Goal: Task Accomplishment & Management: Use online tool/utility

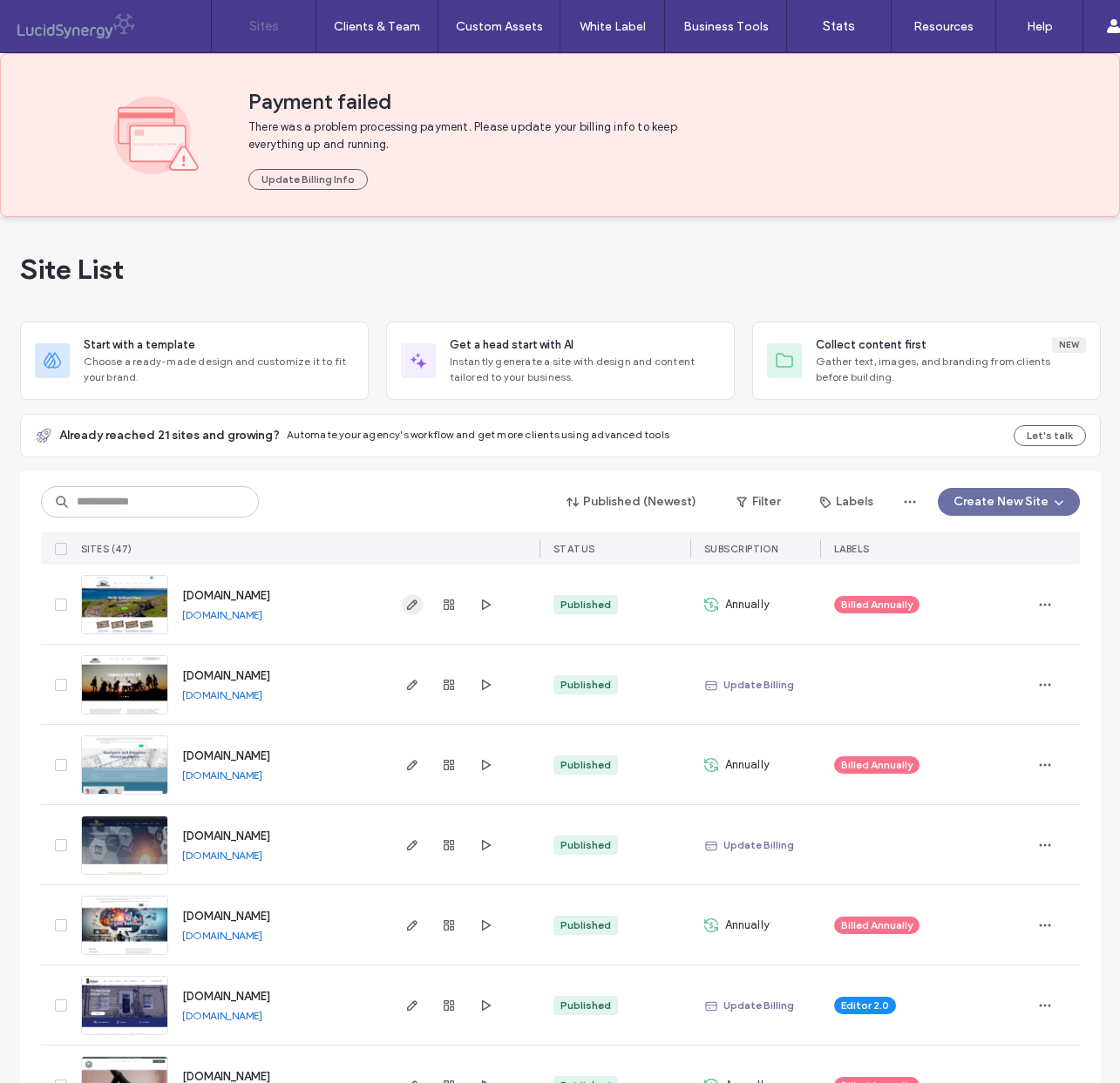
click at [408, 601] on icon "button" at bounding box center [412, 605] width 14 height 14
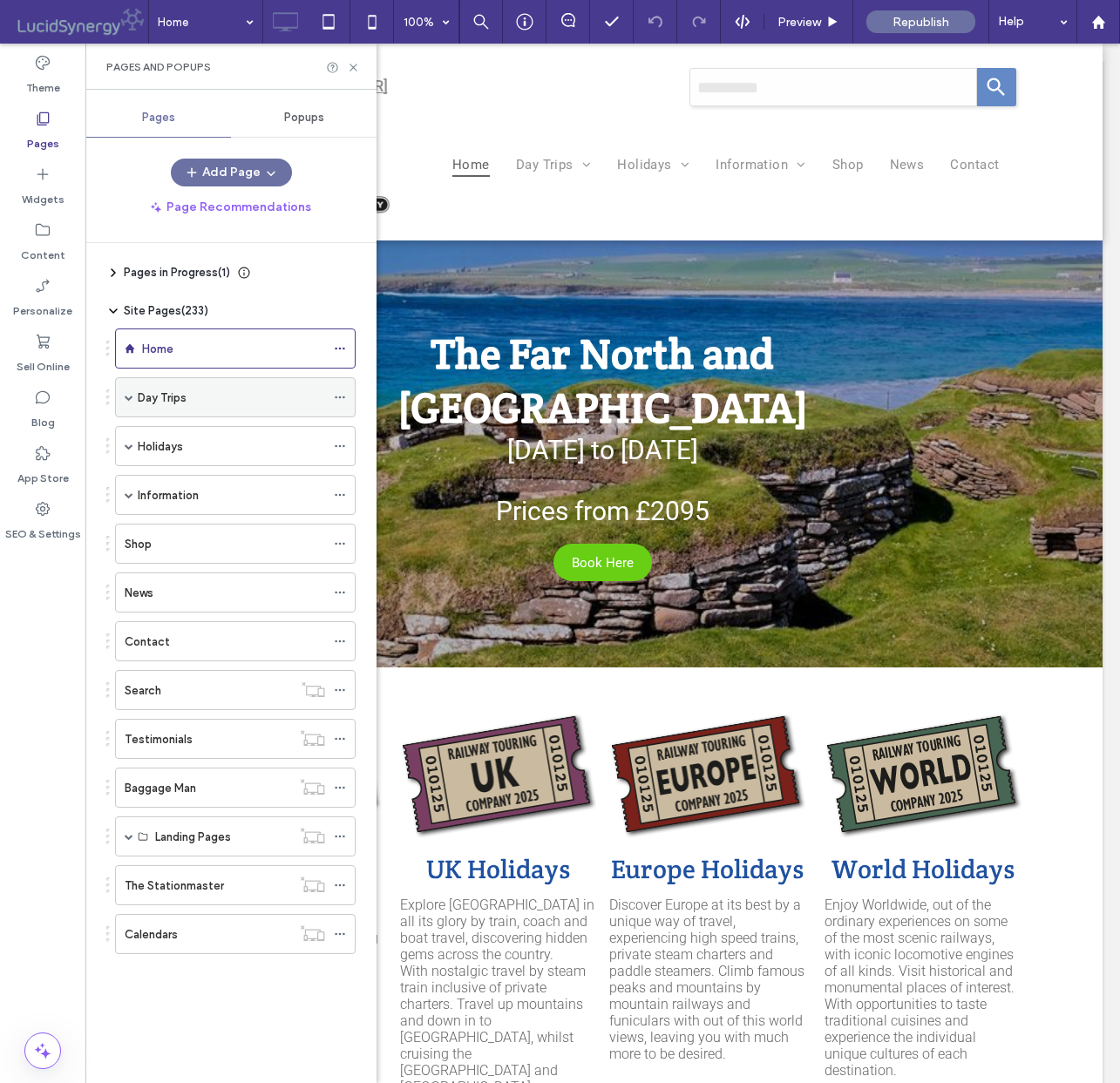
click at [128, 402] on div "Pages in Progress ( 1 ) New page Site Pages ( 233 ) Home Day Trips View by Mont…" at bounding box center [242, 659] width 271 height 831
click at [133, 397] on div "Day Trips" at bounding box center [235, 397] width 241 height 40
click at [129, 394] on span at bounding box center [128, 397] width 8 height 8
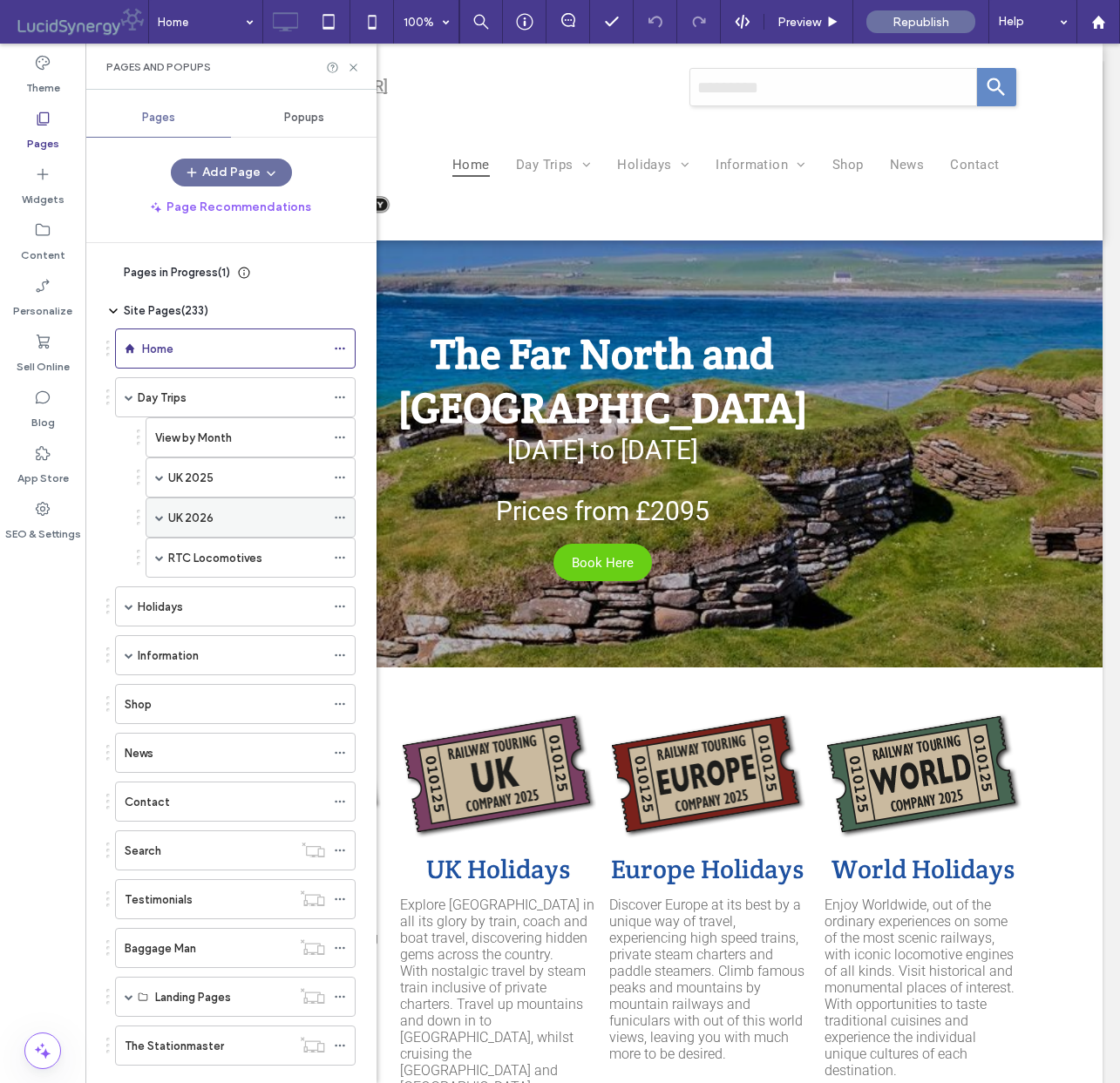
click at [157, 517] on span at bounding box center [159, 517] width 8 height 8
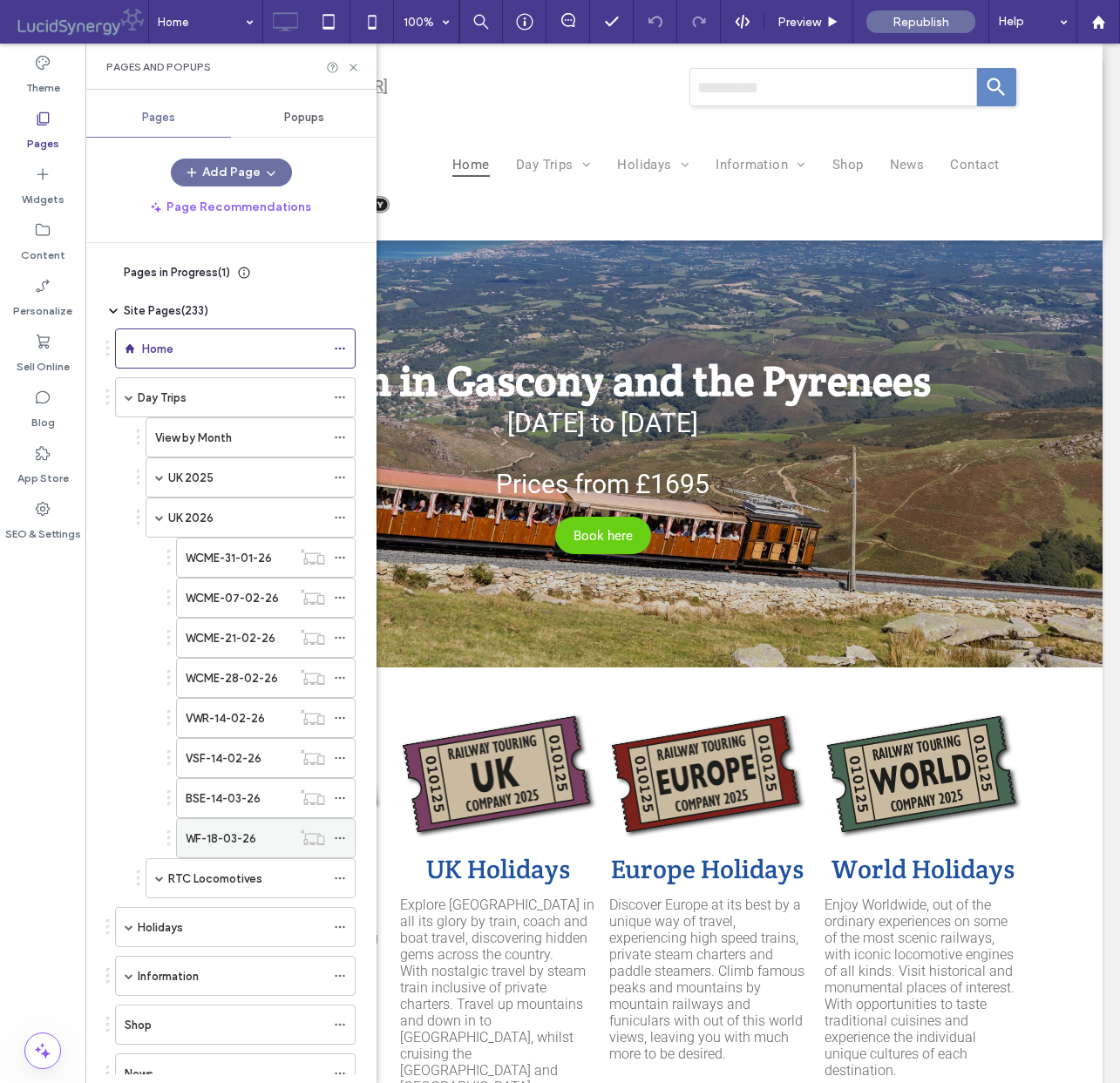
click at [233, 836] on label "WF-18-03-26" at bounding box center [220, 839] width 70 height 31
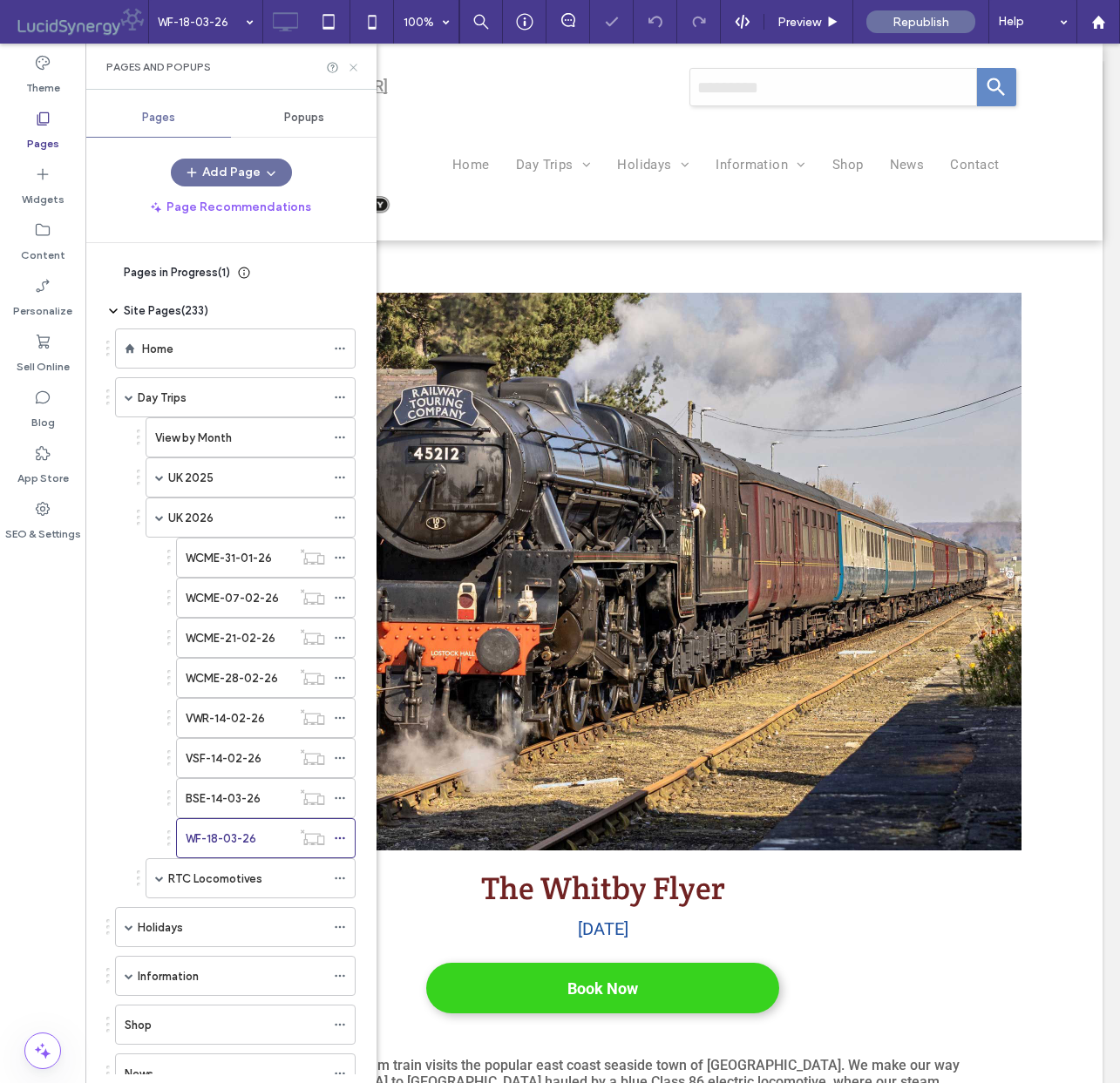
click at [354, 65] on icon at bounding box center [353, 67] width 13 height 13
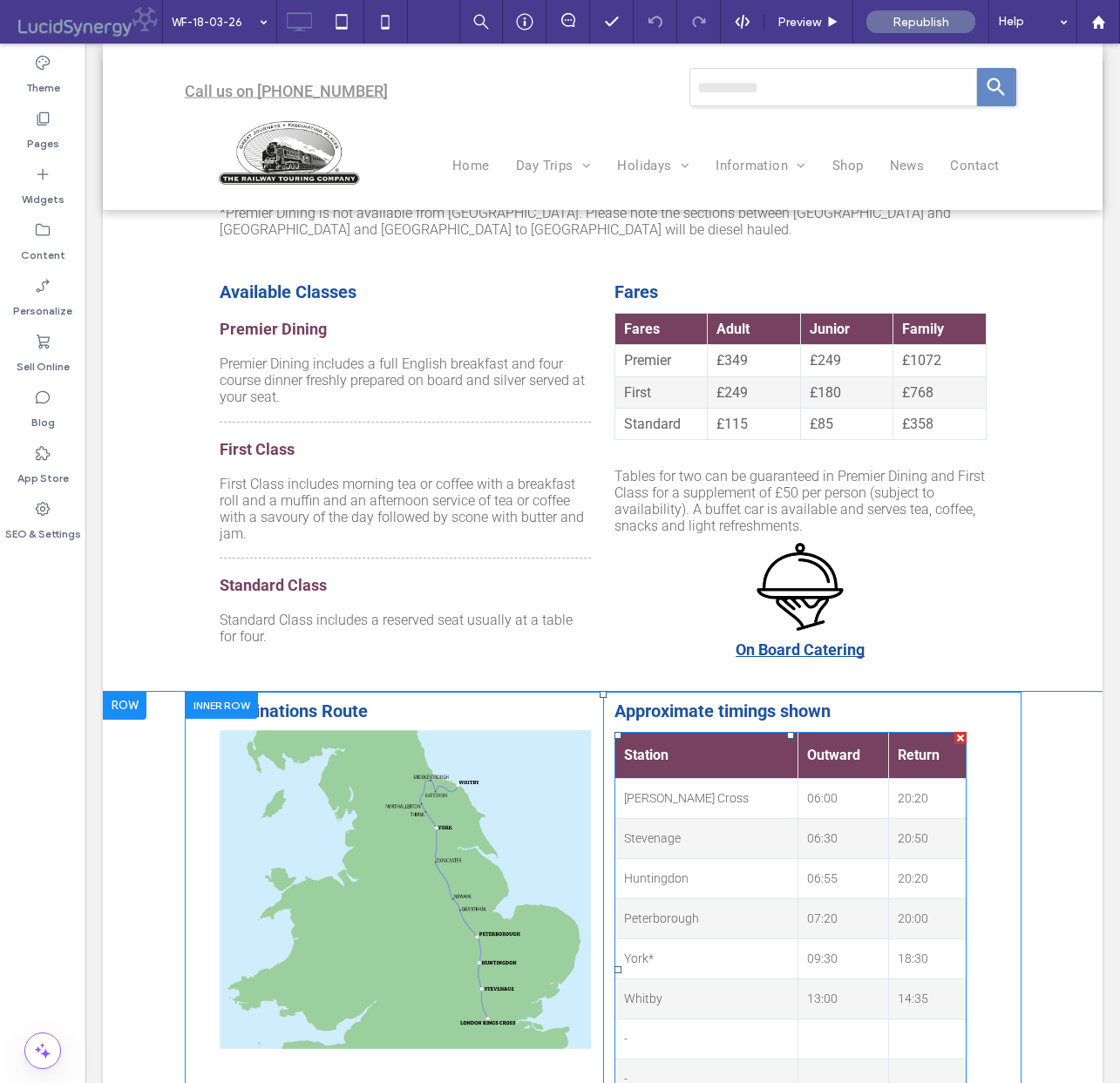
scroll to position [1478, 0]
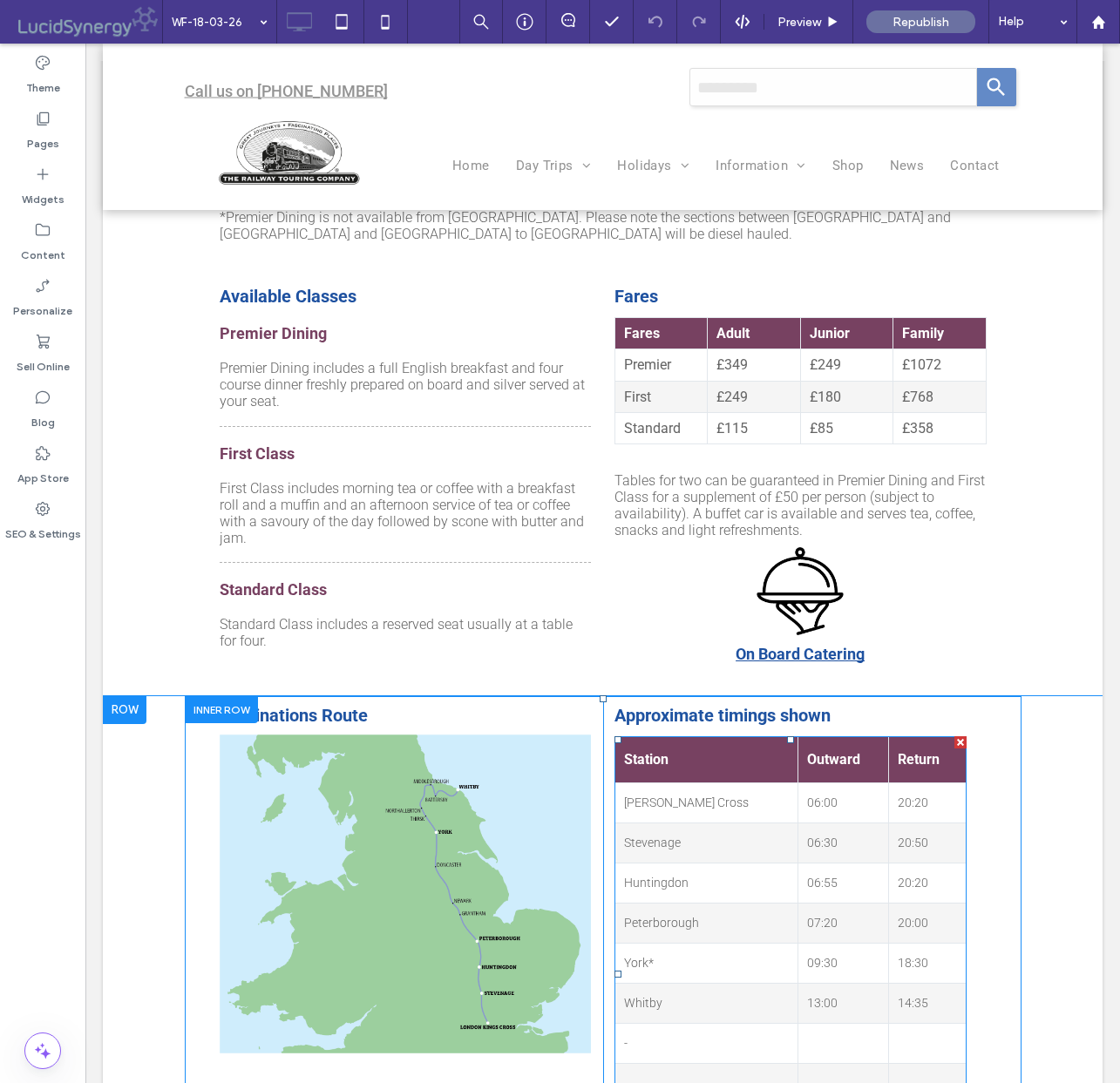
drag, startPoint x: 891, startPoint y: 788, endPoint x: 877, endPoint y: 792, distance: 14.6
click at [890, 863] on td "20:20" at bounding box center [927, 883] width 77 height 40
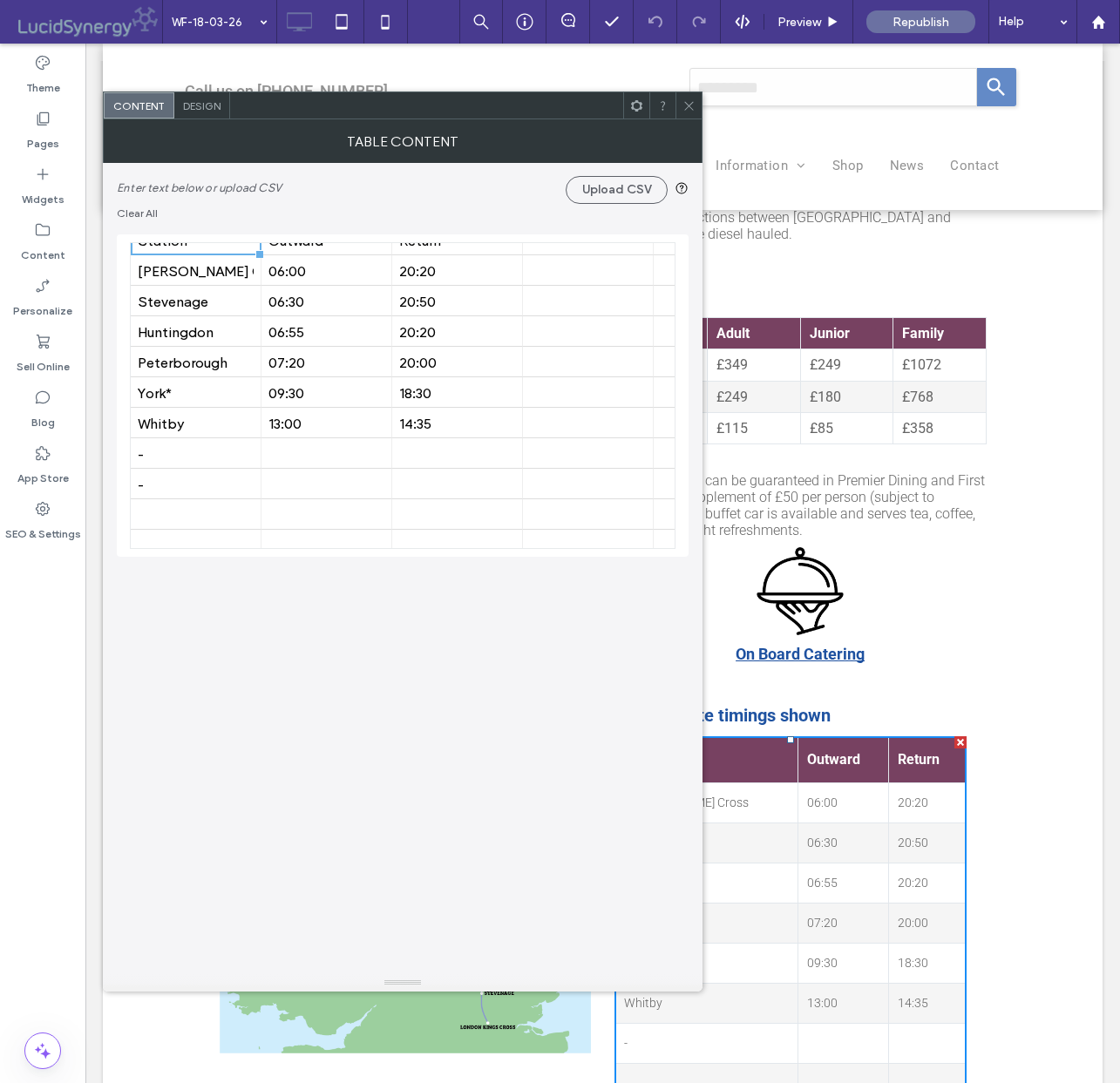
scroll to position [0, 0]
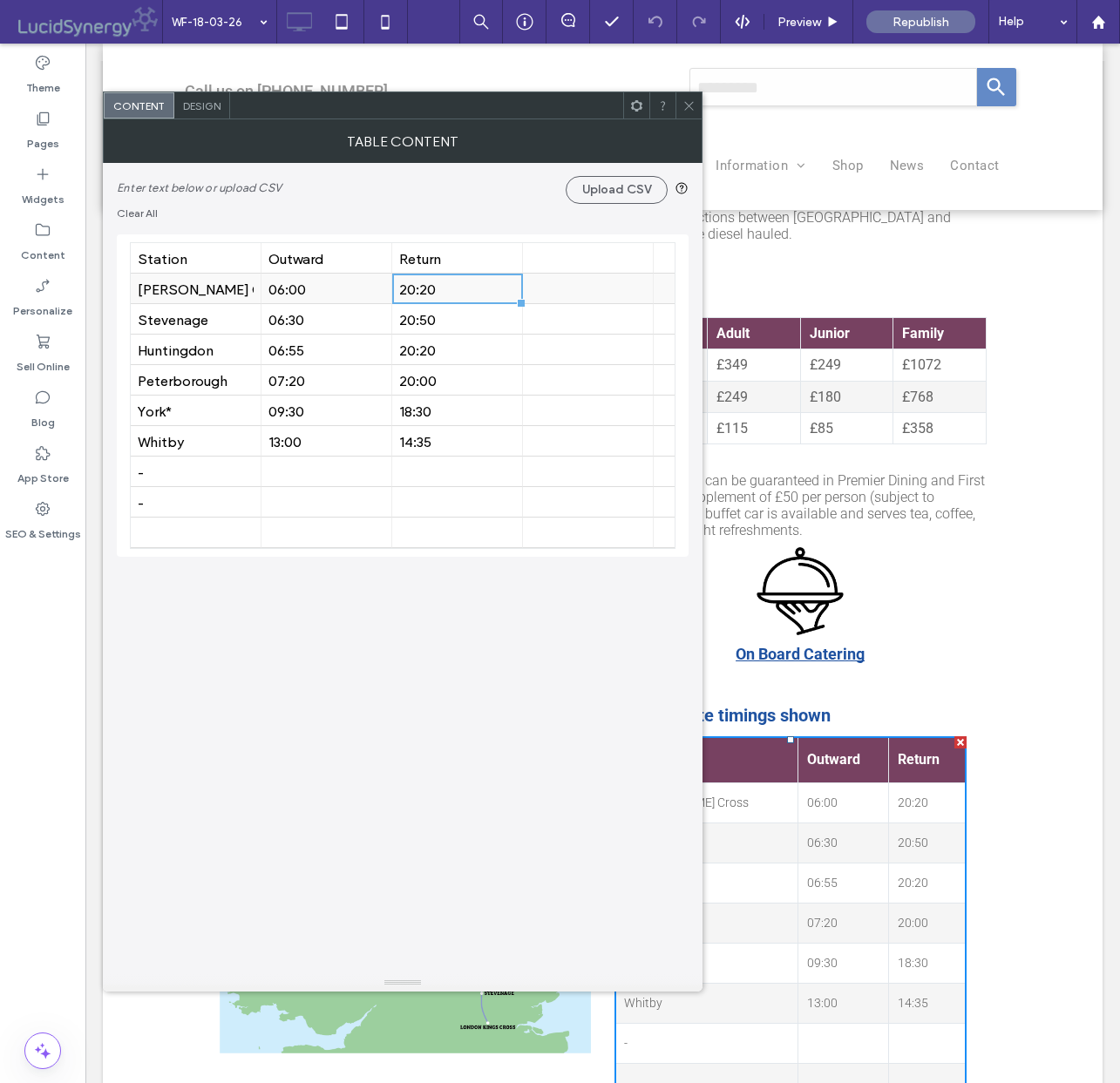
click at [448, 293] on div "20:20" at bounding box center [457, 289] width 116 height 17
click at [447, 294] on div "20:20" at bounding box center [457, 289] width 116 height 17
type input "*****"
click at [423, 321] on div "20:50" at bounding box center [457, 319] width 116 height 17
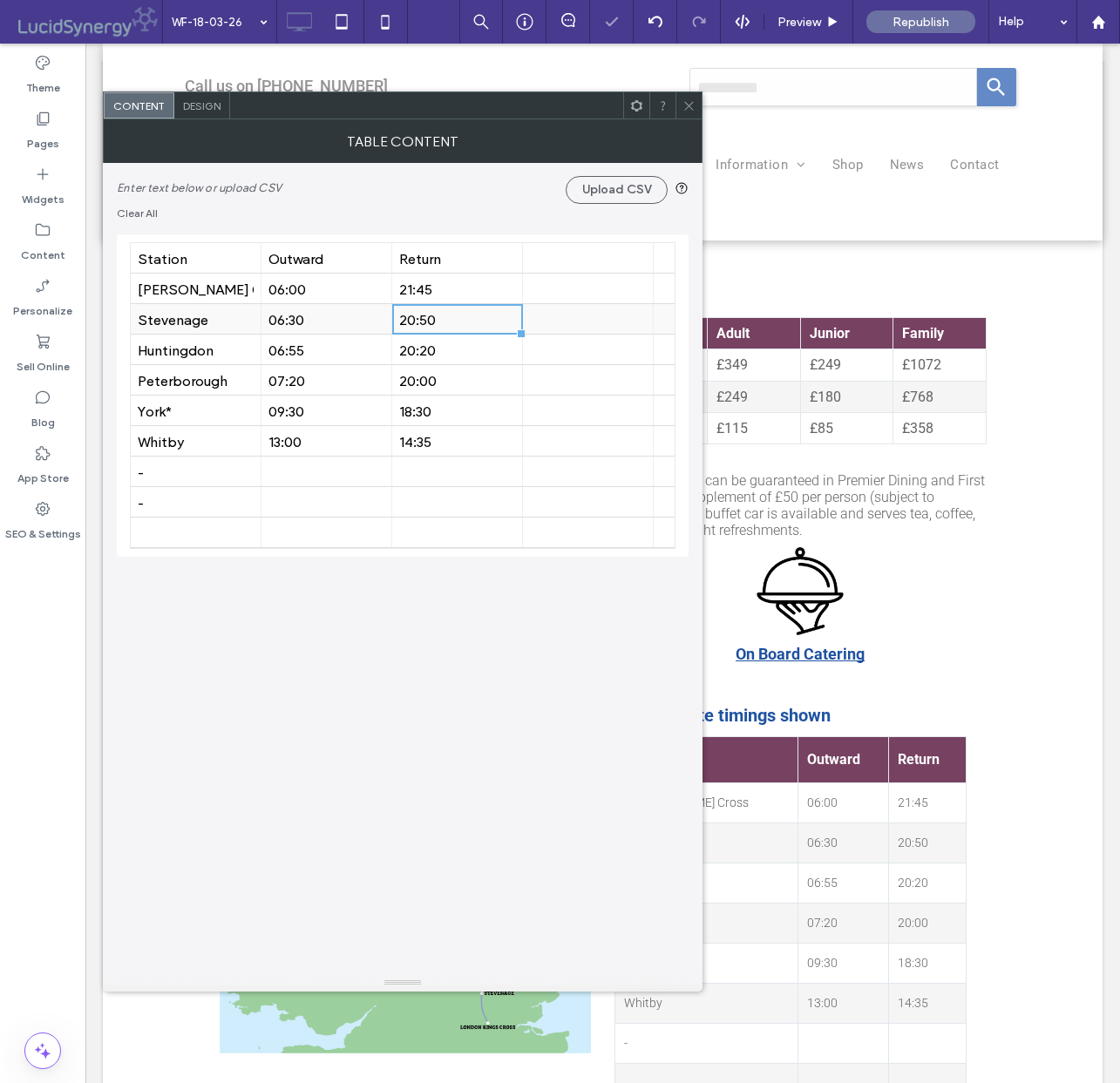
click at [423, 321] on div "20:50" at bounding box center [457, 319] width 116 height 17
type input "*****"
click at [468, 348] on div "20:20" at bounding box center [457, 350] width 116 height 17
click at [454, 350] on div "20:20" at bounding box center [457, 350] width 116 height 17
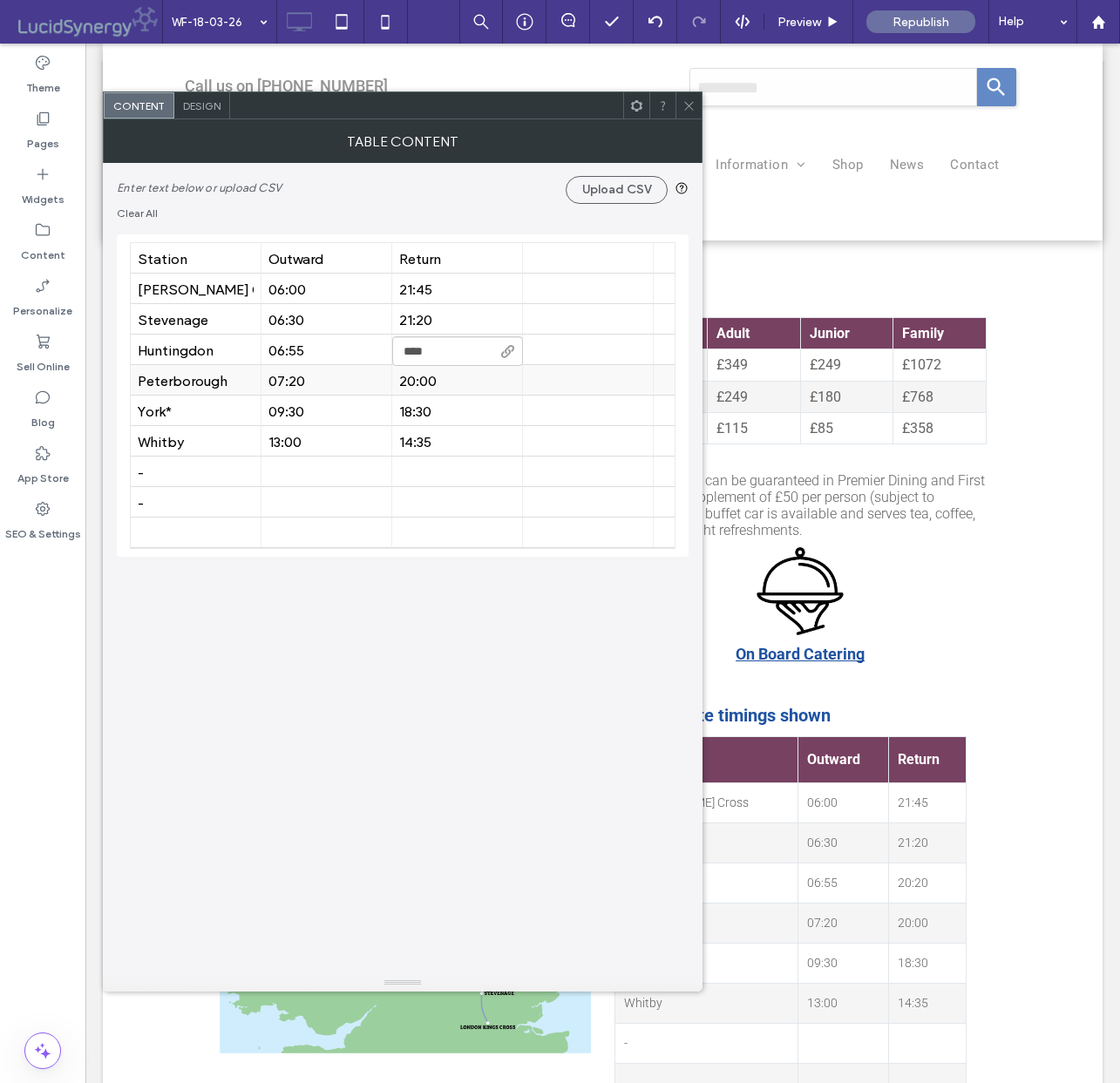
type input "*****"
click at [435, 377] on div "20:00" at bounding box center [457, 380] width 116 height 17
type input "*****"
click at [435, 418] on div "18:30" at bounding box center [457, 411] width 116 height 17
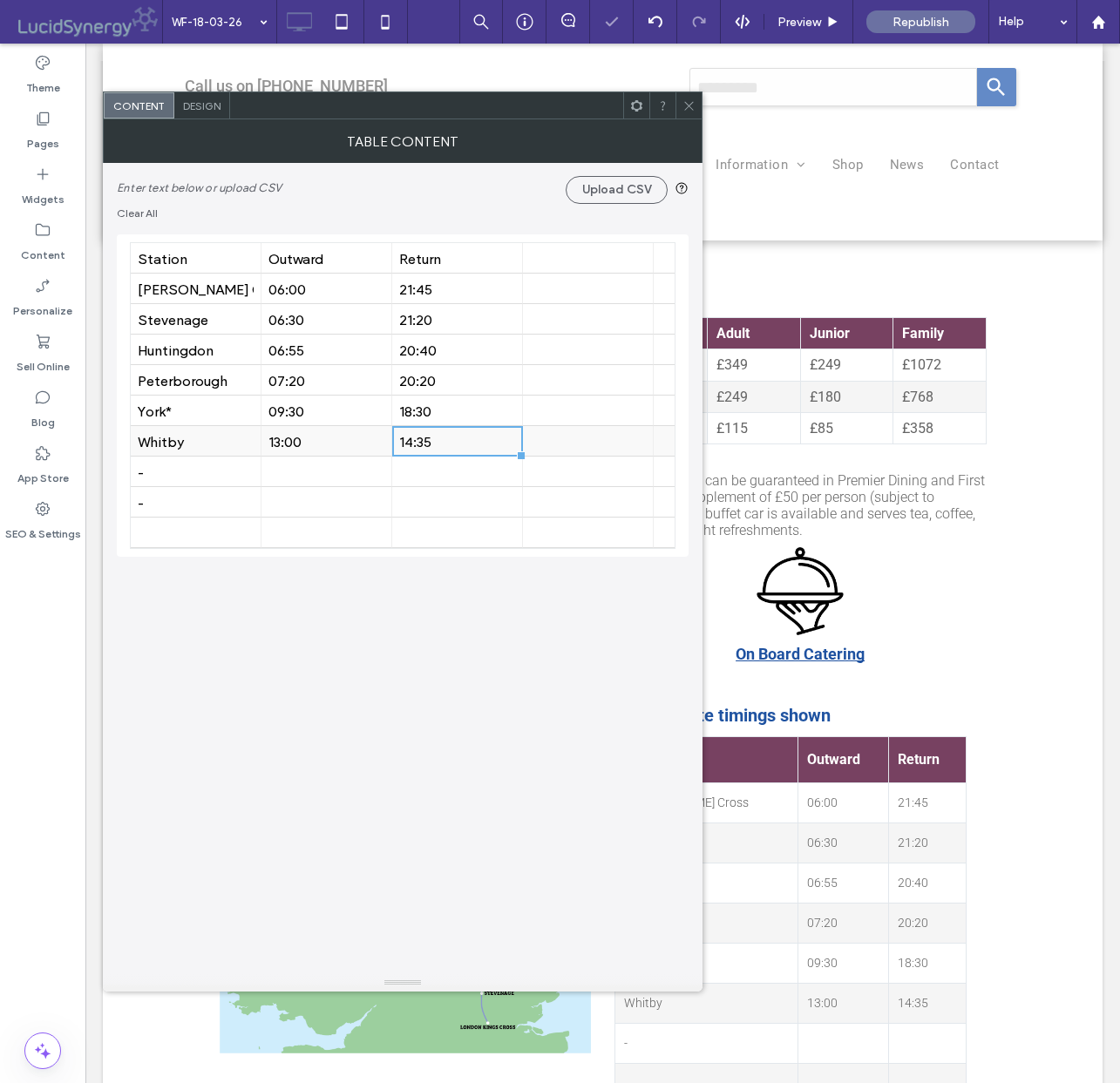
click at [447, 446] on div "14:35" at bounding box center [457, 442] width 116 height 17
click at [687, 101] on icon at bounding box center [689, 106] width 13 height 13
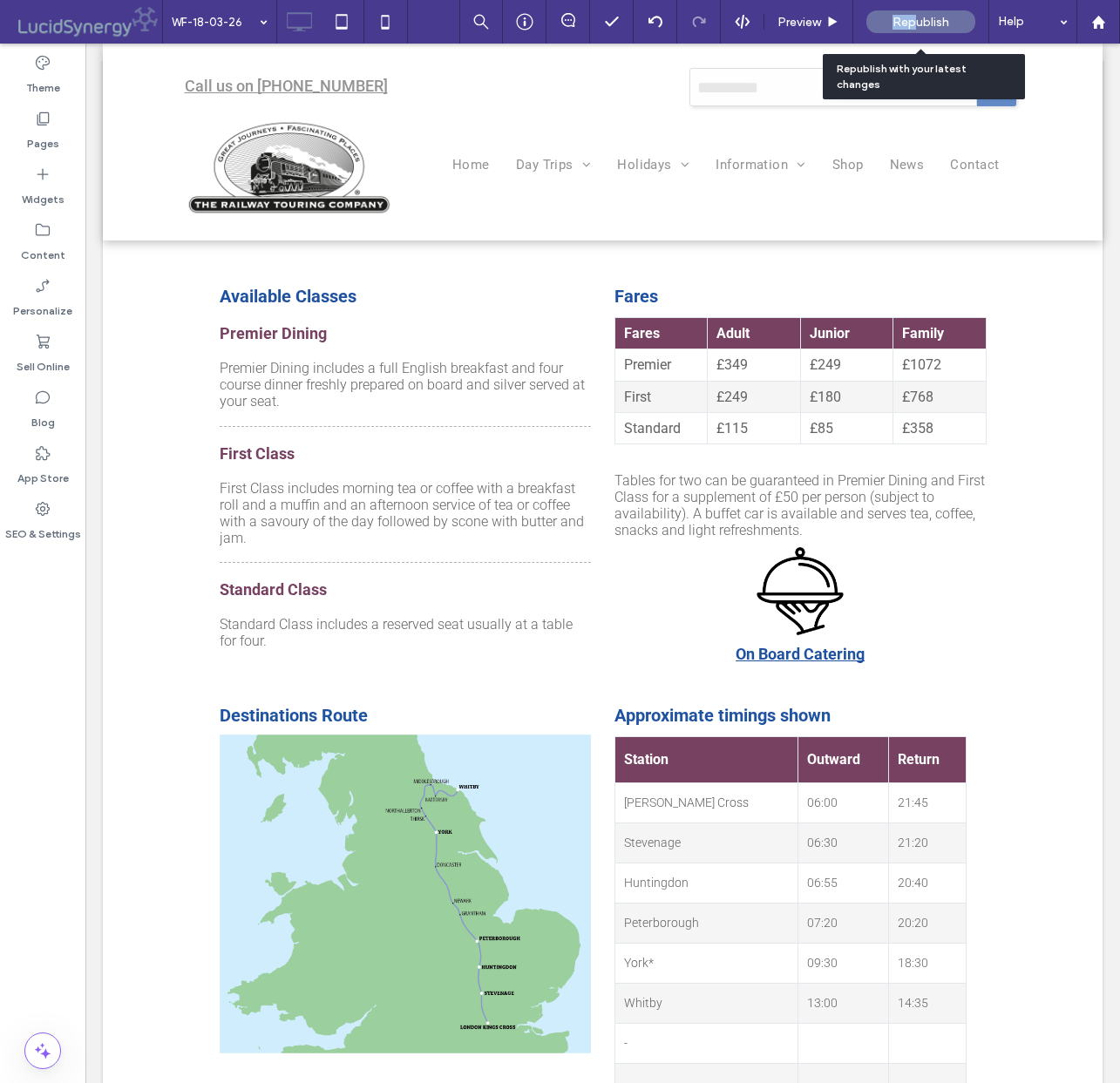
click at [913, 13] on div "Republish" at bounding box center [921, 22] width 109 height 22
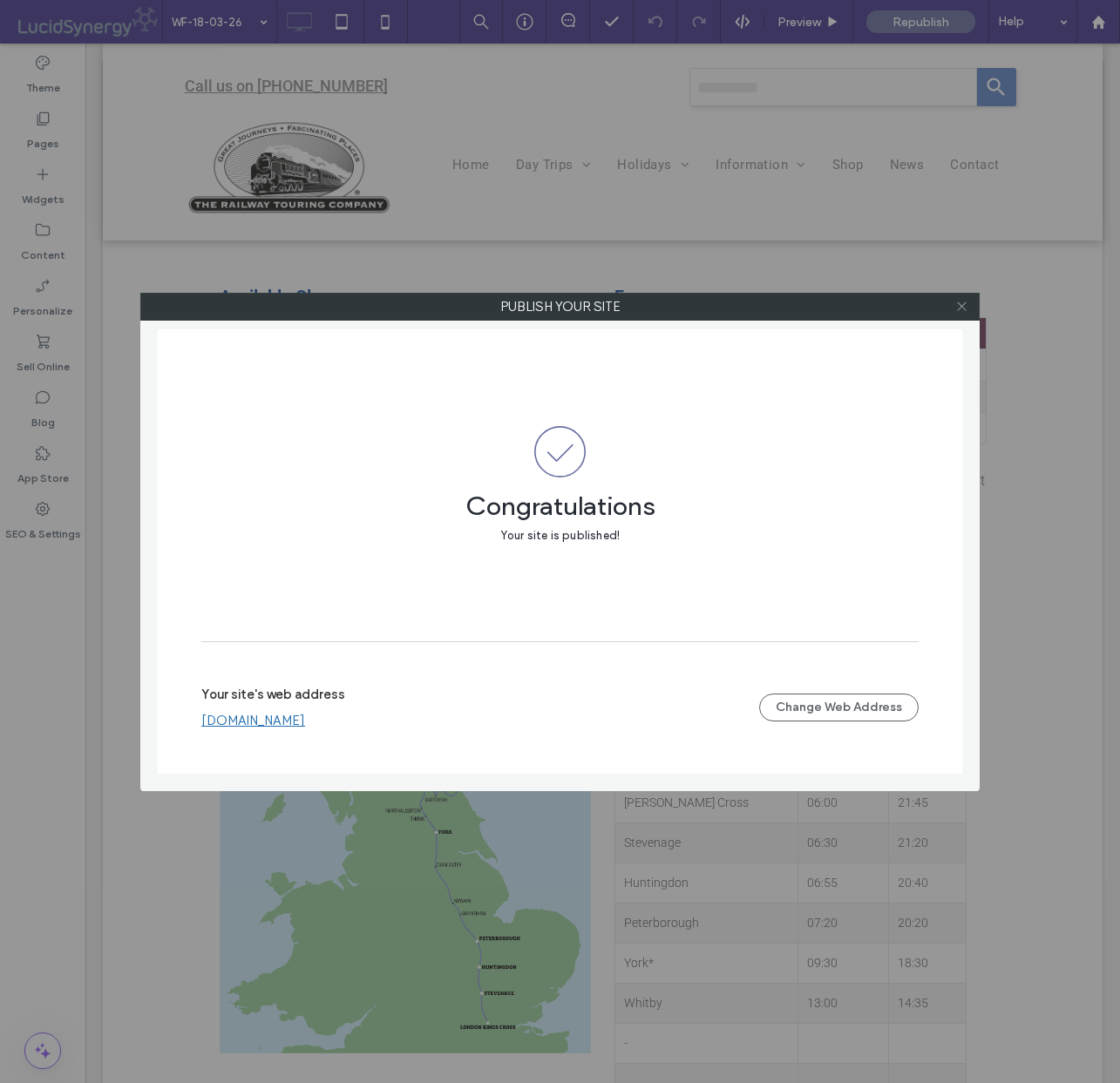
click at [962, 305] on icon at bounding box center [962, 306] width 13 height 13
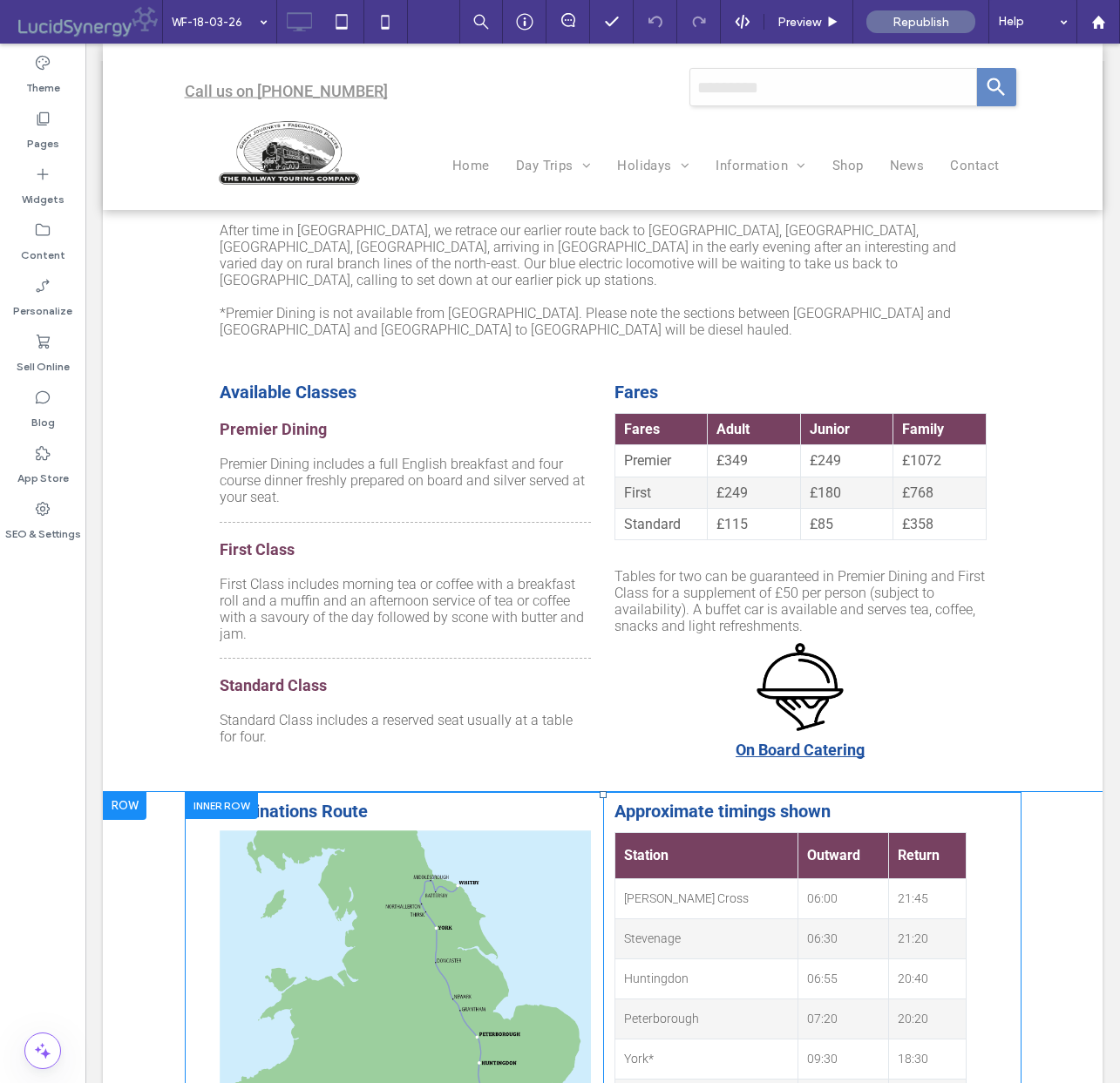
scroll to position [1324, 0]
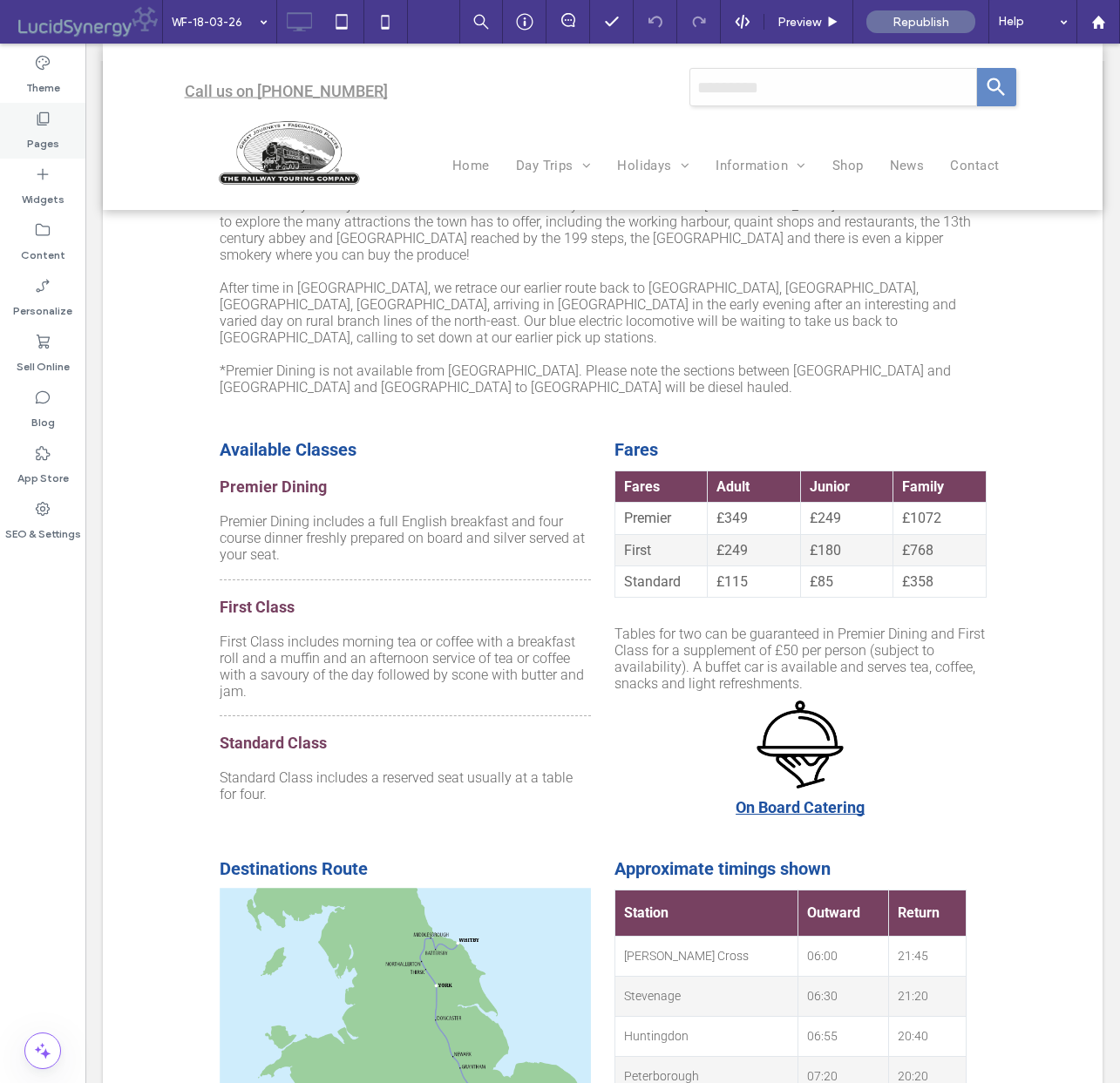
click at [42, 136] on label "Pages" at bounding box center [43, 139] width 32 height 24
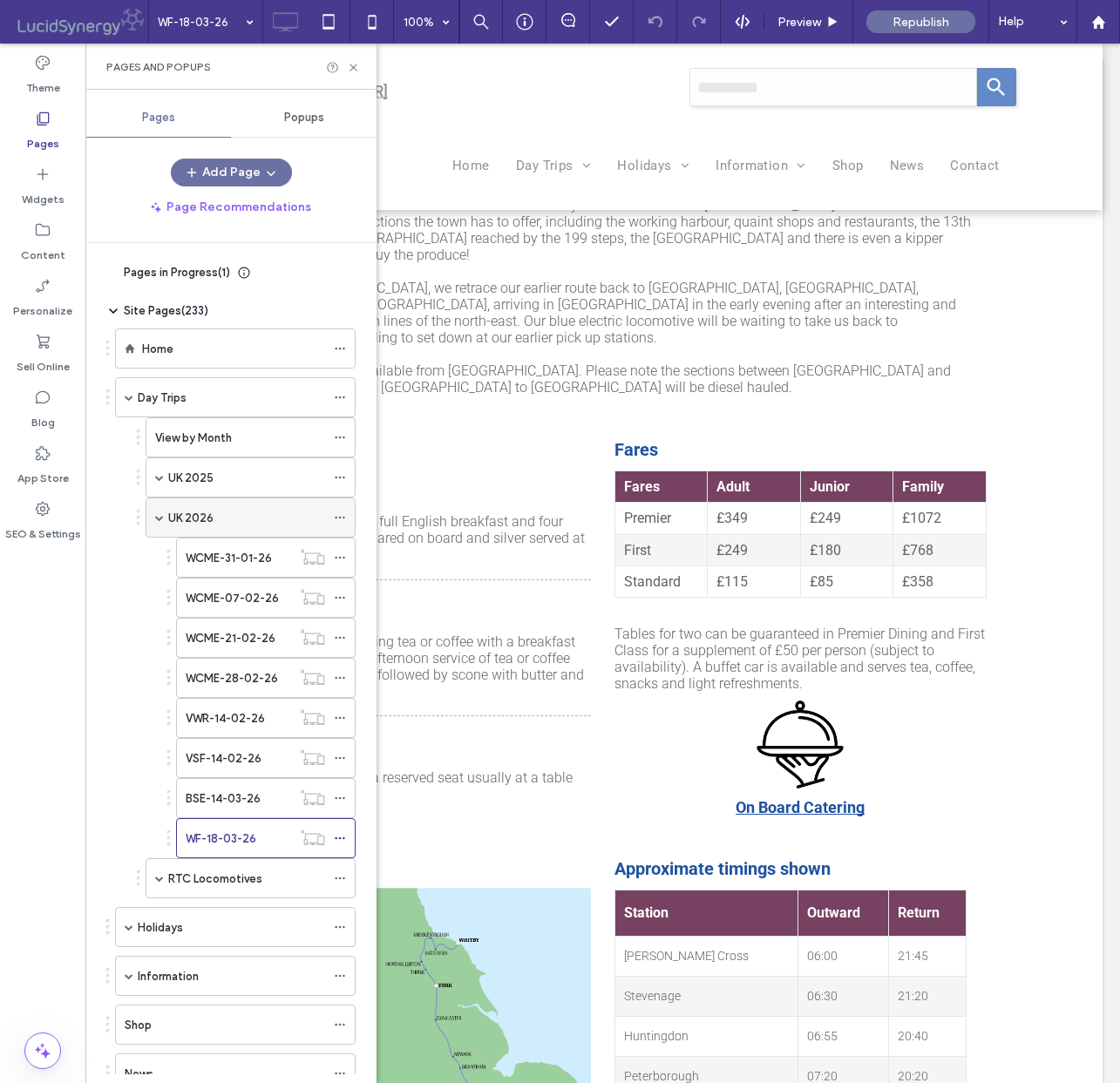
click at [158, 520] on span at bounding box center [159, 517] width 8 height 8
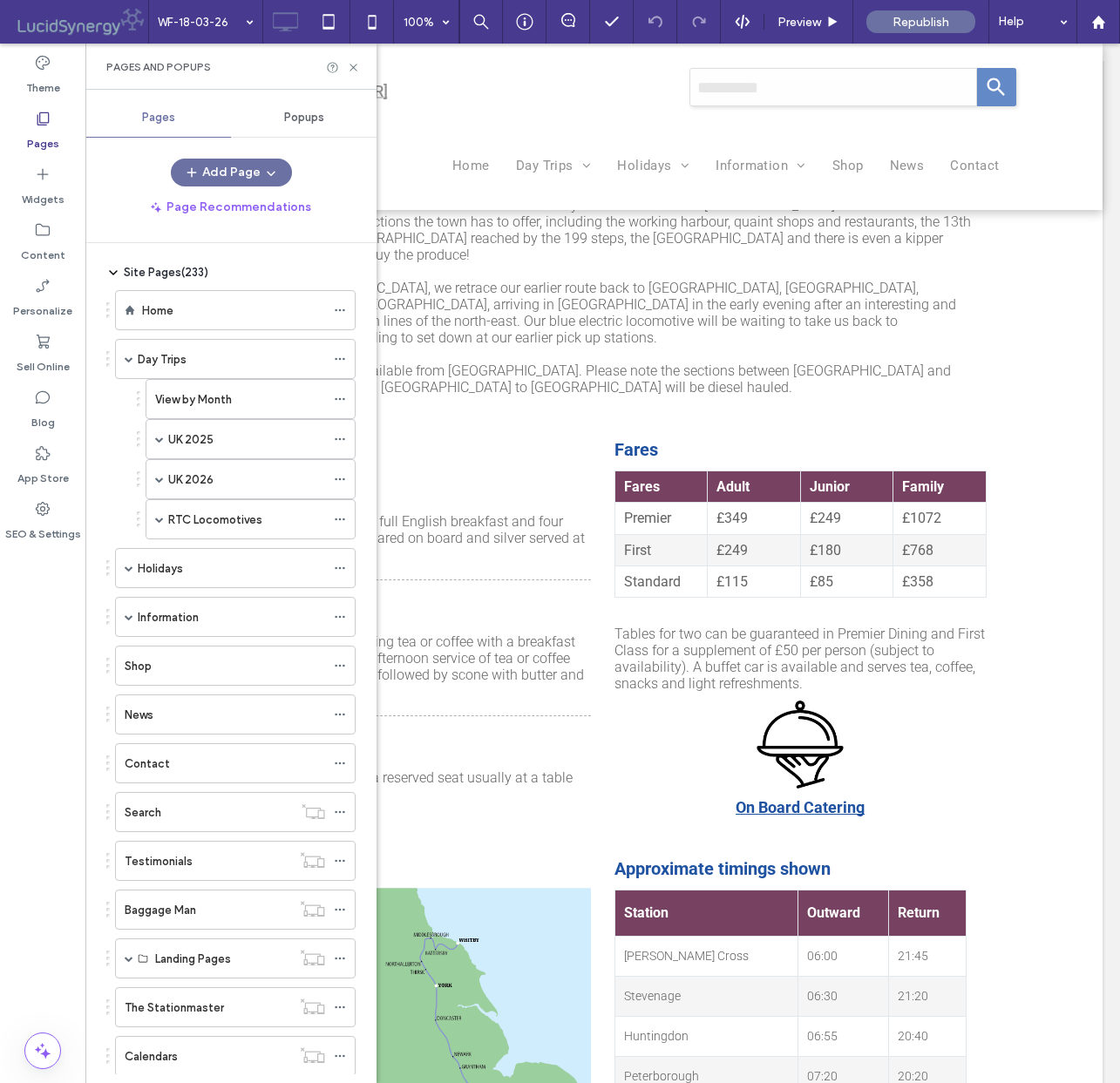
scroll to position [83, 0]
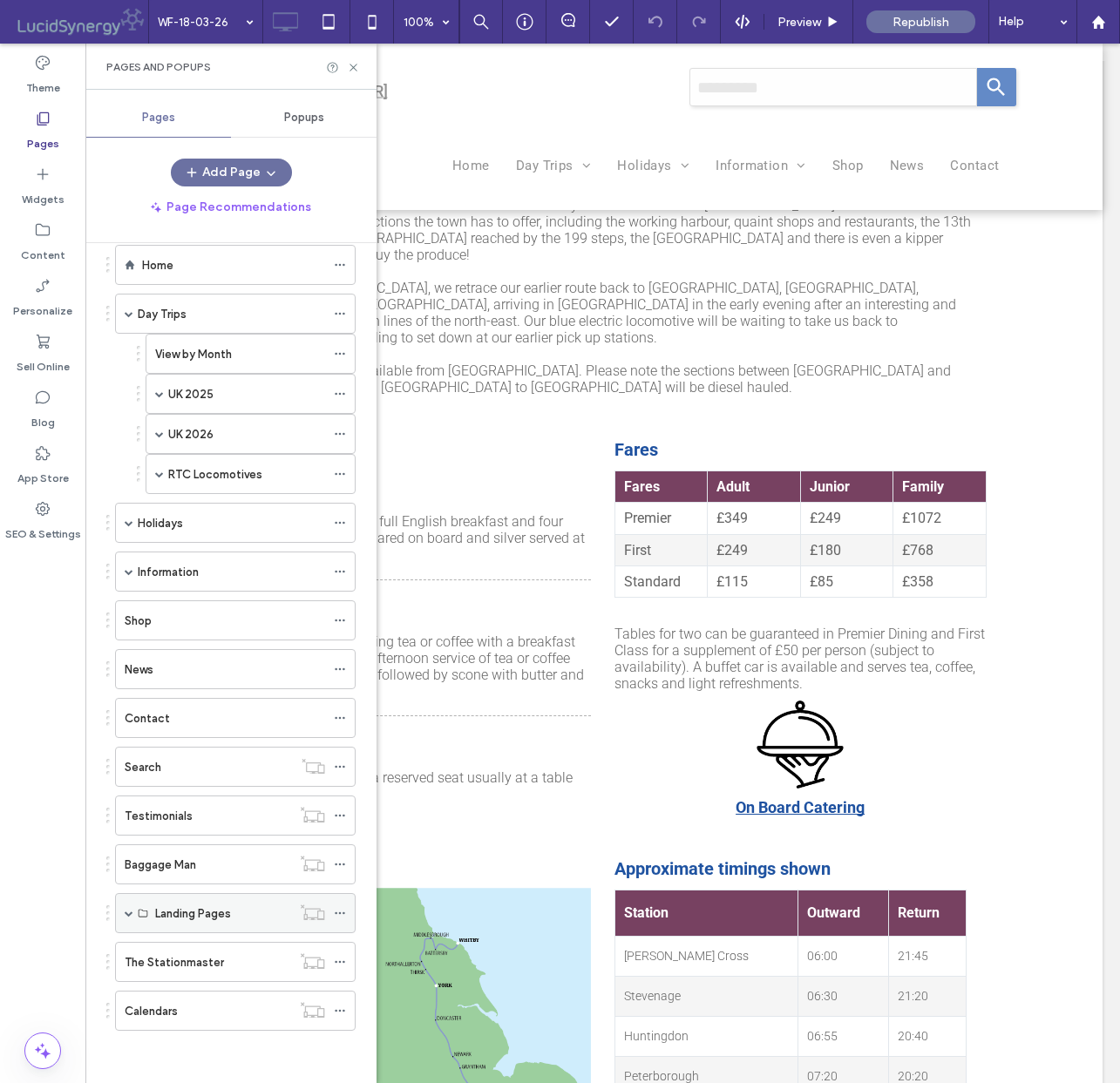
click at [131, 915] on span at bounding box center [128, 913] width 8 height 8
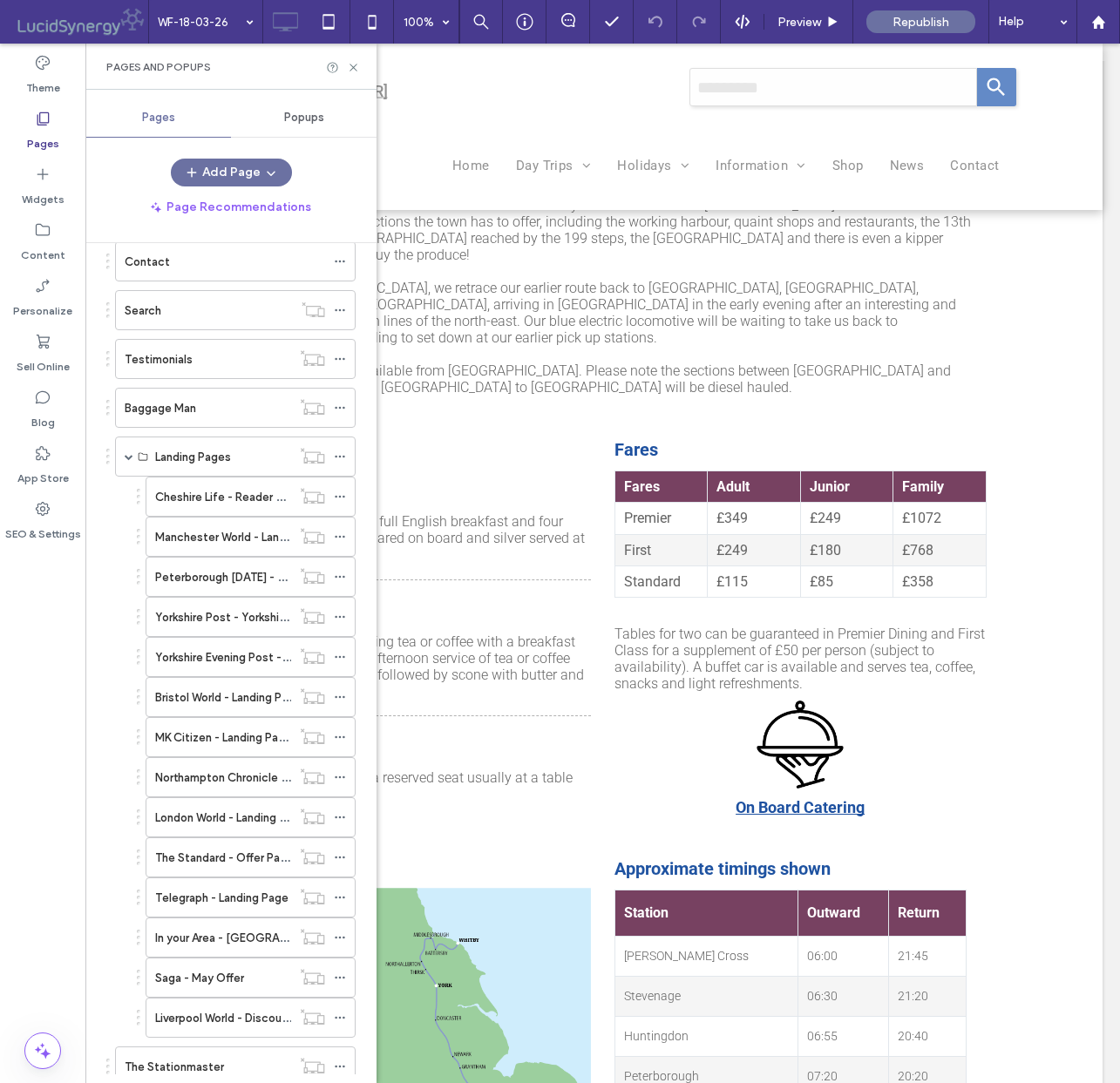
scroll to position [645, 0]
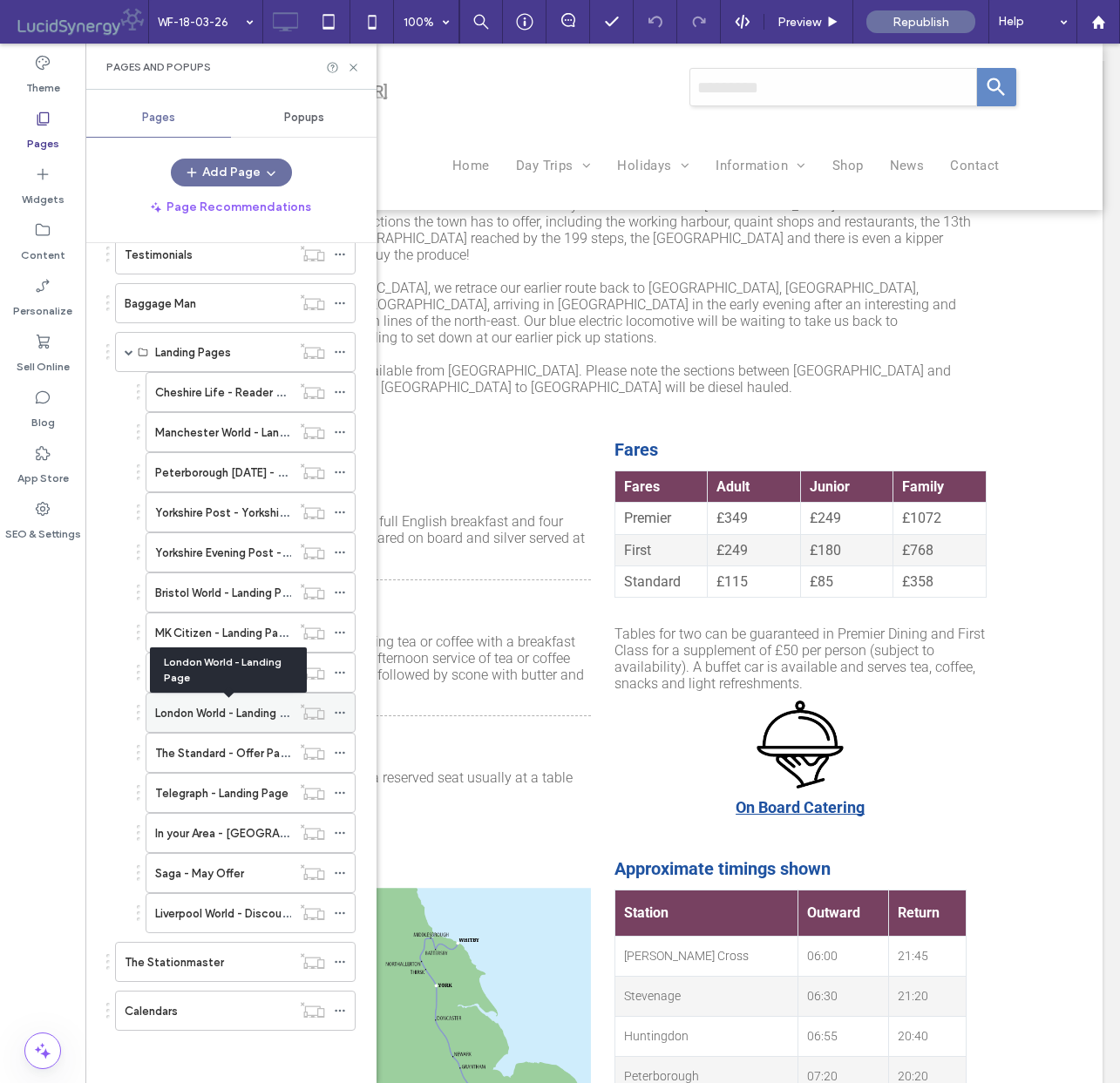
click at [211, 710] on label "London World - Landing Page" at bounding box center [230, 713] width 151 height 31
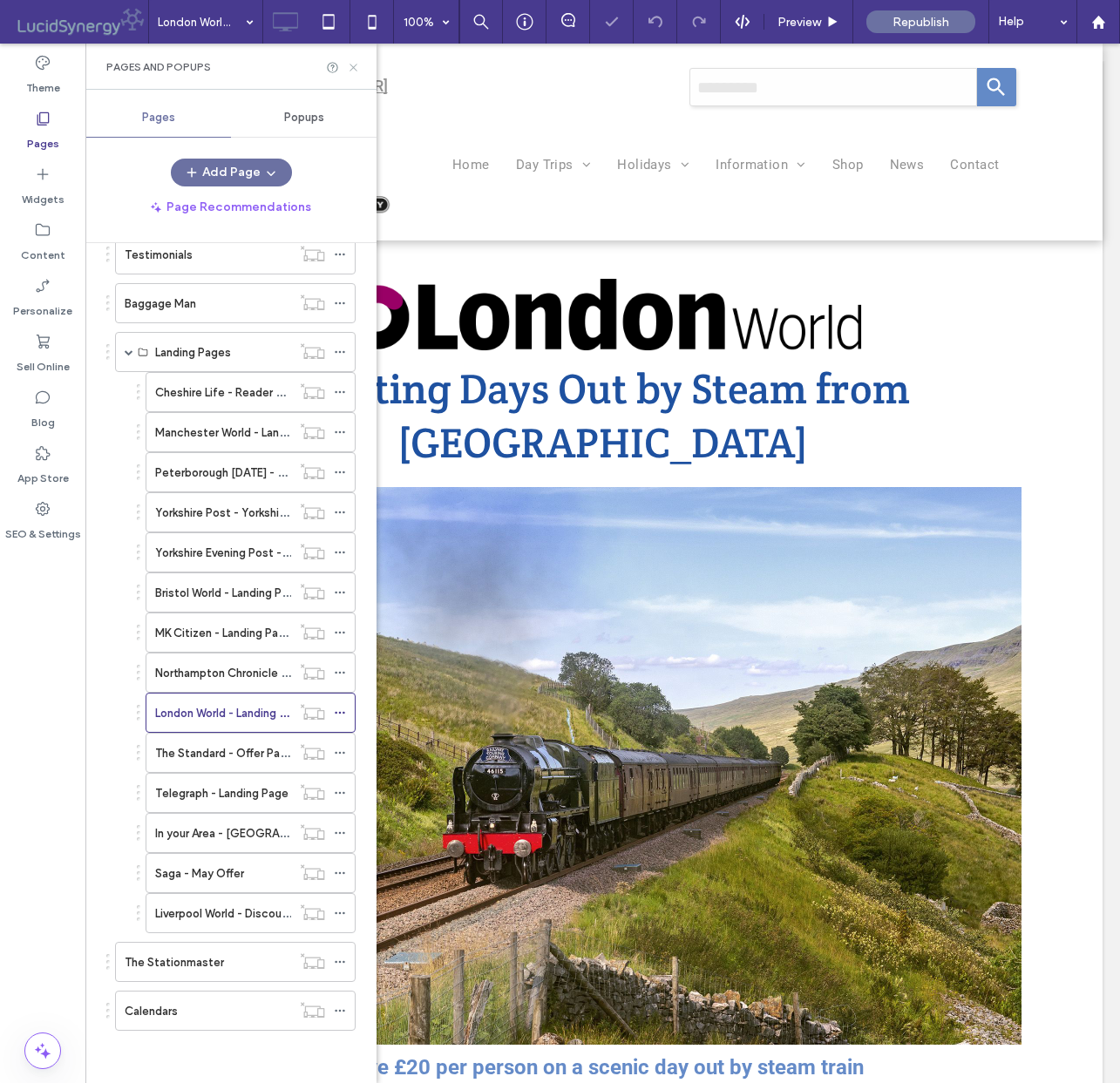
click at [354, 64] on icon at bounding box center [353, 67] width 13 height 13
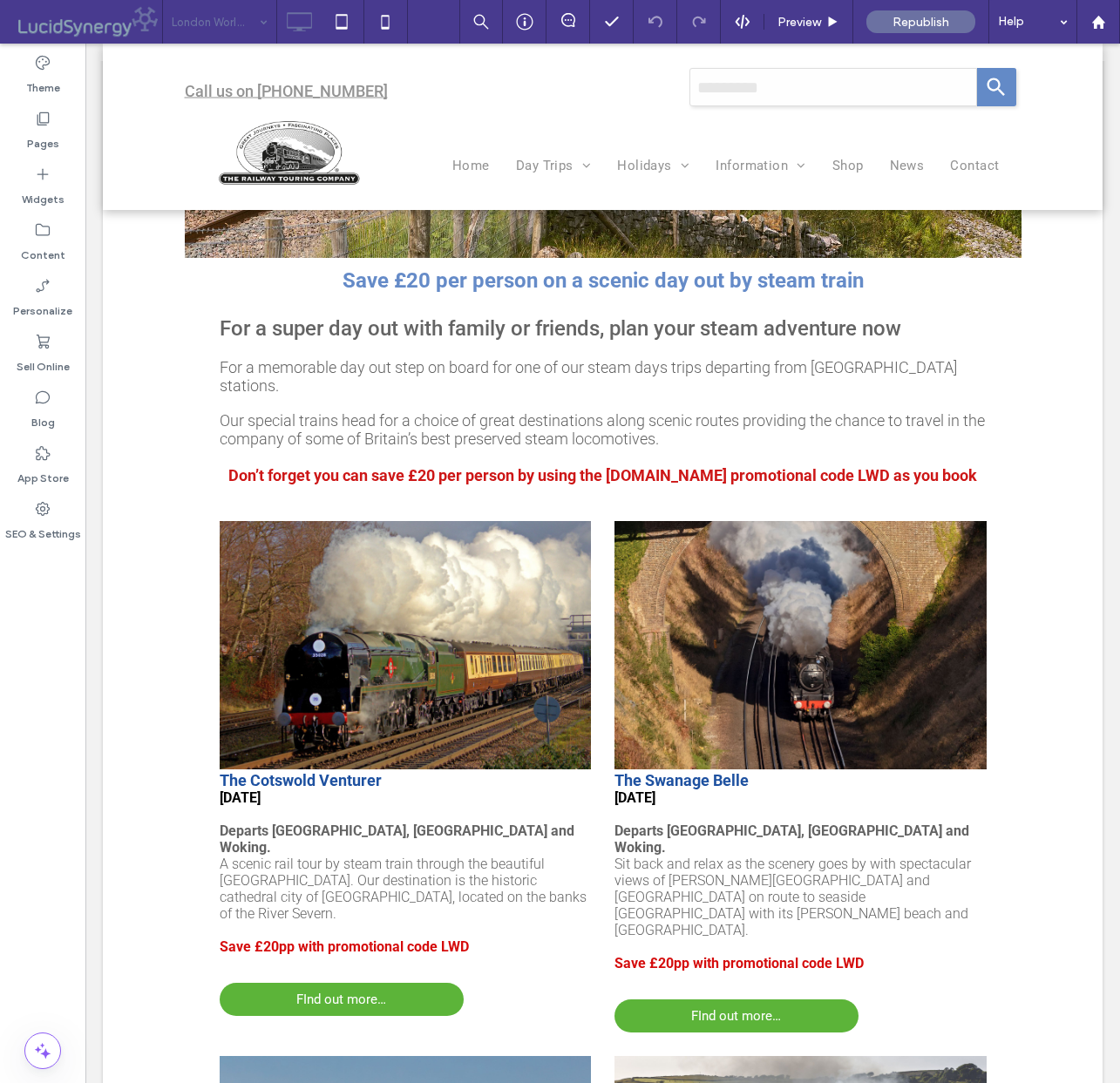
scroll to position [920, 0]
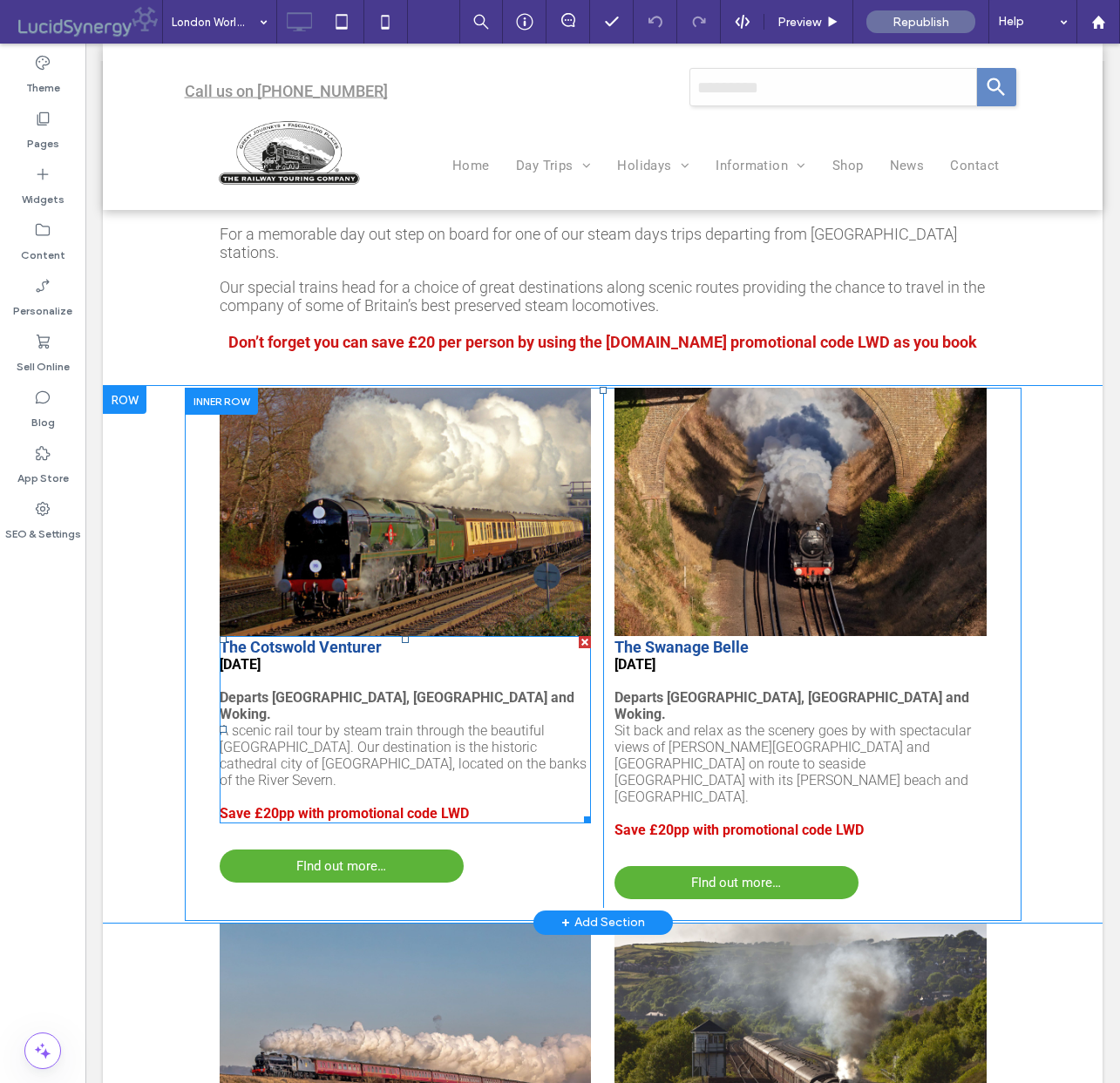
click at [426, 723] on span "A scenic rail tour by steam train through the beautiful [GEOGRAPHIC_DATA]. Our …" at bounding box center [404, 755] width 367 height 66
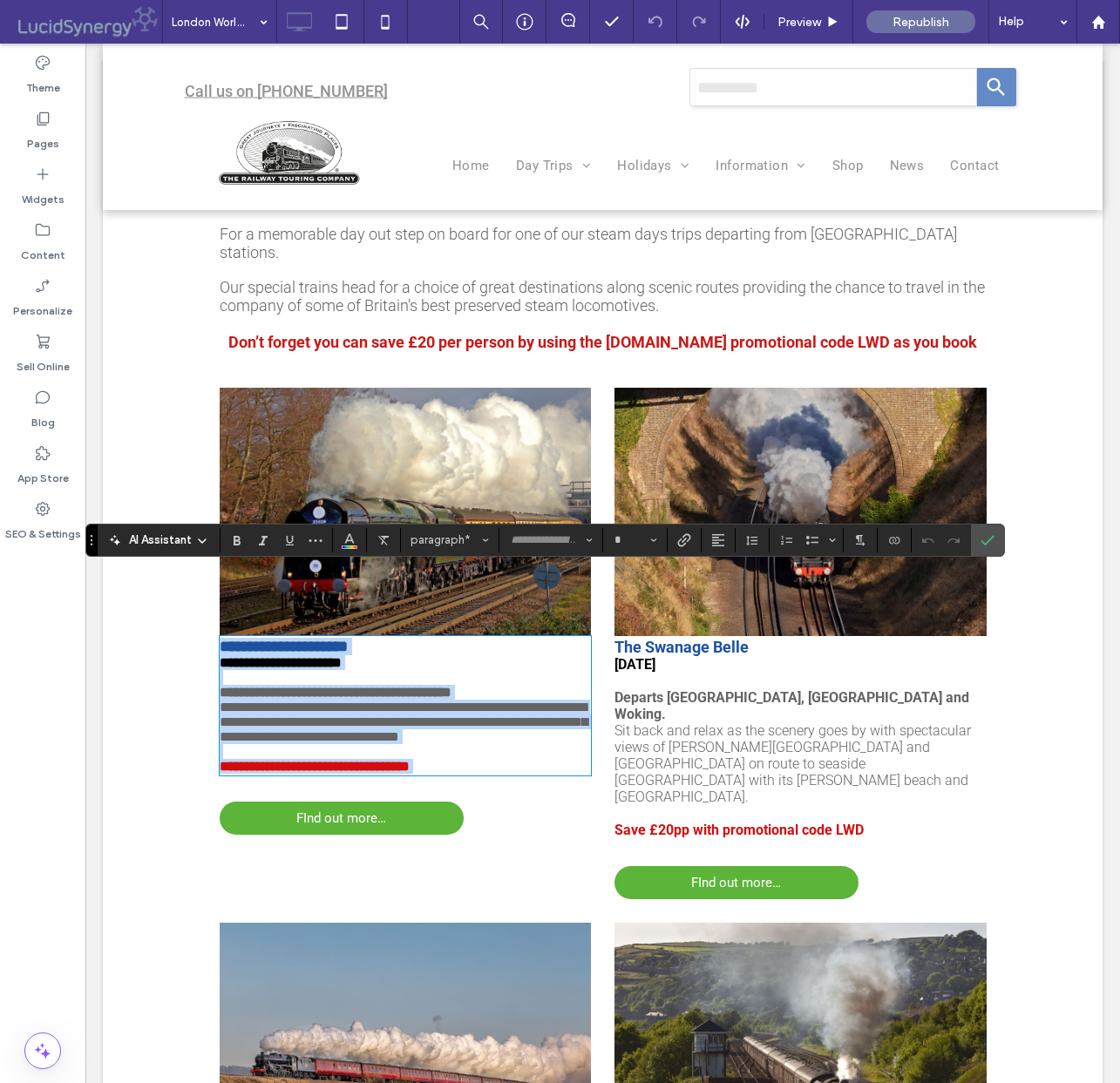
click at [414, 686] on strong "**********" at bounding box center [336, 693] width 232 height 13
type input "******"
type input "**"
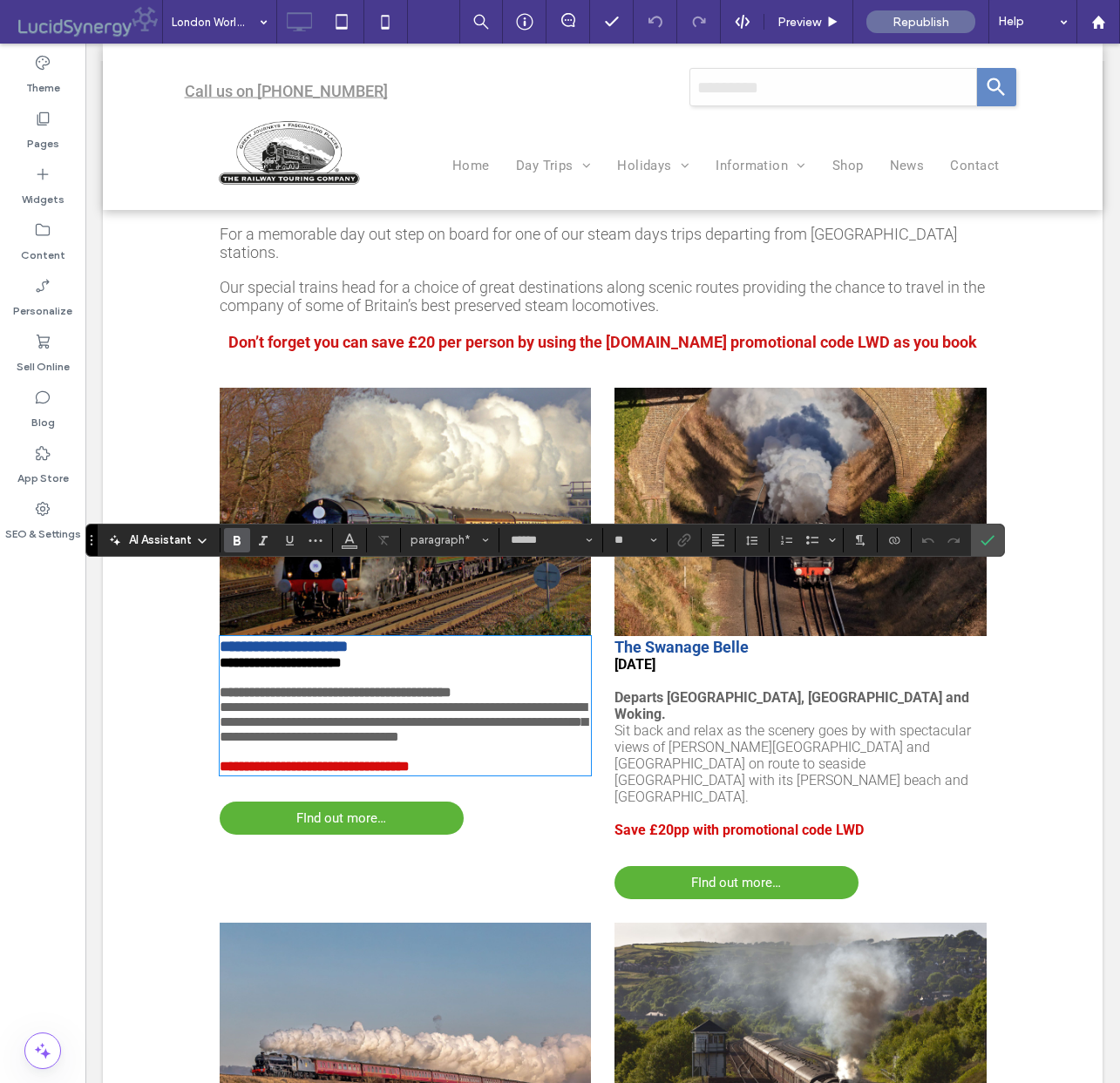
click at [377, 686] on strong "**********" at bounding box center [336, 693] width 232 height 13
drag, startPoint x: 525, startPoint y: 634, endPoint x: 521, endPoint y: 652, distance: 18.4
click at [467, 686] on strong "**********" at bounding box center [344, 693] width 247 height 13
click at [485, 685] on p "**********" at bounding box center [405, 729] width 372 height 89
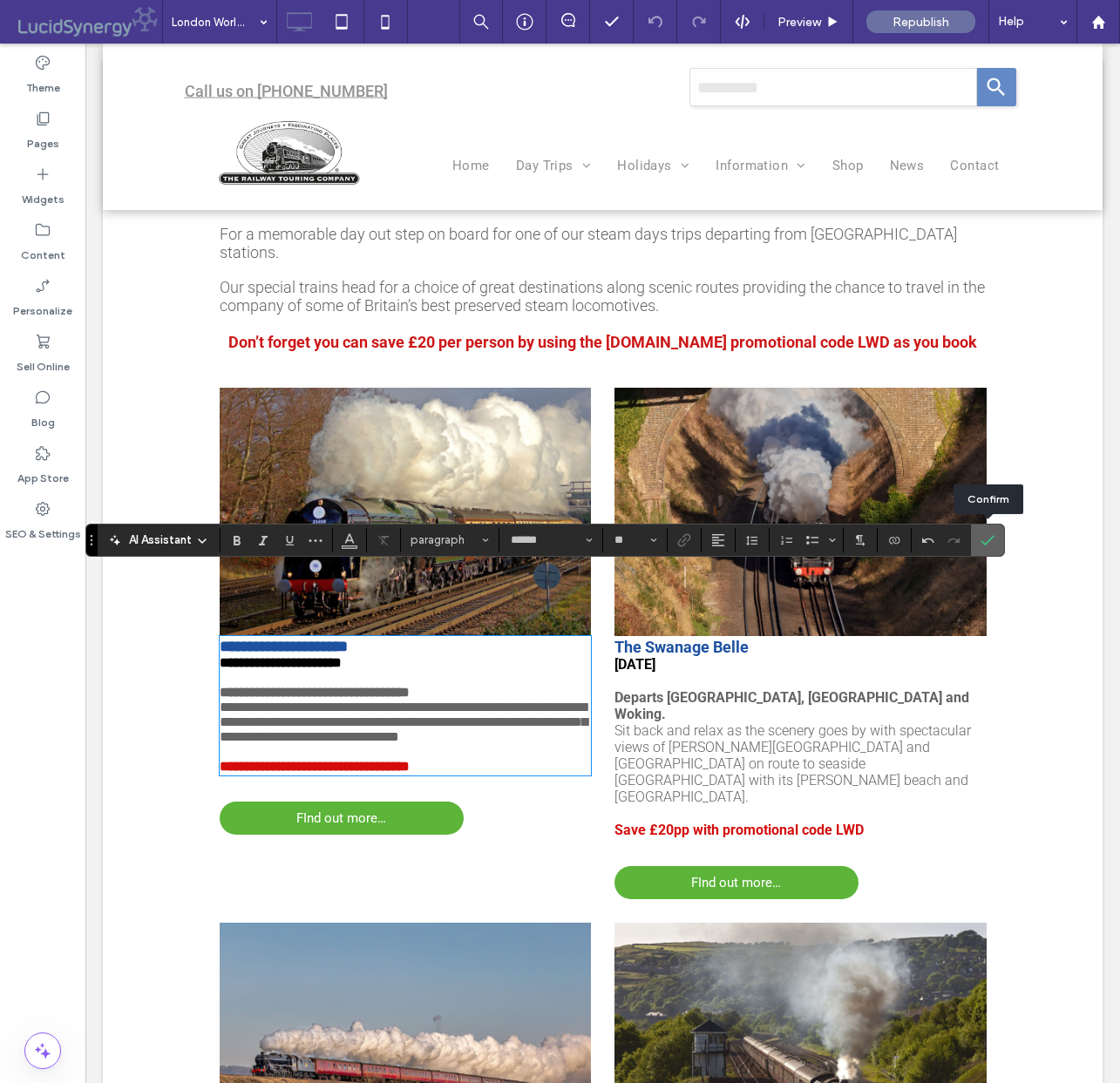
click at [985, 538] on icon "Confirm" at bounding box center [987, 540] width 14 height 14
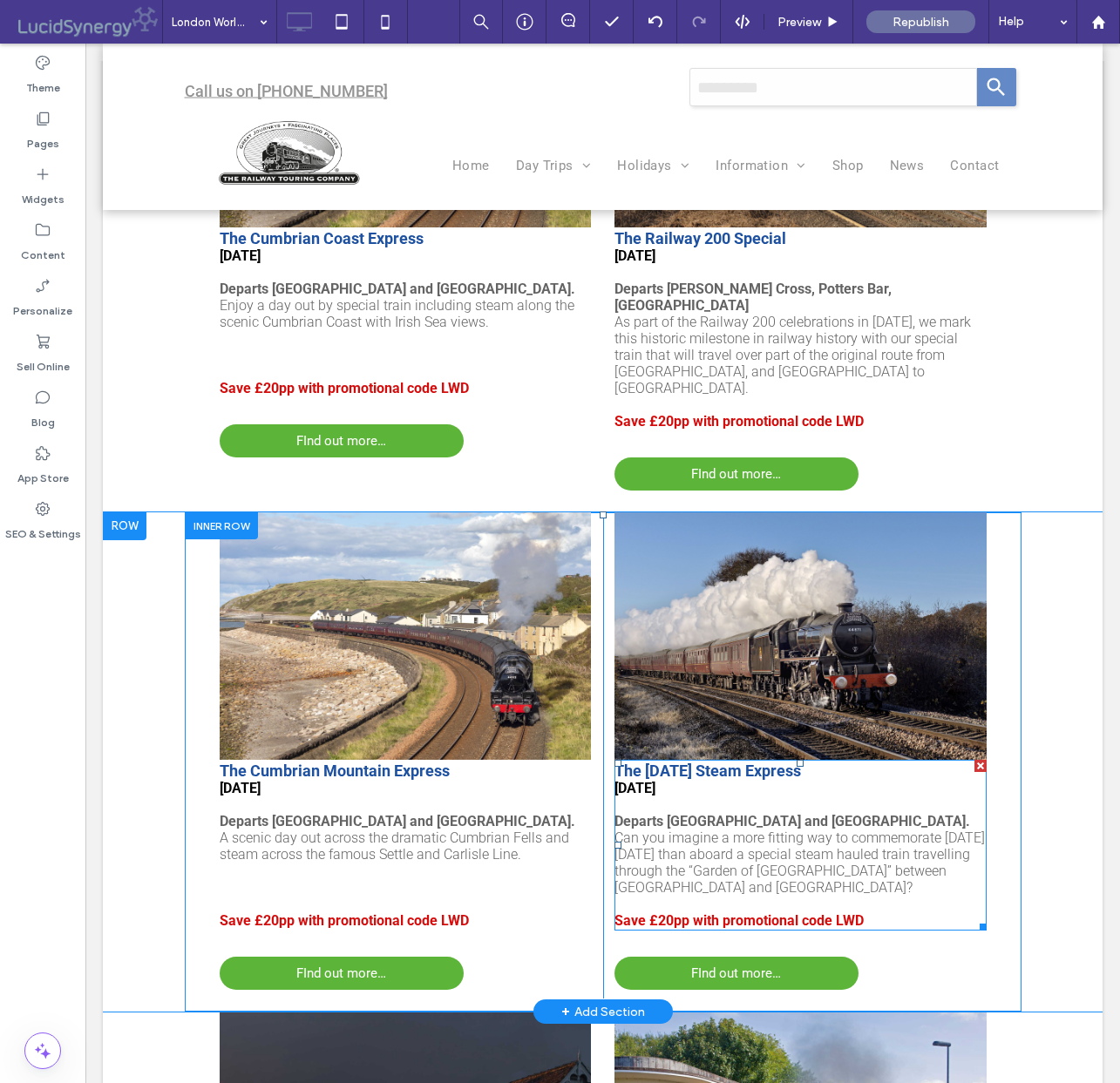
scroll to position [2384, 0]
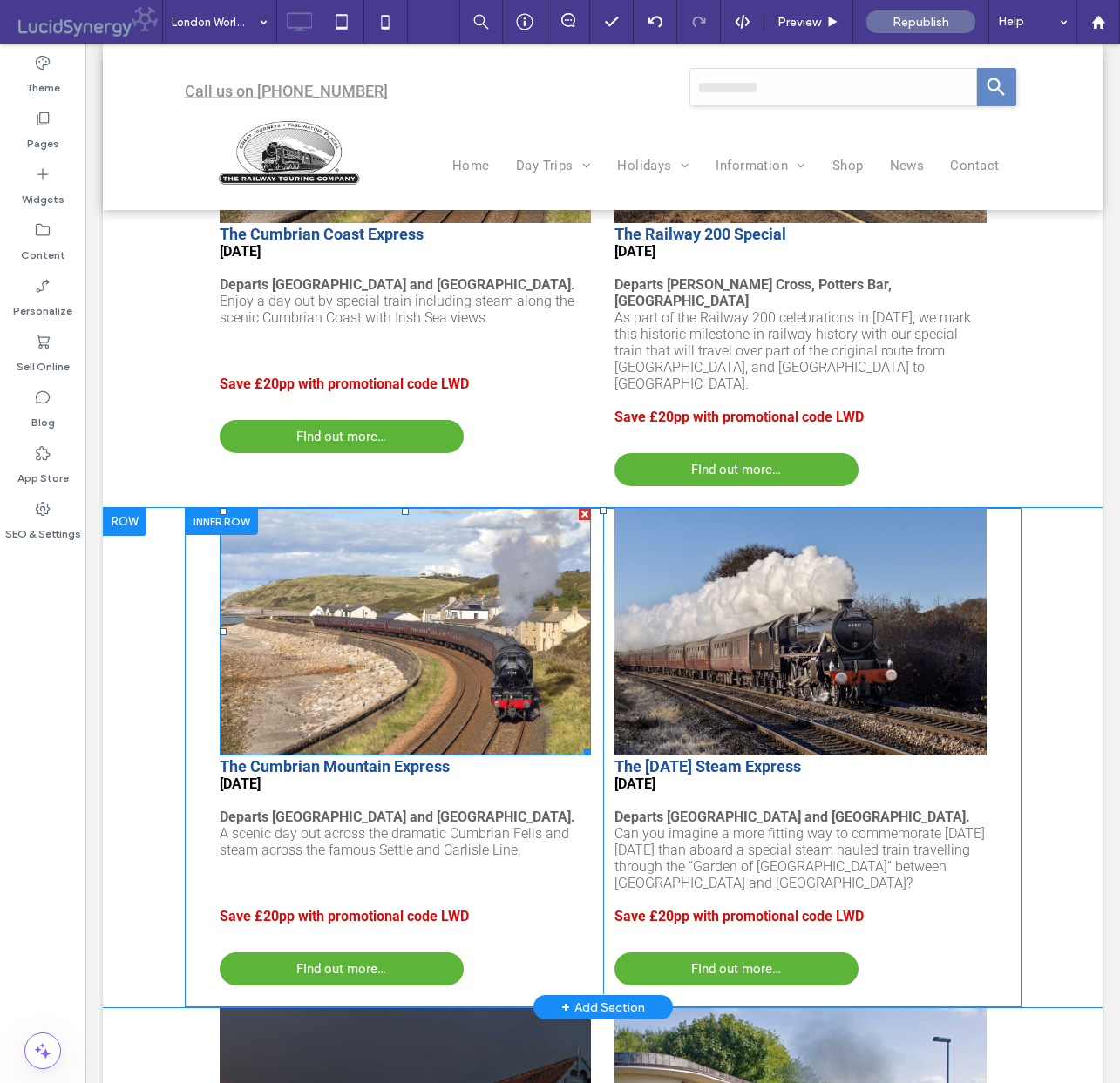
click at [395, 508] on img at bounding box center [405, 632] width 372 height 248
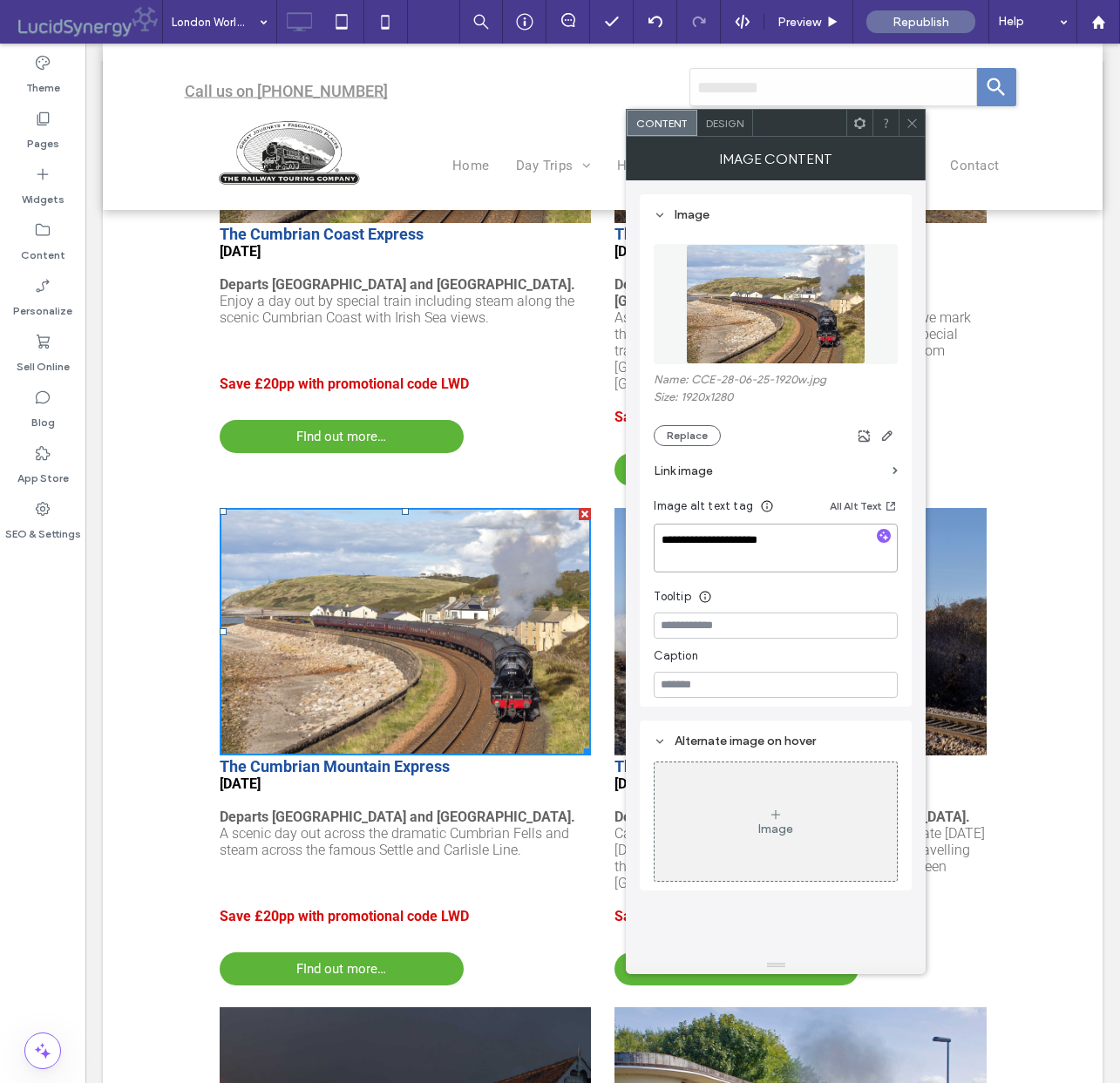
drag, startPoint x: 716, startPoint y: 548, endPoint x: 744, endPoint y: 559, distance: 30.1
click at [748, 551] on textarea "**********" at bounding box center [775, 548] width 244 height 49
type textarea "**********"
click at [687, 436] on button "Replace" at bounding box center [687, 435] width 67 height 21
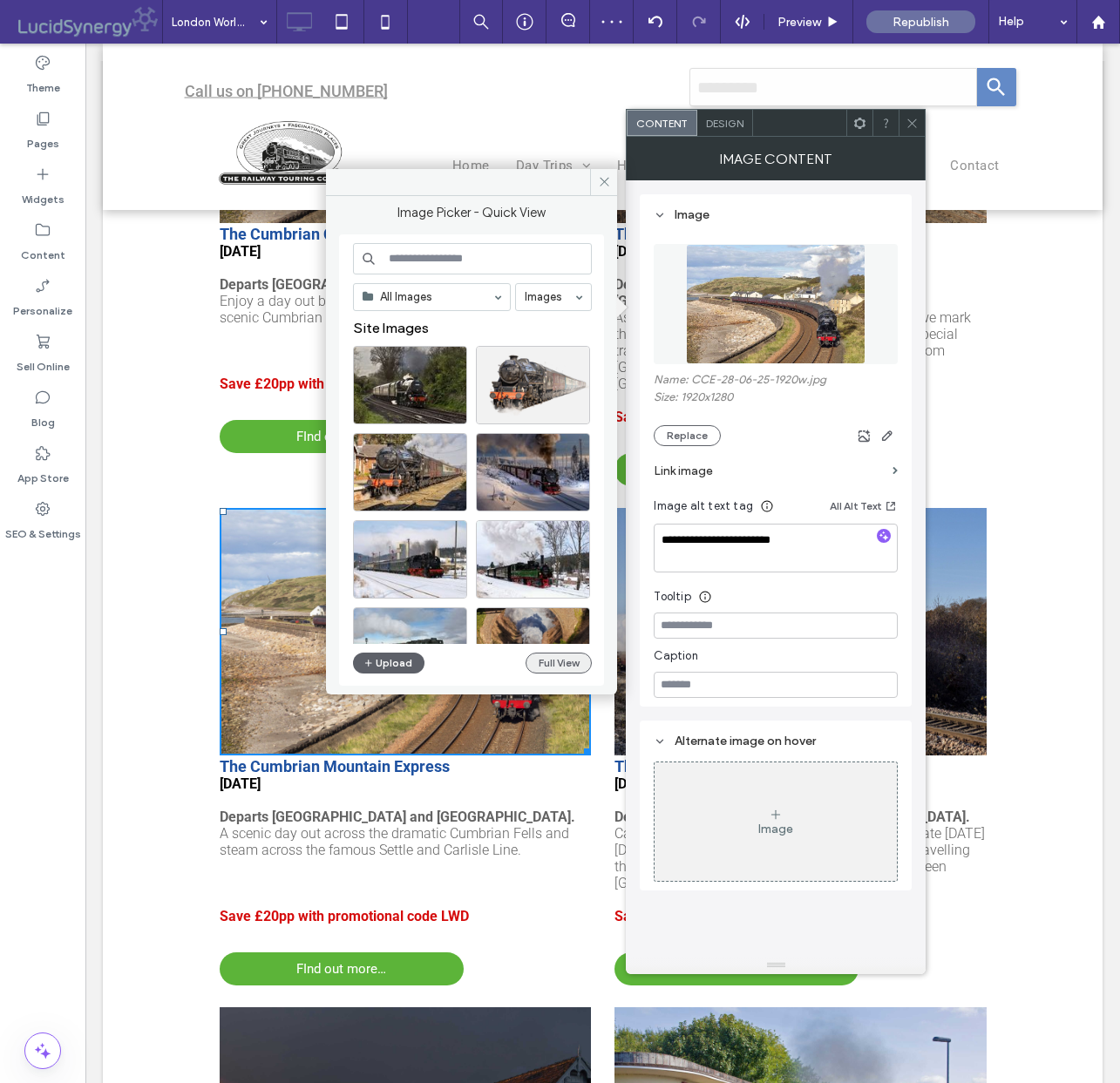
click at [565, 658] on button "Full View" at bounding box center [558, 663] width 66 height 21
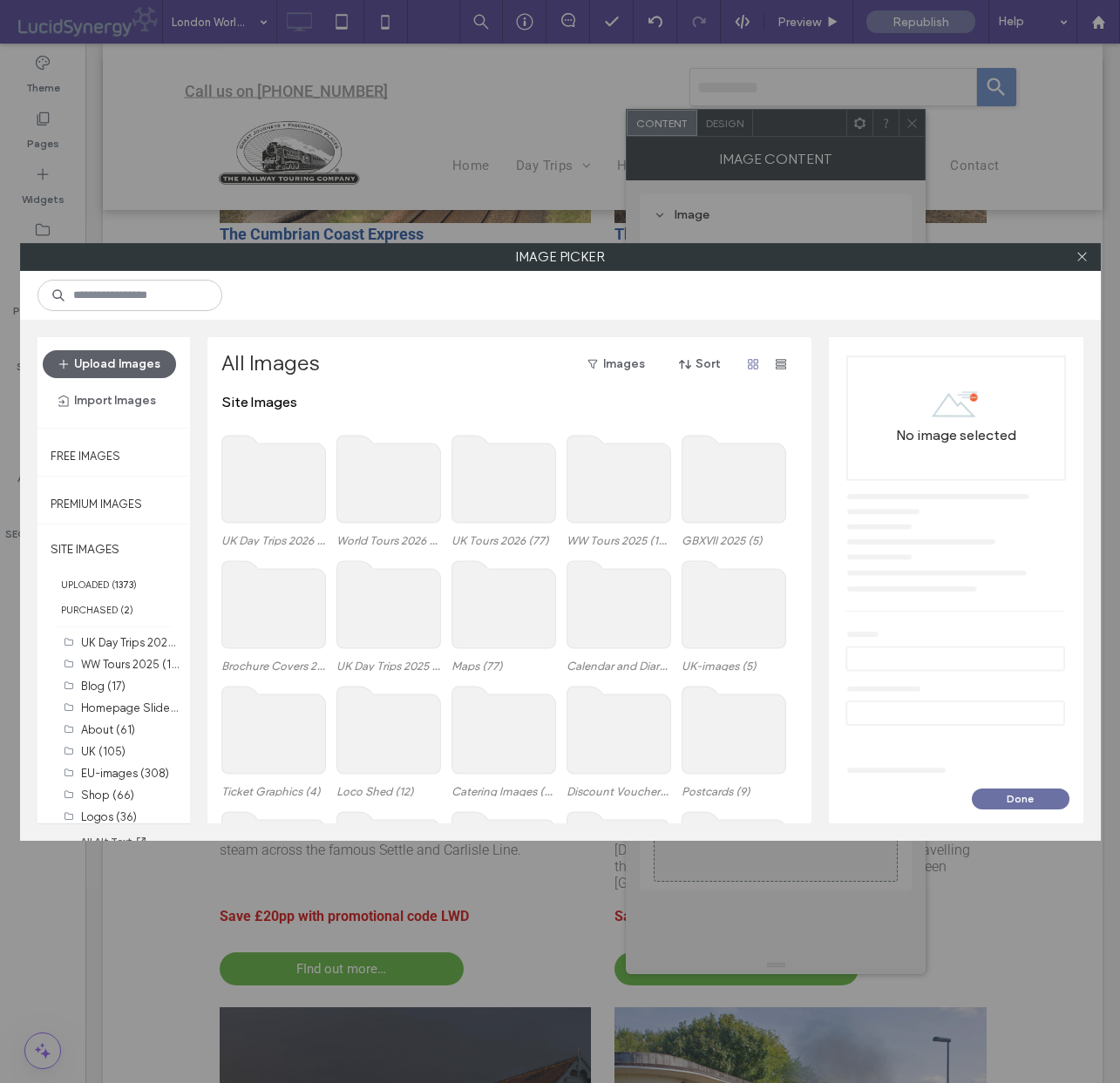
click at [400, 605] on use at bounding box center [388, 604] width 104 height 87
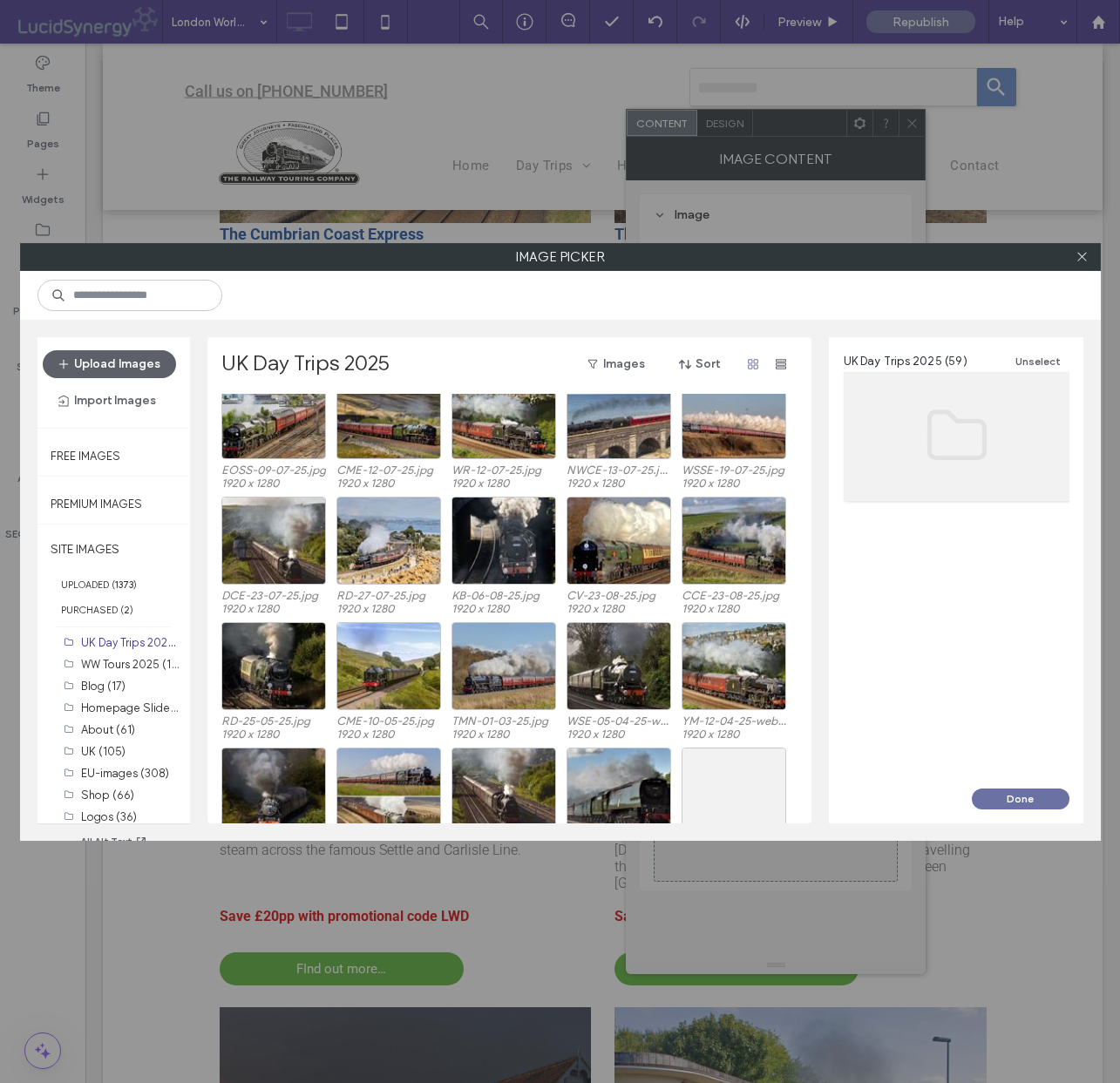
scroll to position [914, 0]
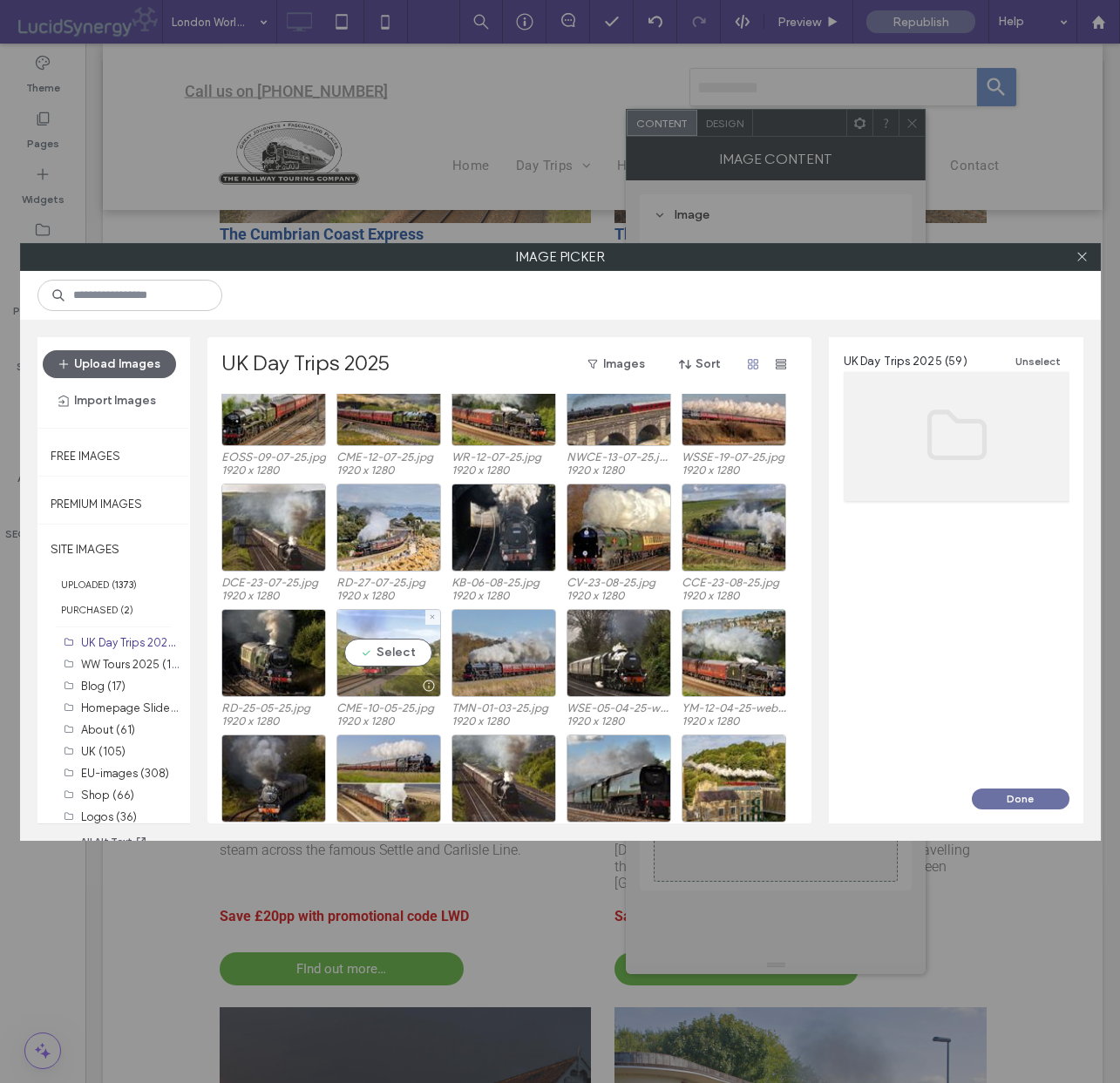
click at [396, 645] on div "Select" at bounding box center [389, 653] width 105 height 88
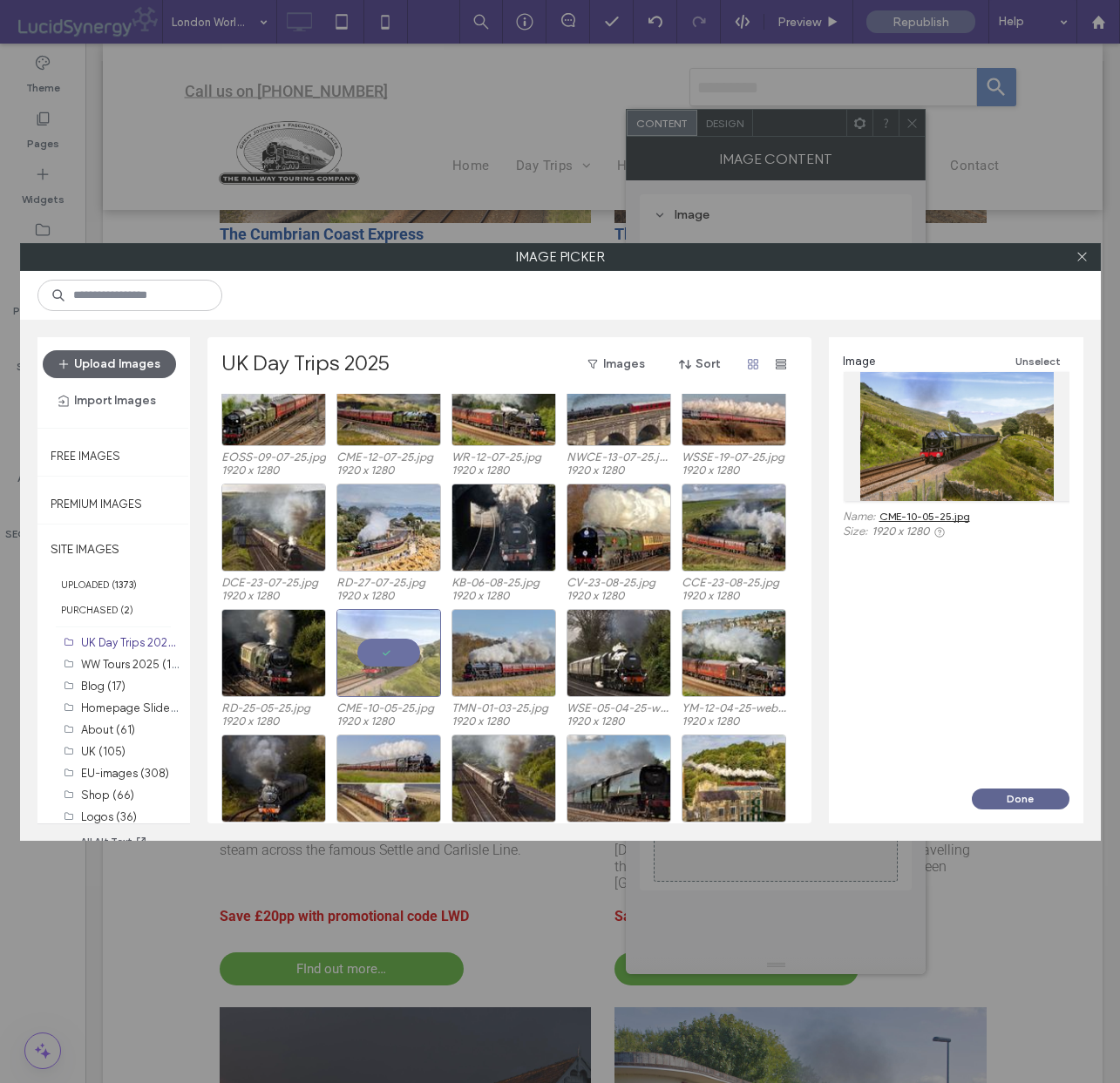
click at [1032, 794] on button "Done" at bounding box center [1021, 798] width 97 height 21
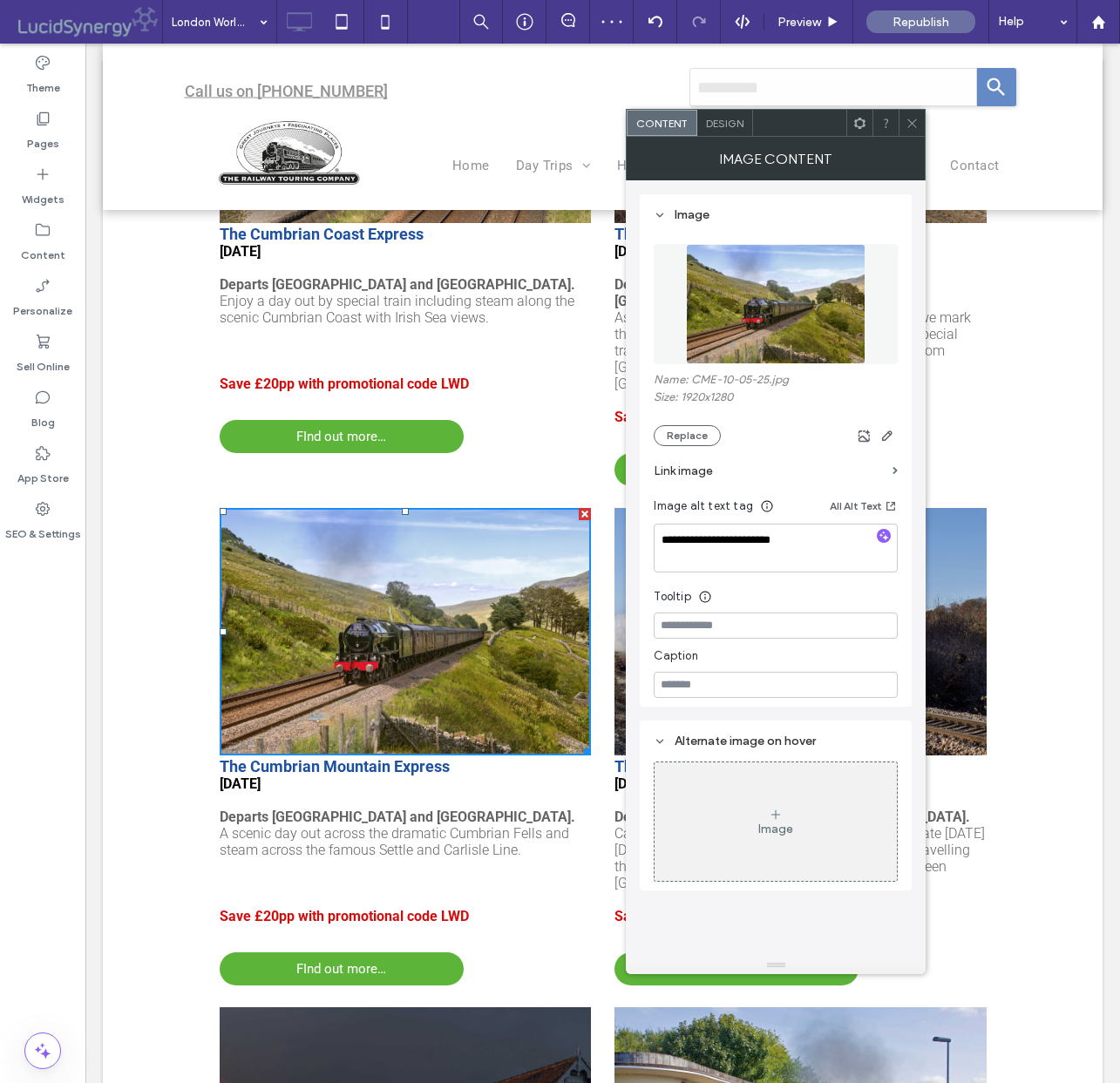
click at [915, 120] on icon at bounding box center [912, 124] width 13 height 13
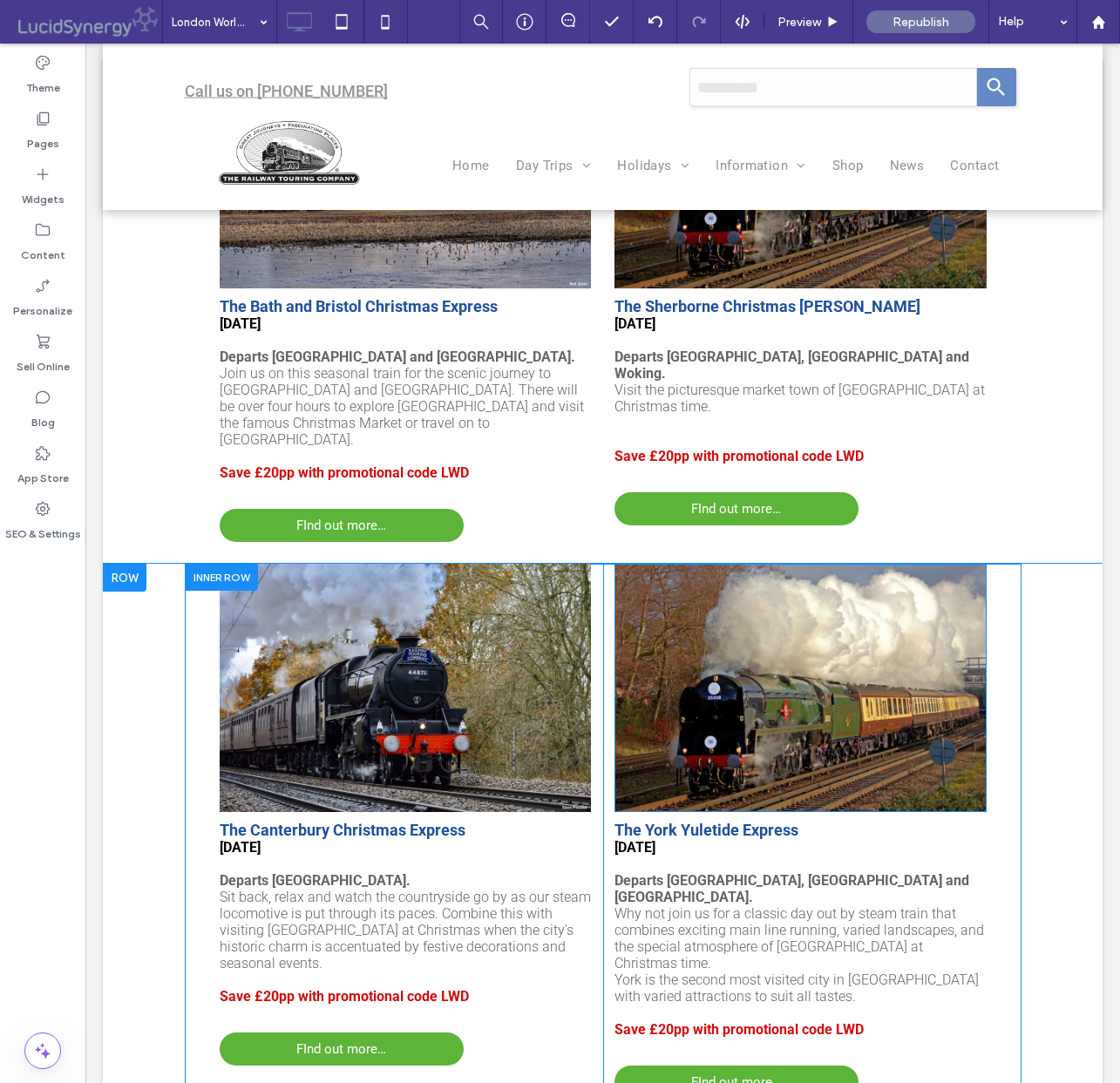
scroll to position [3945, 0]
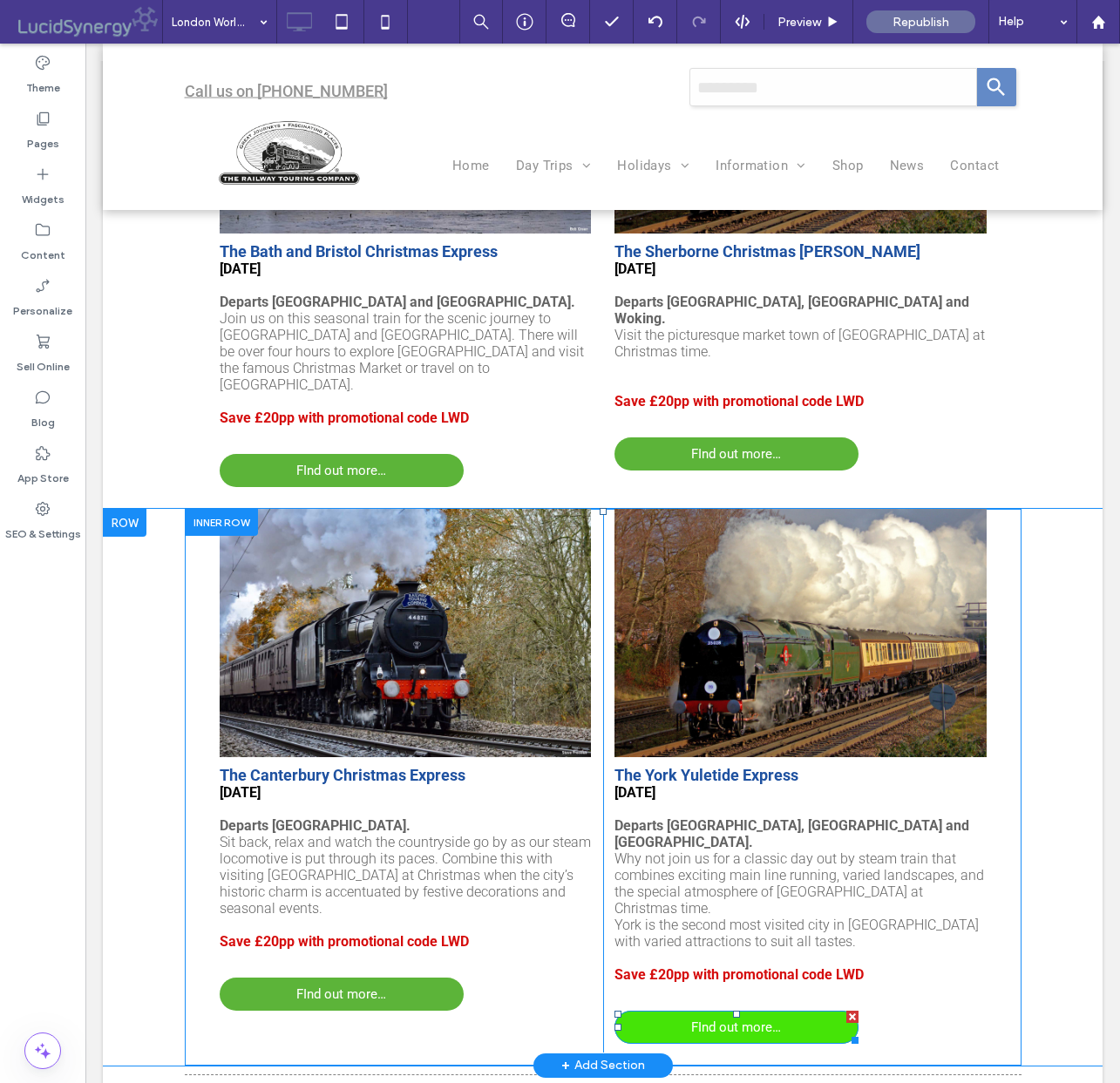
click at [751, 1011] on span "FInd out more…" at bounding box center [736, 1027] width 90 height 33
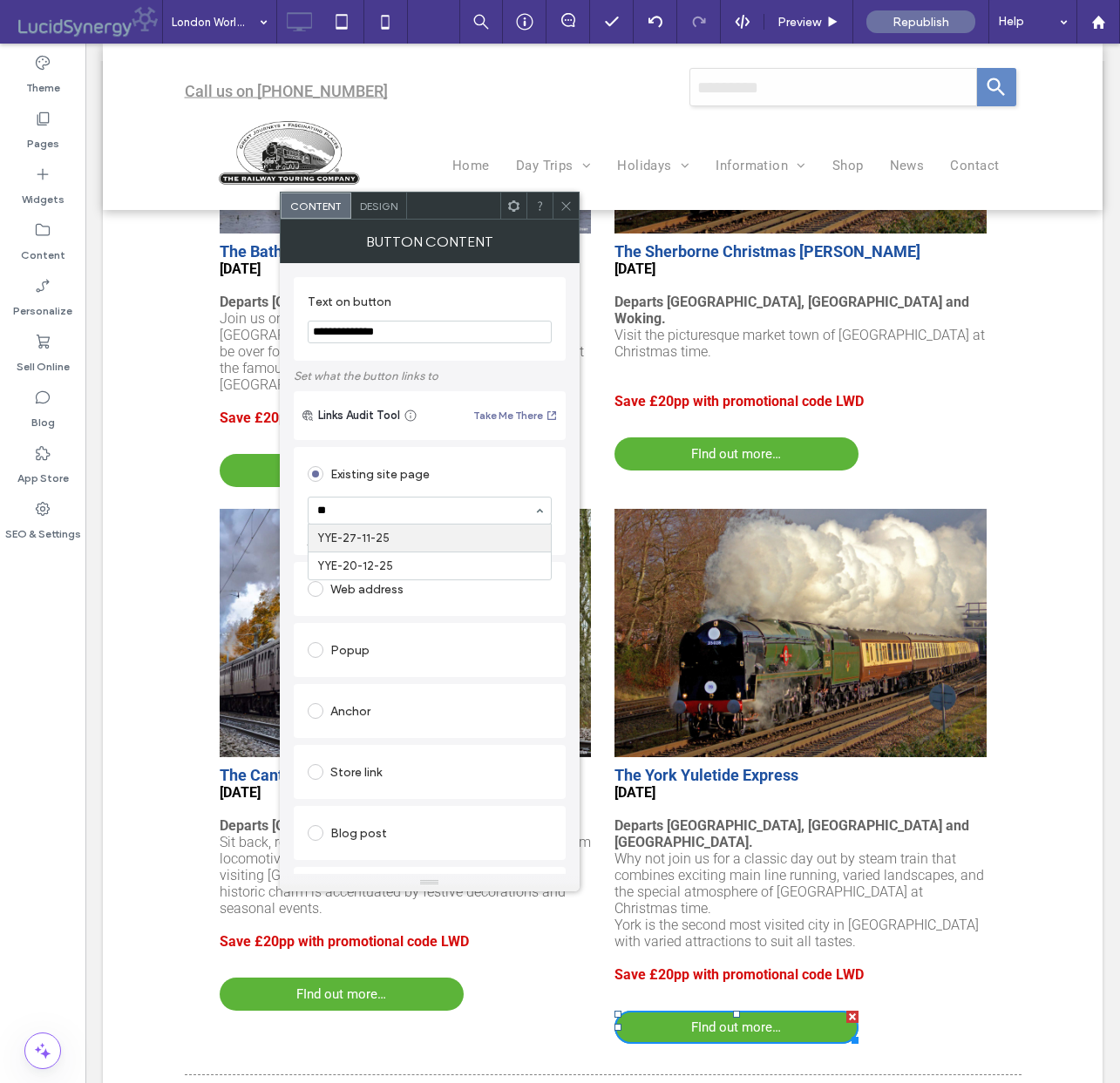
scroll to position [0, 0]
type input "***"
click at [561, 199] on icon at bounding box center [567, 206] width 13 height 13
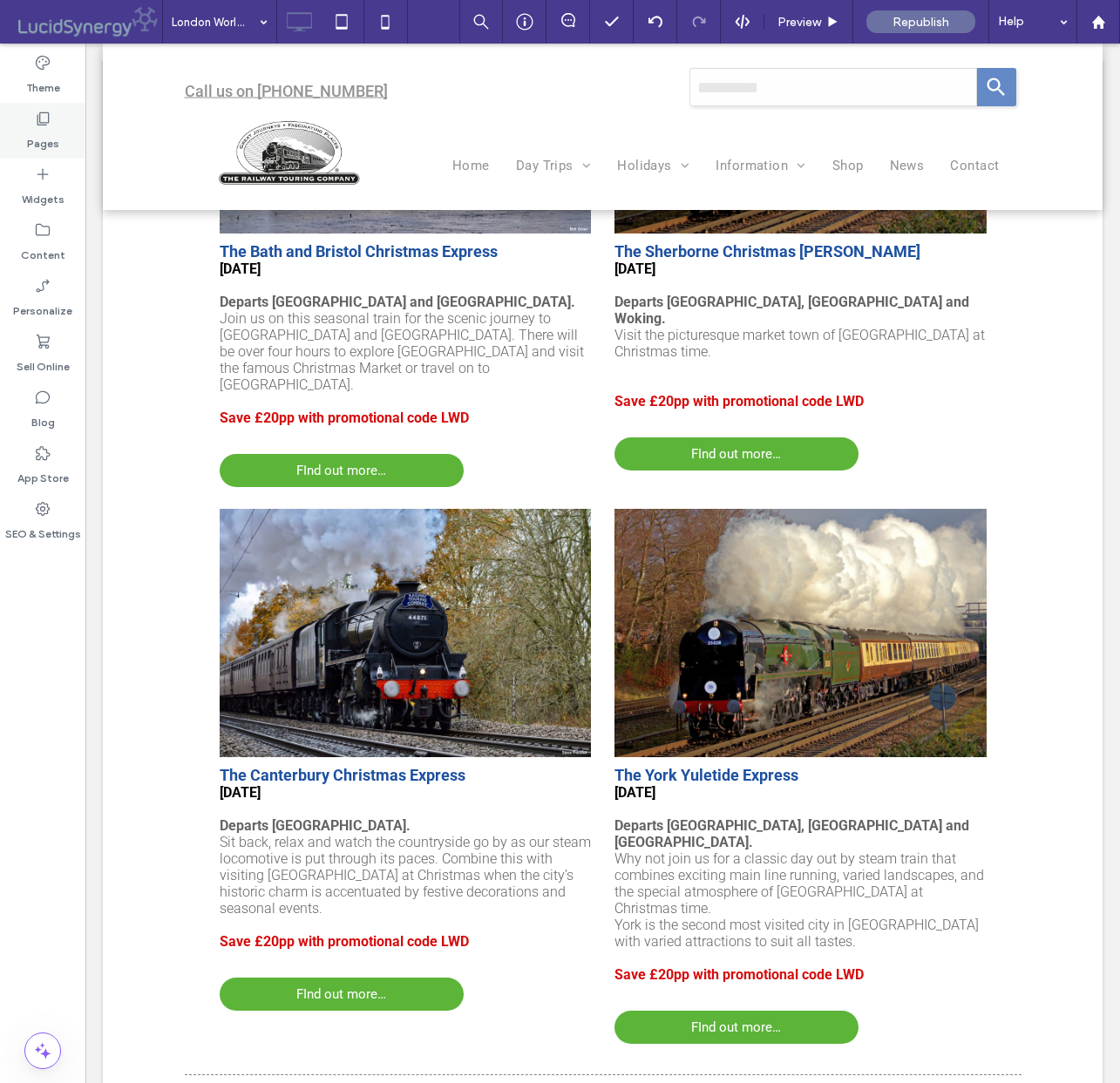
click at [41, 124] on use at bounding box center [43, 119] width 12 height 13
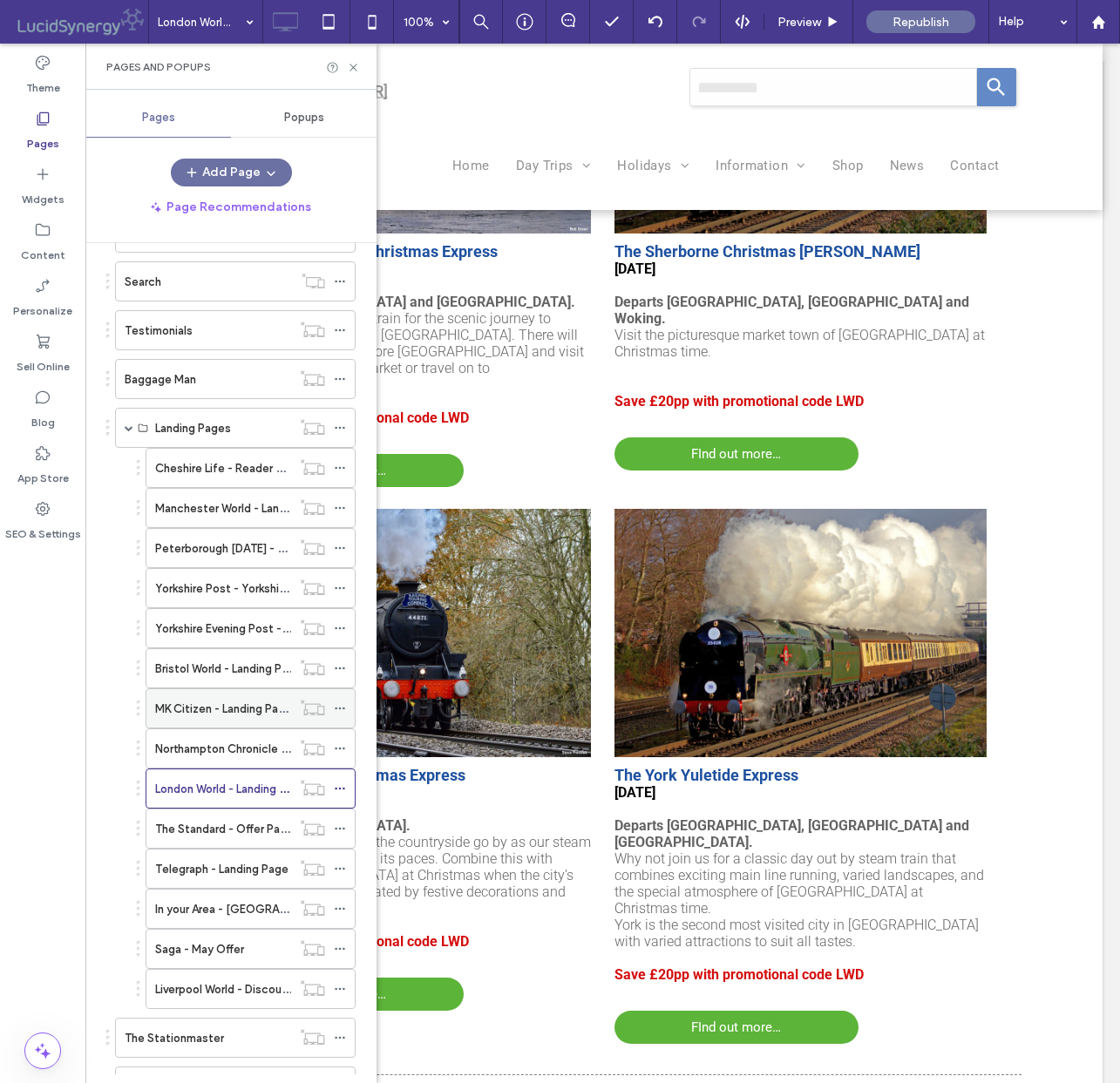
scroll to position [645, 0]
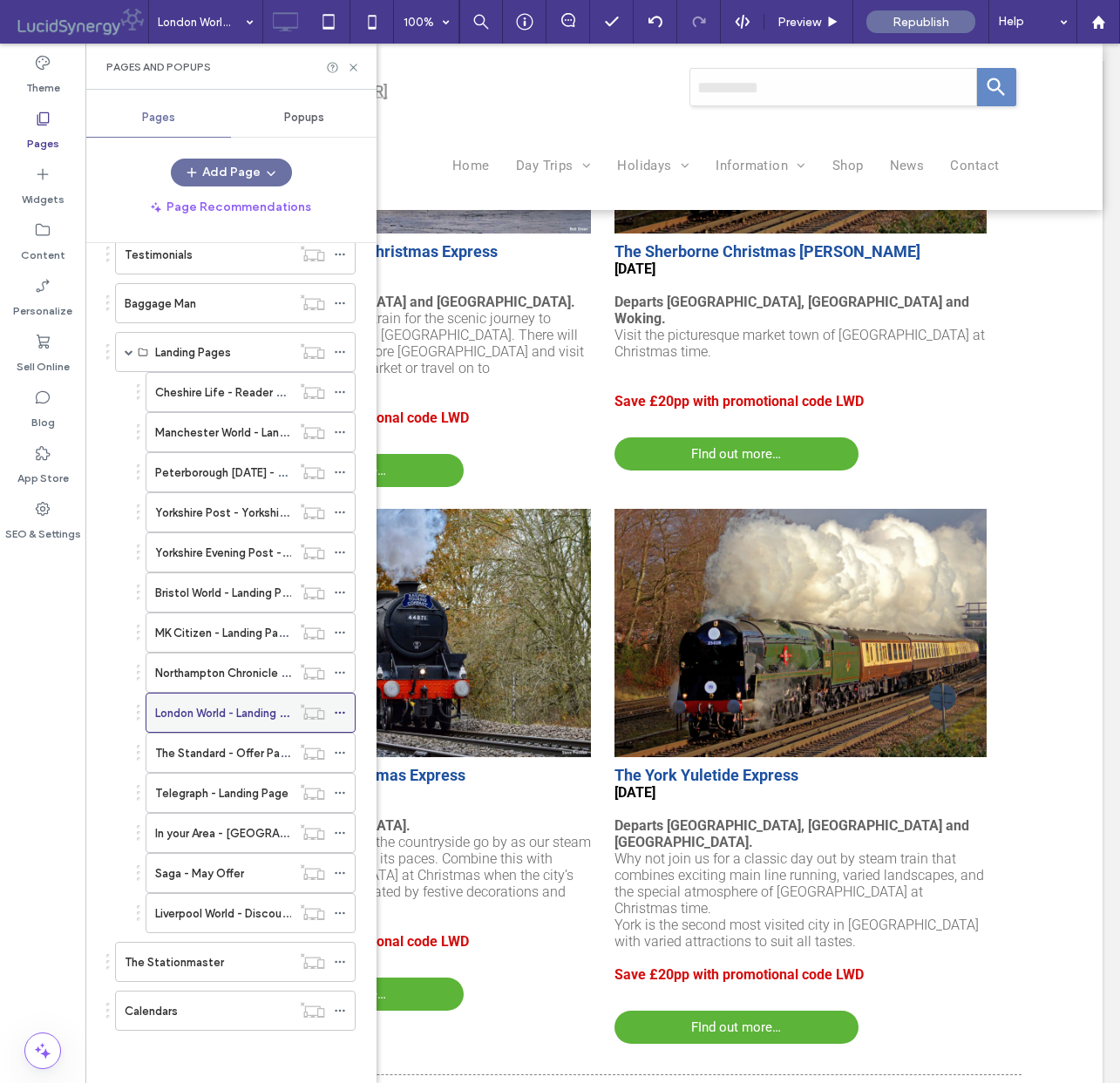
click at [231, 776] on div "Pages in Progress ( 1 ) New page Site Pages ( 233 ) Home Day Trips View by Mont…" at bounding box center [242, 659] width 271 height 831
click at [218, 728] on label "London World - Landing Page" at bounding box center [230, 713] width 151 height 31
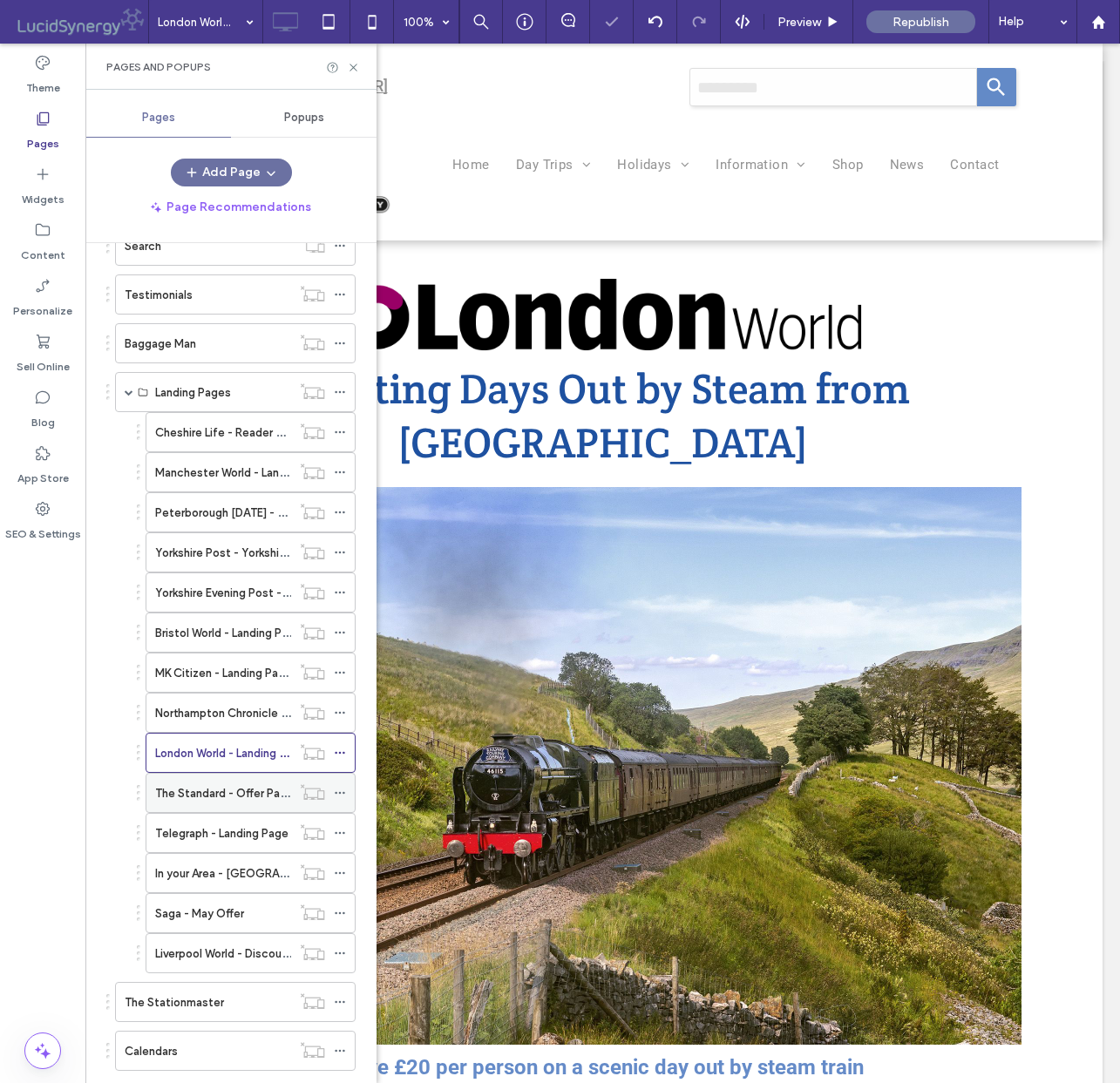
scroll to position [0, 0]
click at [220, 791] on label "The Standard - Offer Page" at bounding box center [225, 793] width 139 height 31
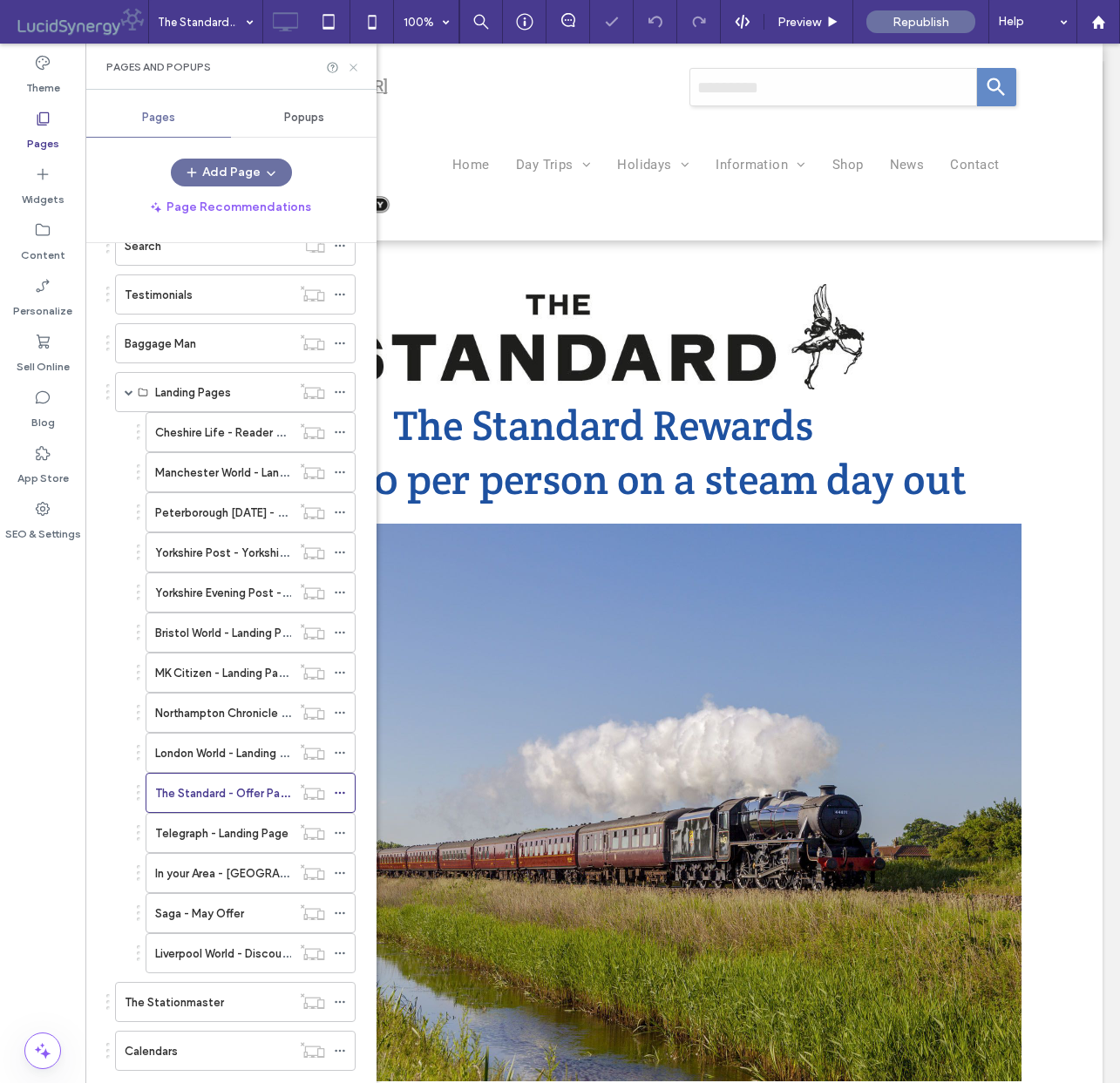
click at [353, 67] on icon at bounding box center [353, 67] width 13 height 13
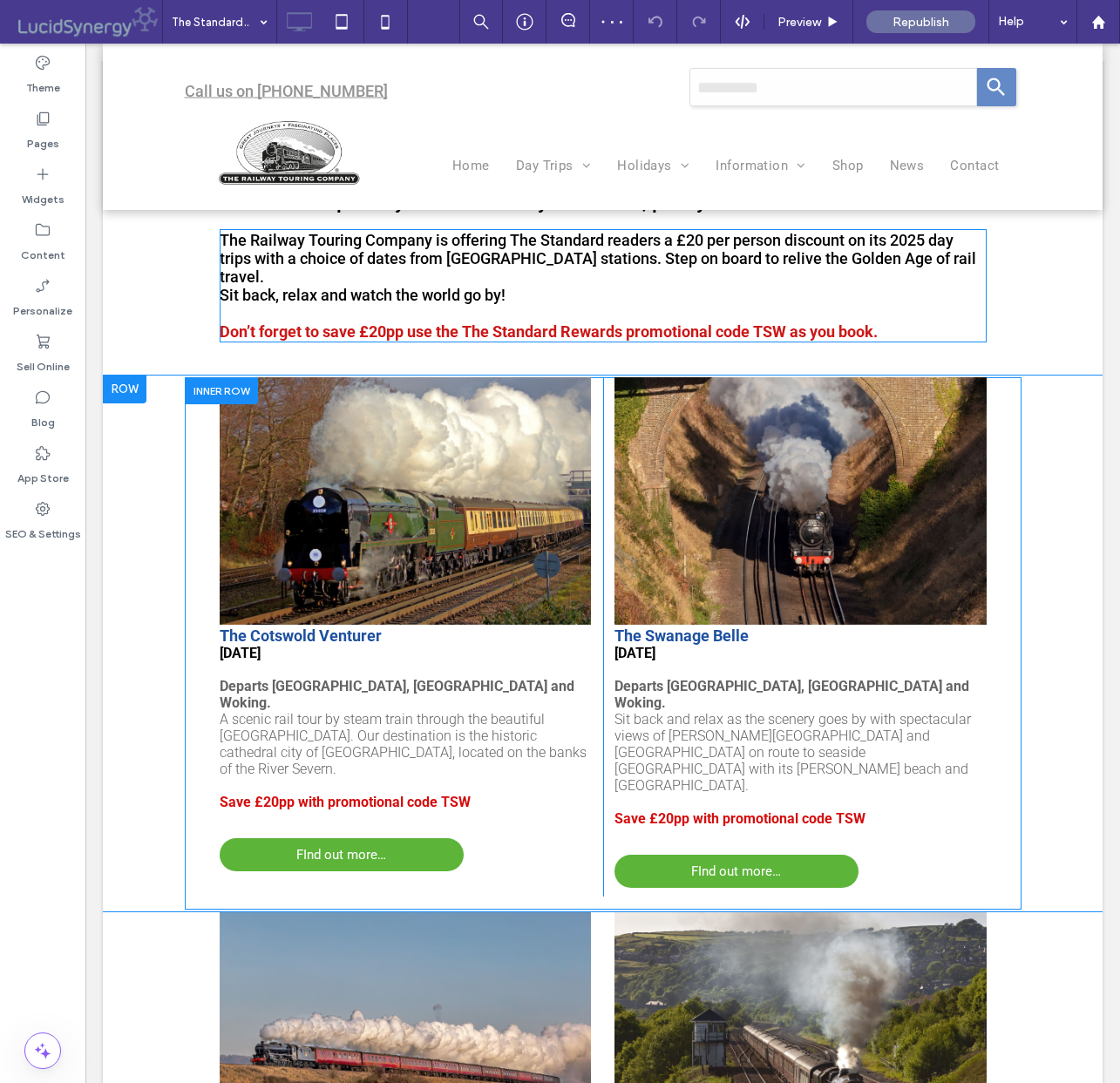
scroll to position [976, 0]
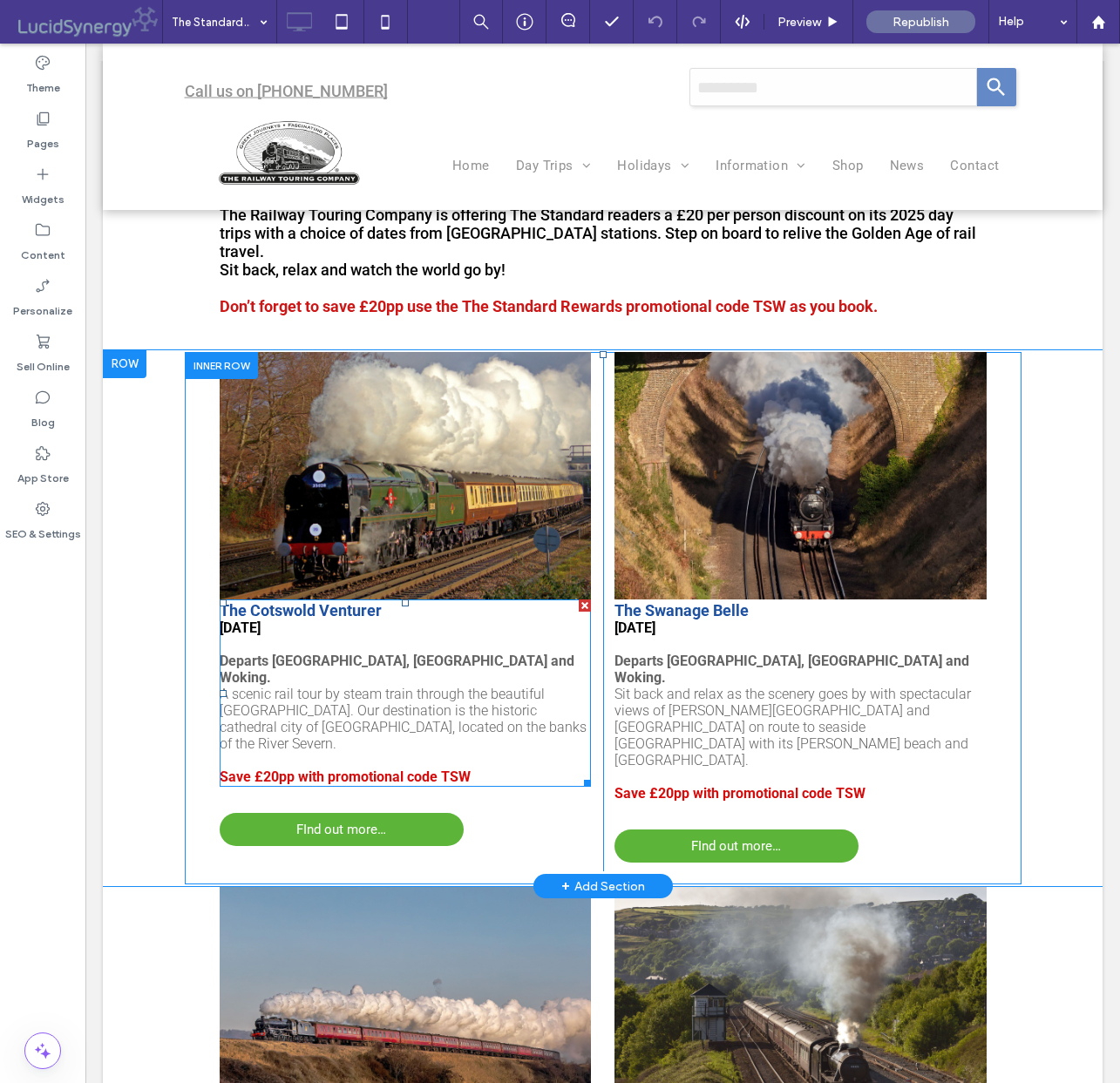
click at [390, 652] on strong "Departs [GEOGRAPHIC_DATA], [GEOGRAPHIC_DATA] and Woking." at bounding box center [397, 668] width 355 height 33
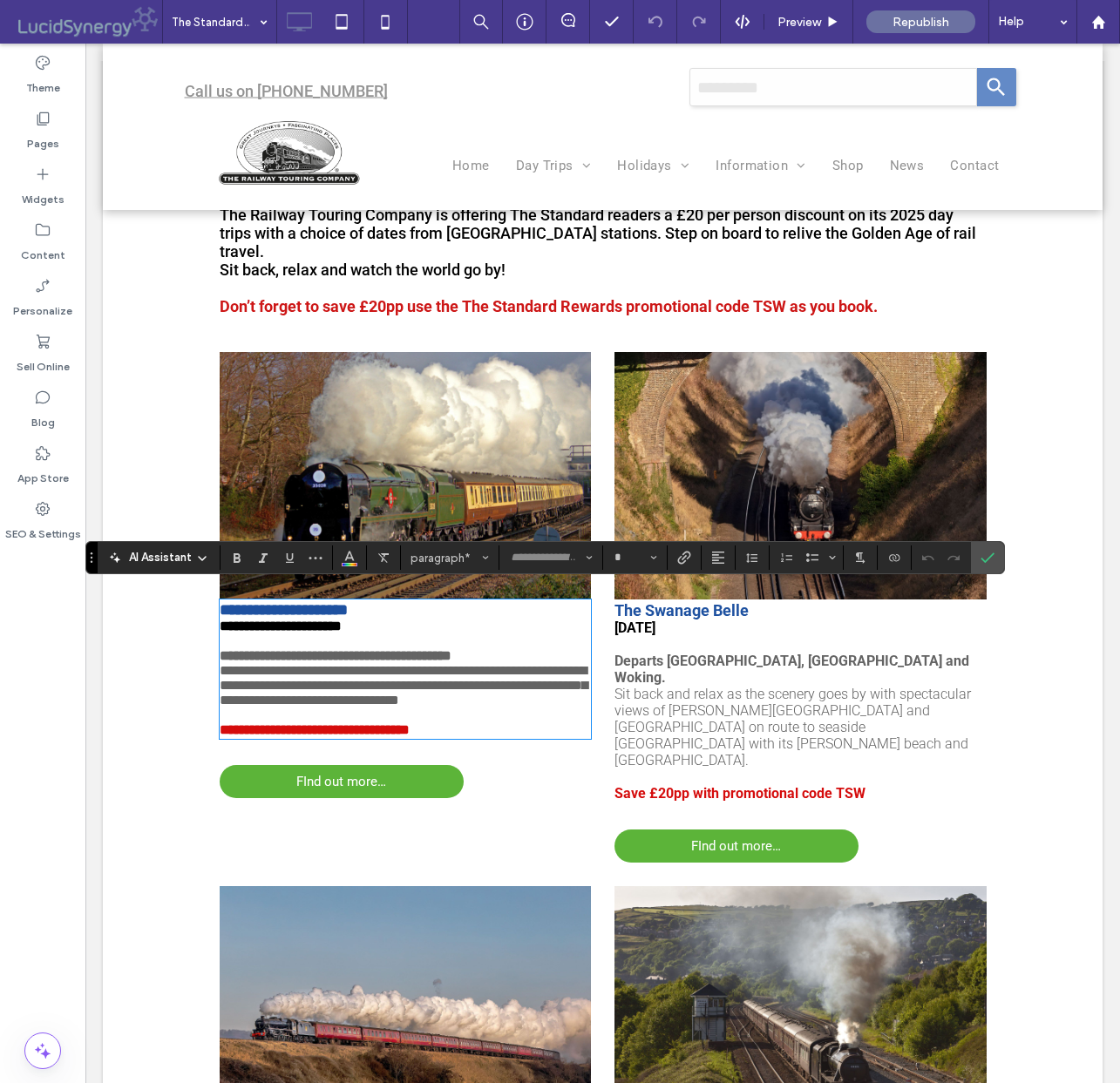
click at [400, 651] on strong "**********" at bounding box center [336, 655] width 232 height 13
type input "******"
type input "**"
click at [372, 649] on strong "**********" at bounding box center [336, 655] width 232 height 13
click at [467, 650] on strong "**********" at bounding box center [344, 655] width 247 height 13
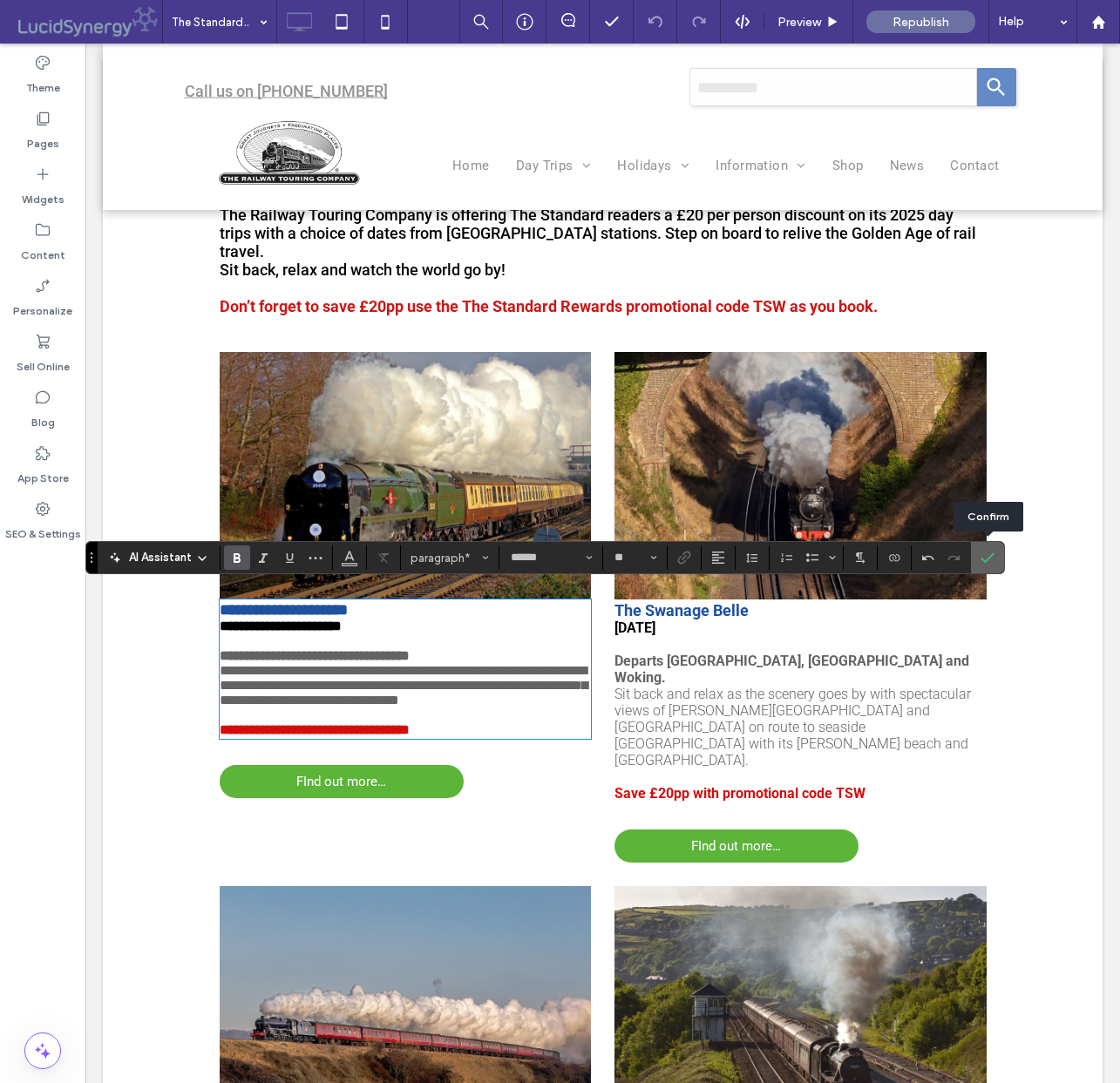
click at [986, 557] on icon "Confirm" at bounding box center [987, 557] width 14 height 14
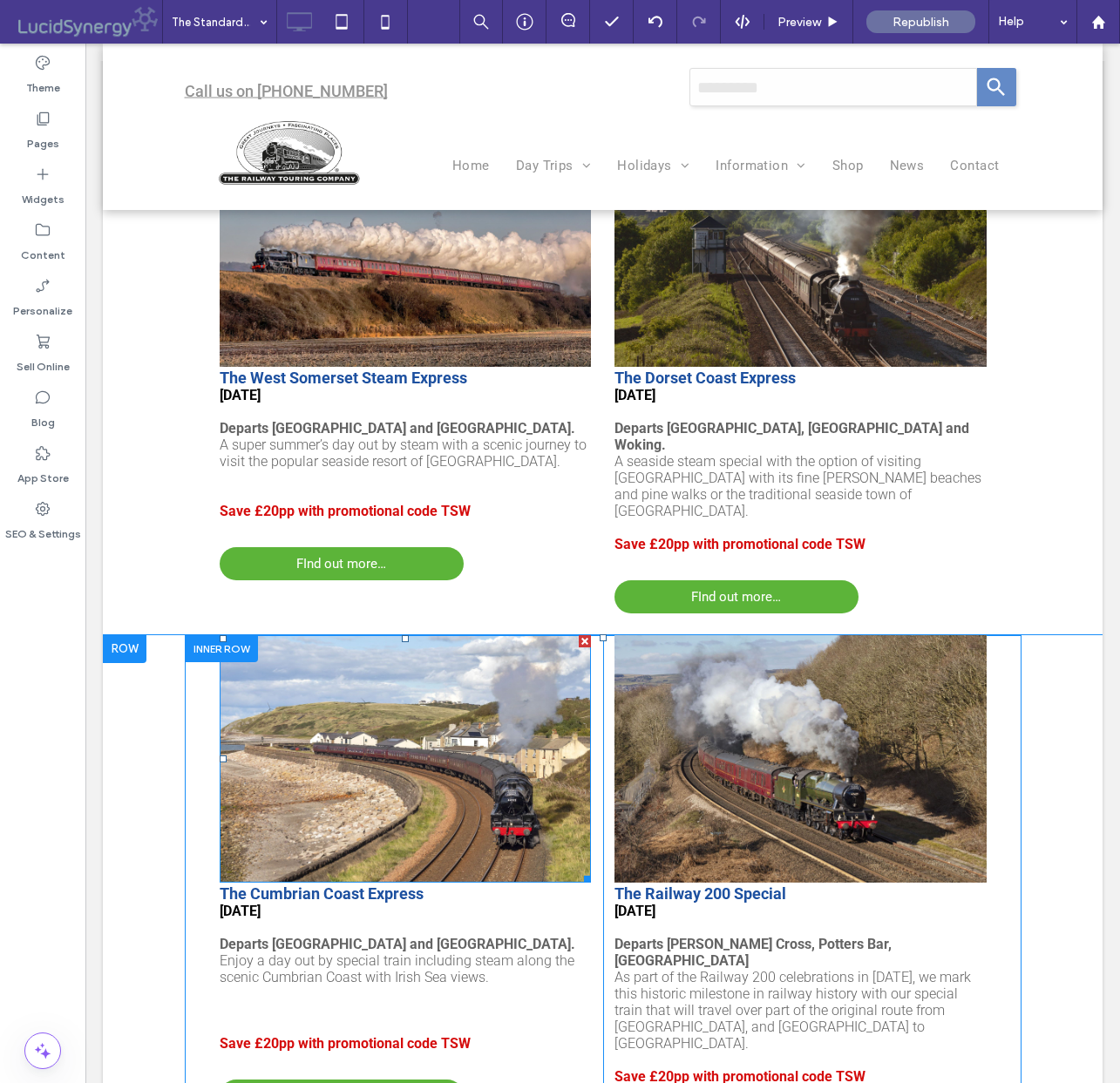
scroll to position [1840, 0]
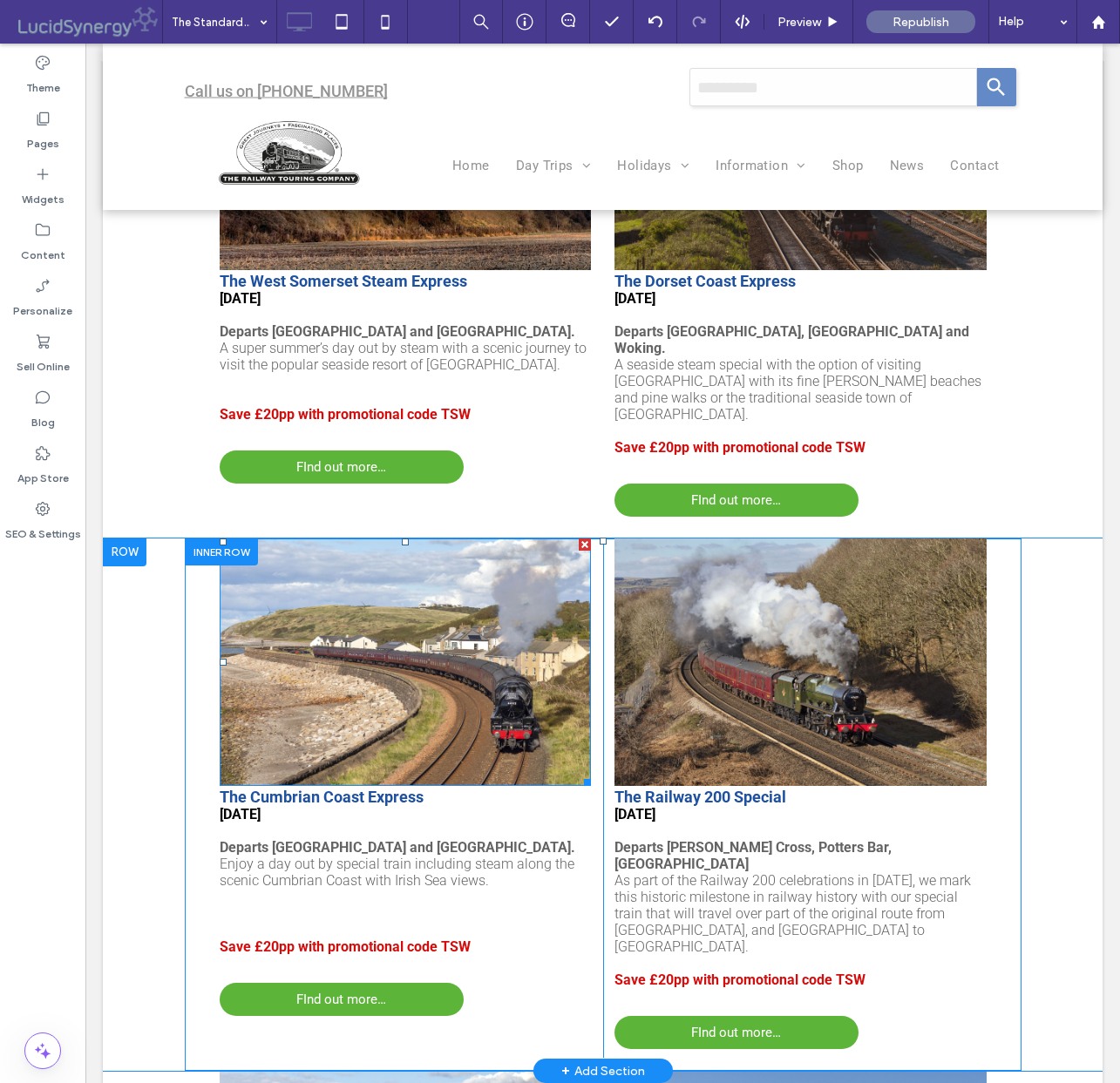
click at [350, 632] on img at bounding box center [405, 662] width 372 height 248
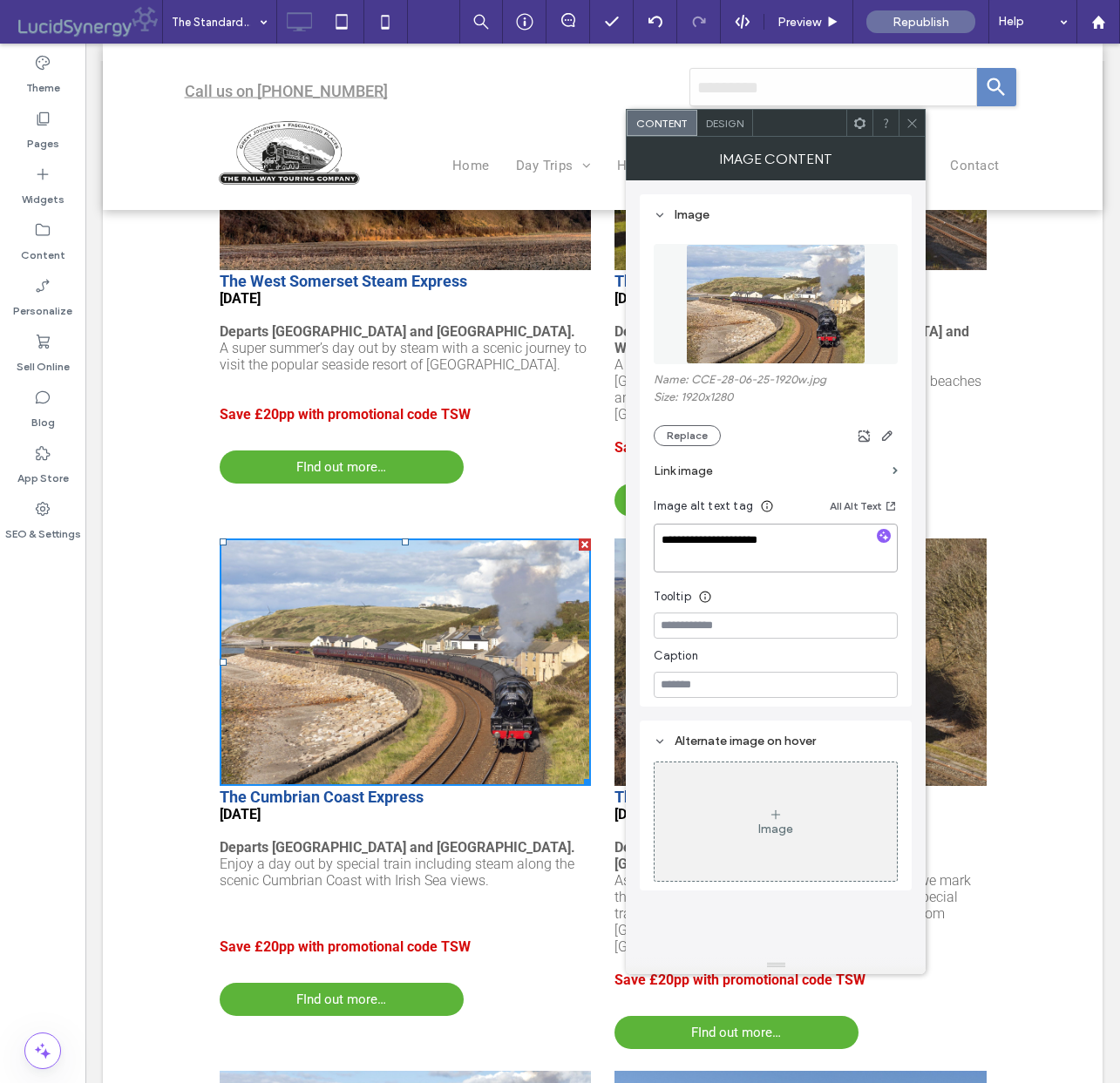
drag, startPoint x: 716, startPoint y: 544, endPoint x: 744, endPoint y: 549, distance: 28.4
click at [749, 549] on textarea "**********" at bounding box center [775, 548] width 244 height 49
type textarea "**********"
click at [685, 441] on button "Replace" at bounding box center [687, 435] width 67 height 21
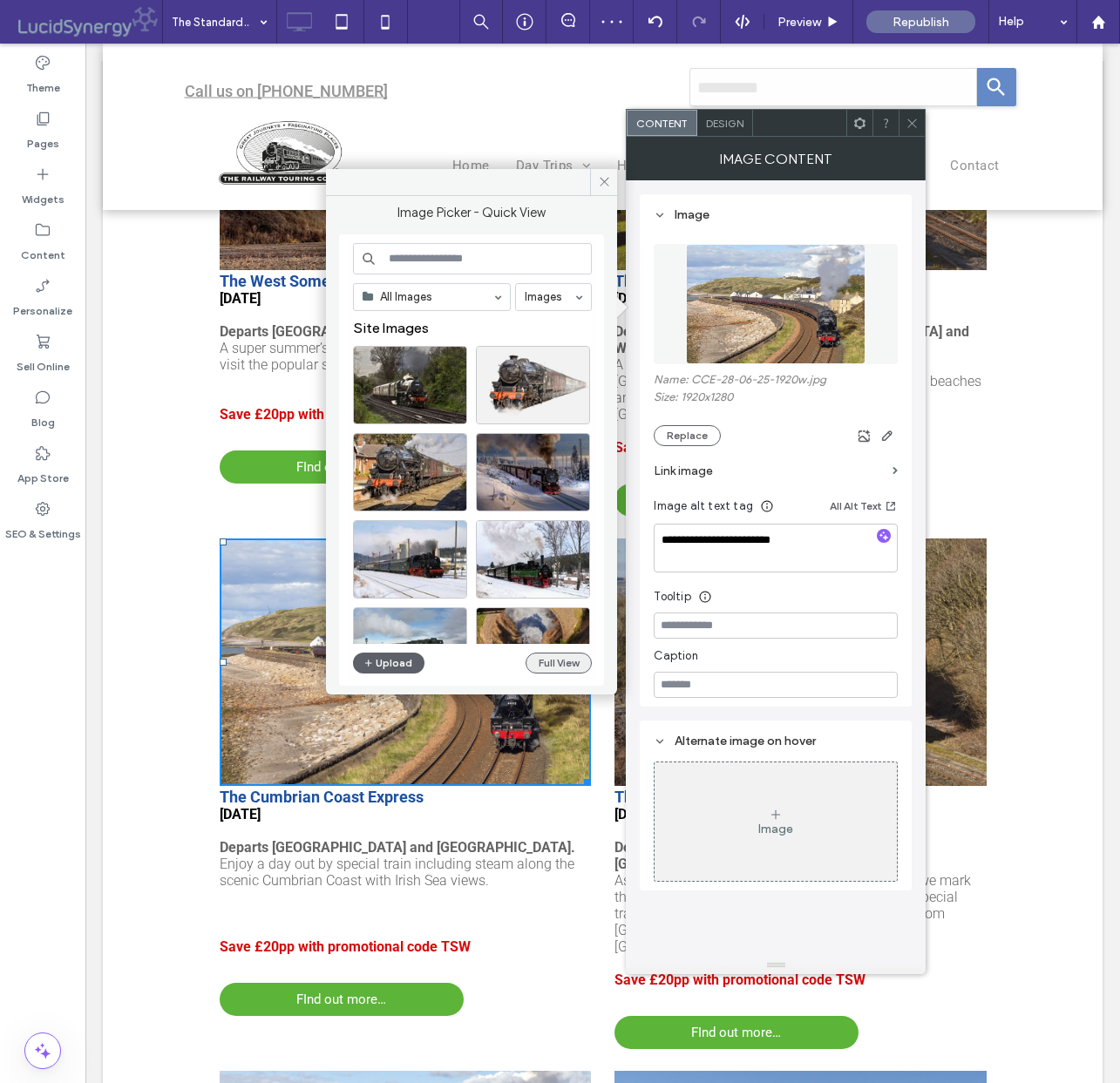
click at [560, 660] on button "Full View" at bounding box center [558, 663] width 66 height 21
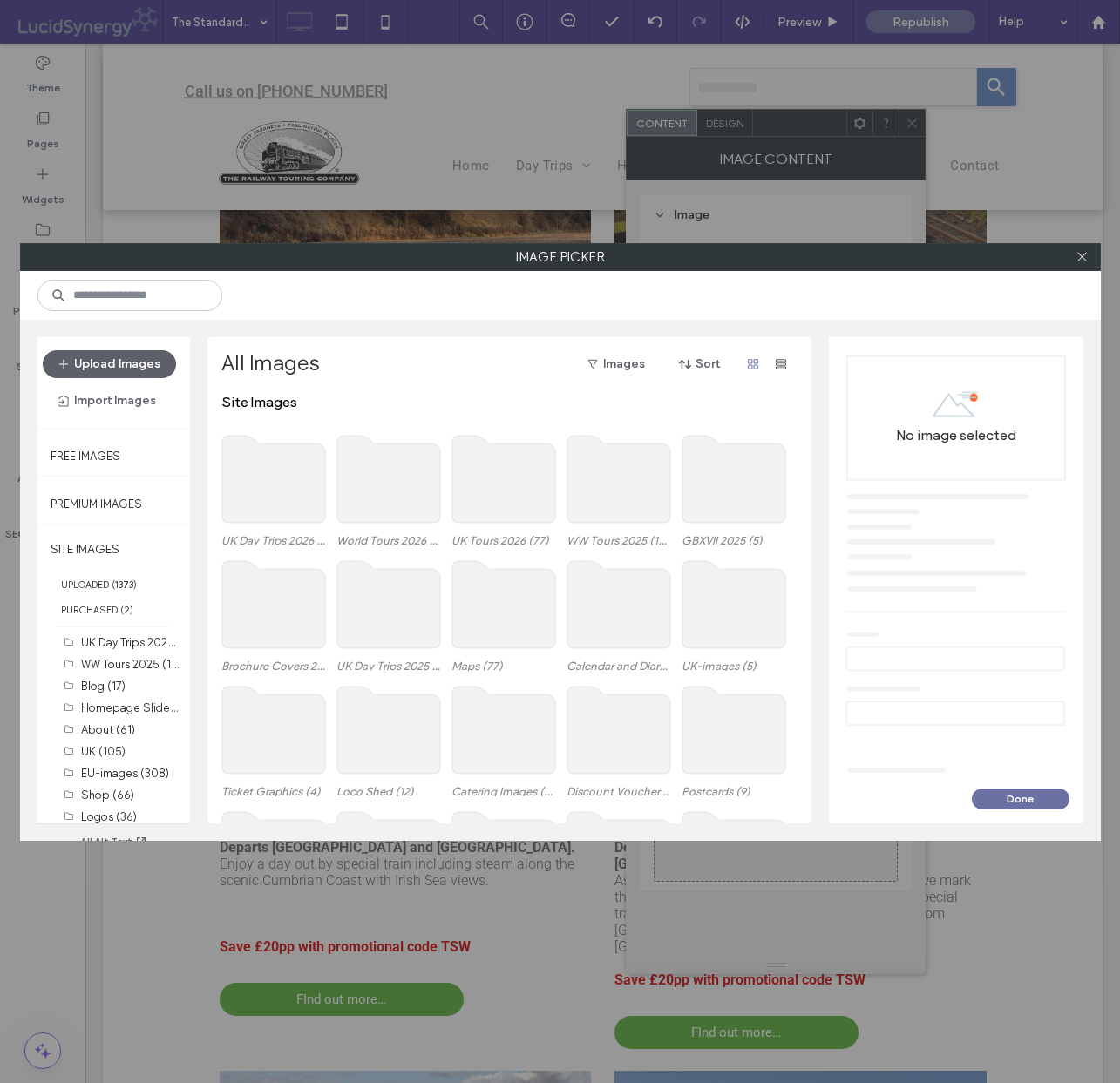
click at [410, 611] on use at bounding box center [388, 604] width 104 height 87
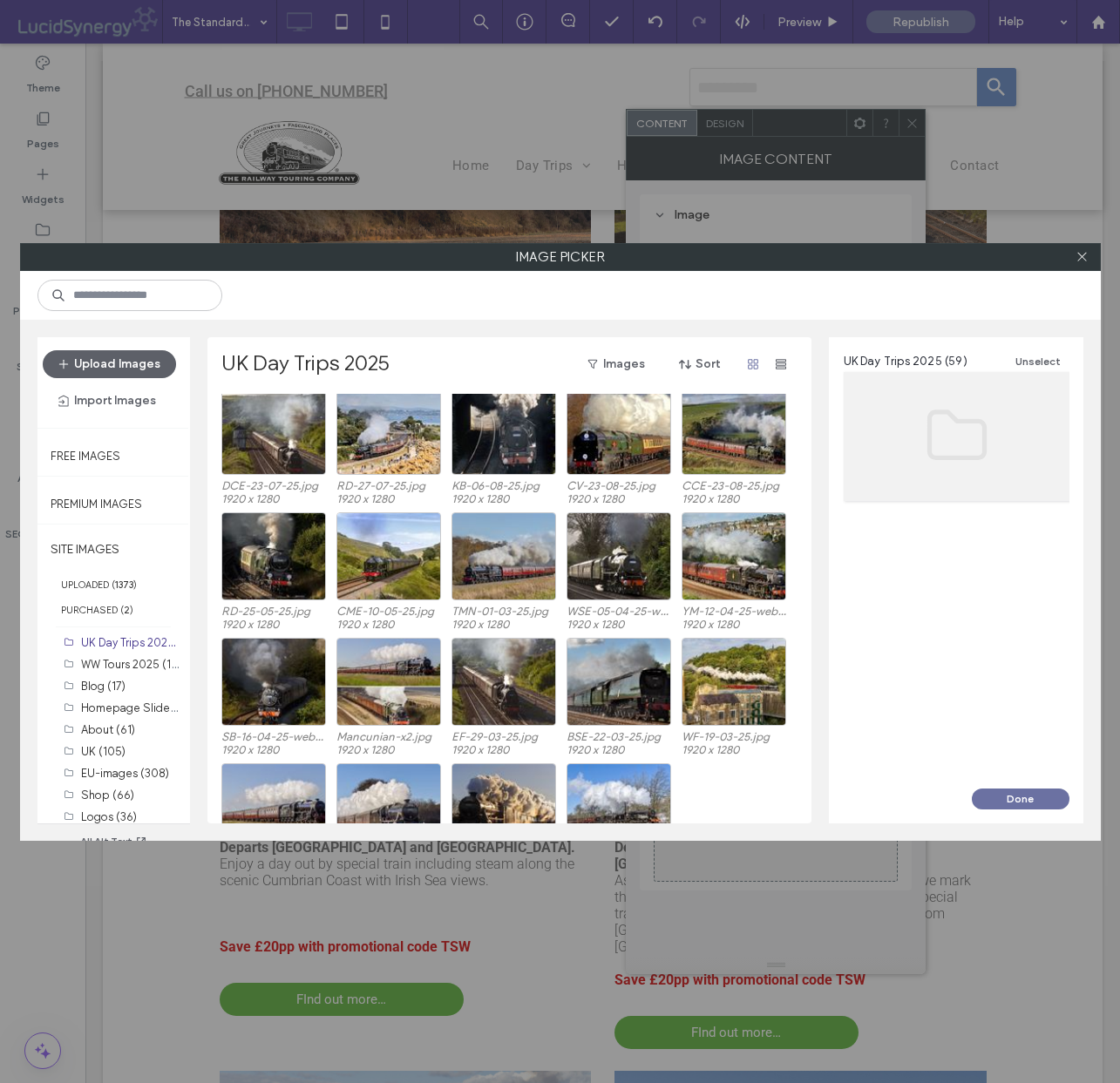
scroll to position [1029, 0]
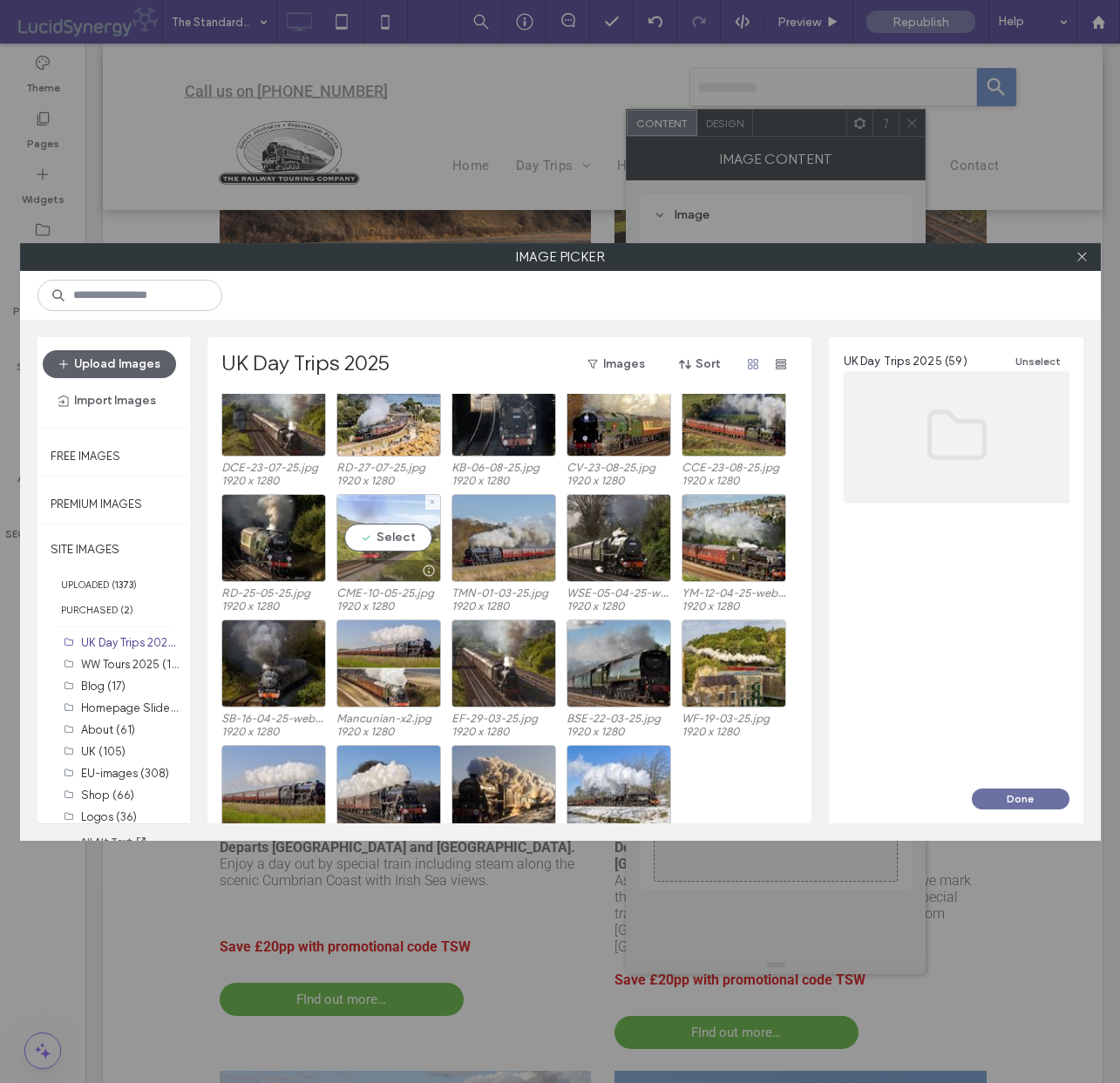
click at [384, 542] on div "Select" at bounding box center [389, 538] width 105 height 88
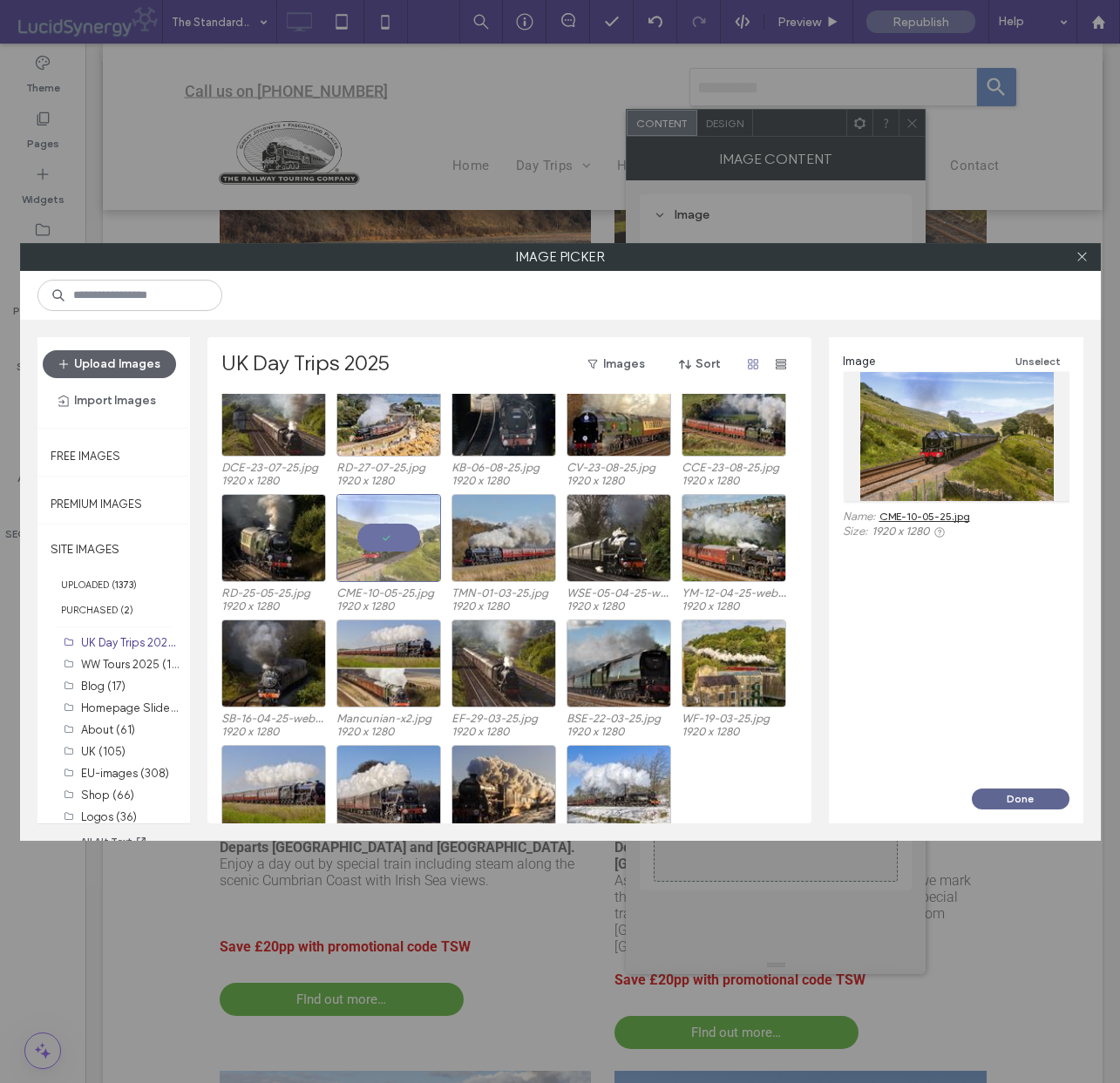
click at [1020, 794] on button "Done" at bounding box center [1021, 798] width 97 height 21
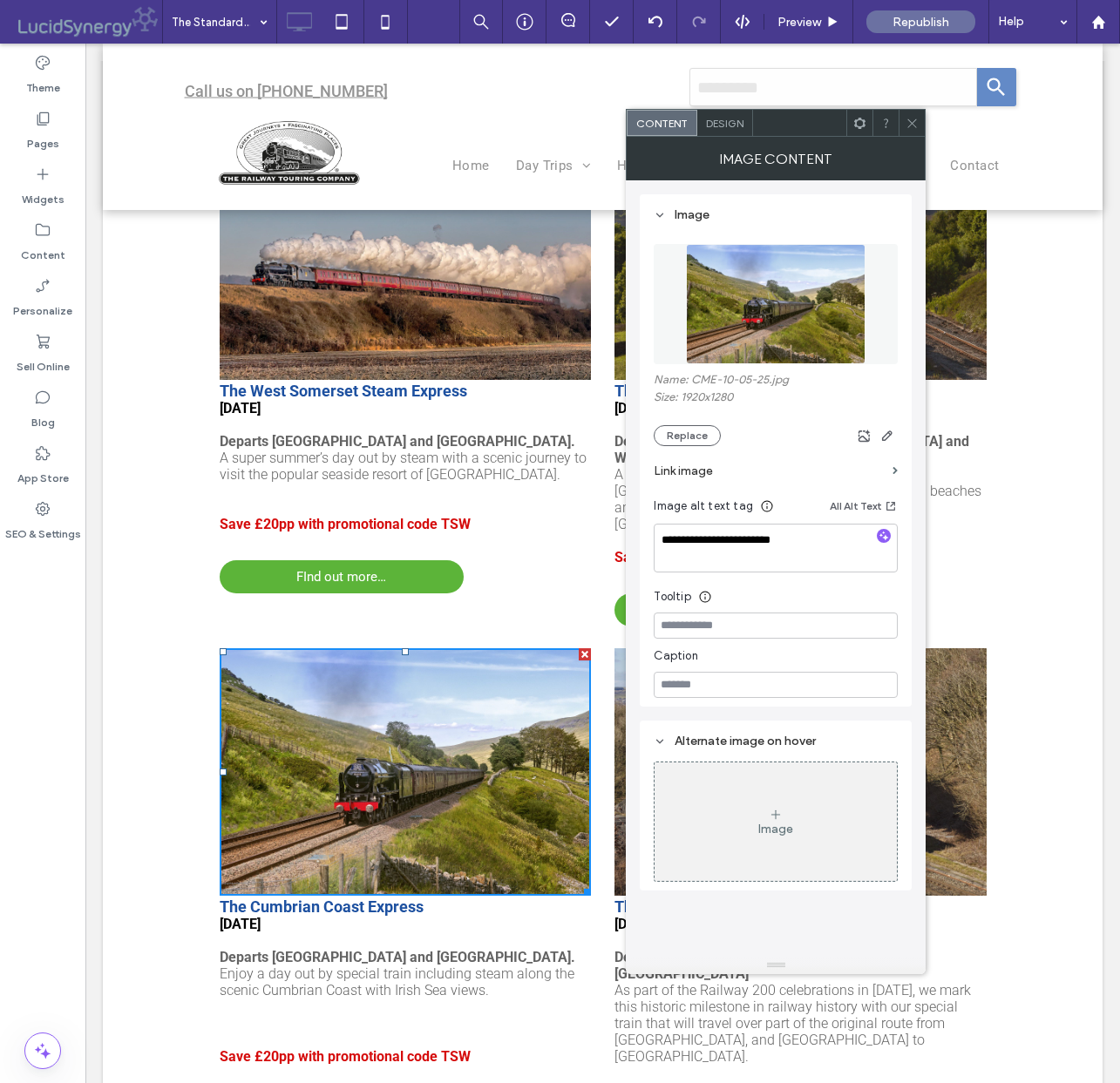
scroll to position [1771, 0]
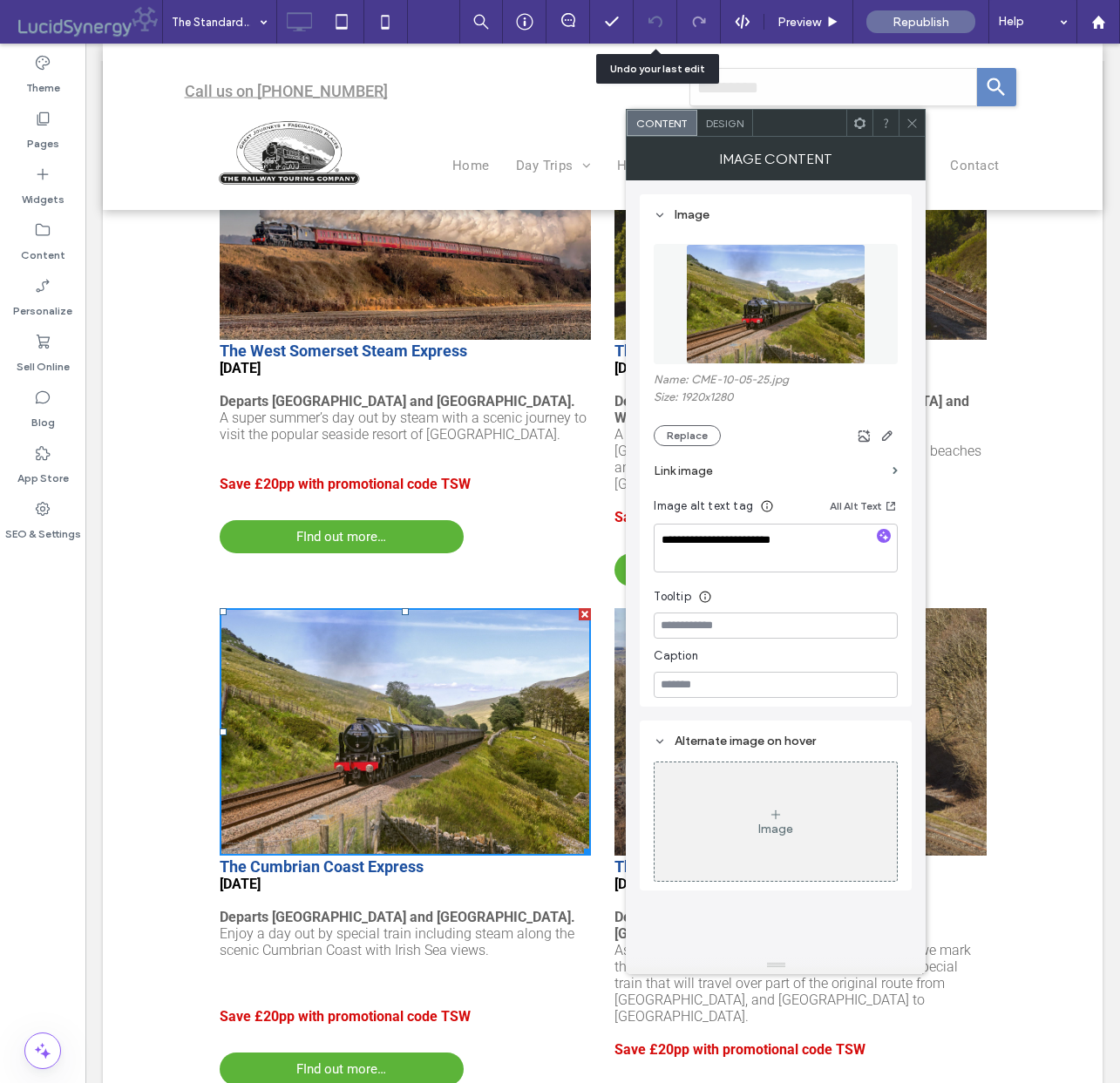
click at [658, 19] on icon at bounding box center [656, 22] width 14 height 14
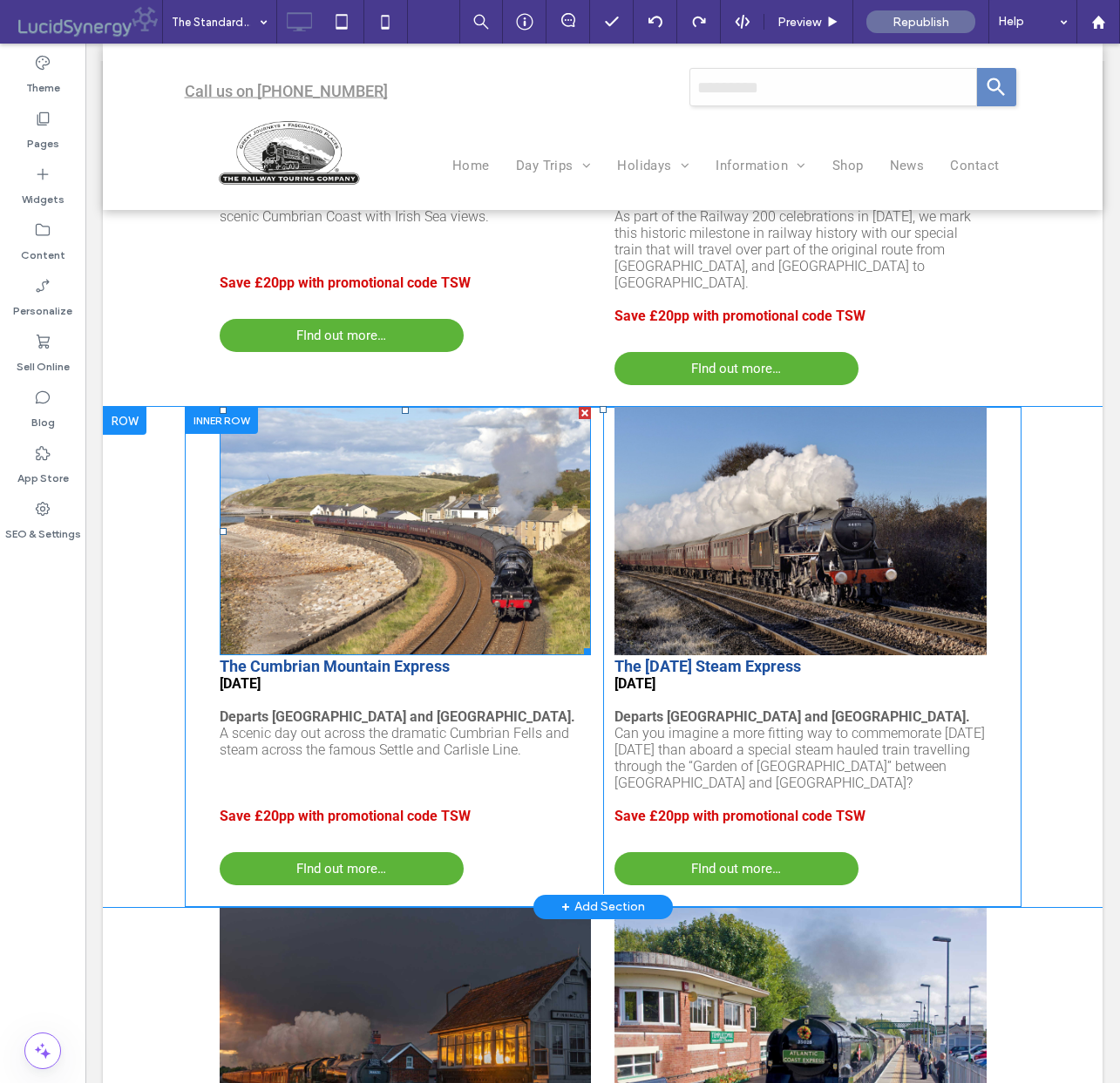
scroll to position [2510, 0]
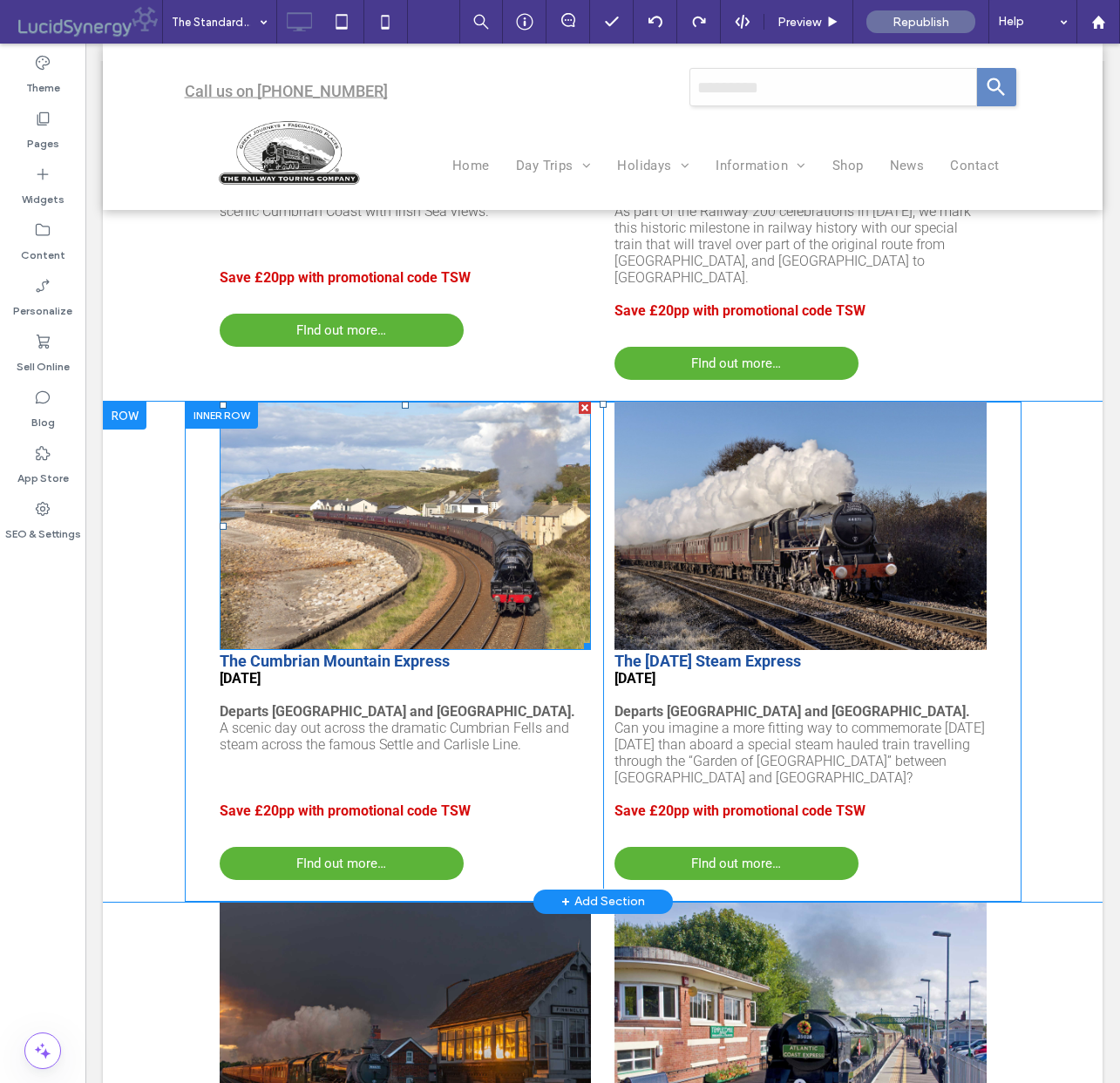
click at [437, 477] on img at bounding box center [405, 525] width 372 height 248
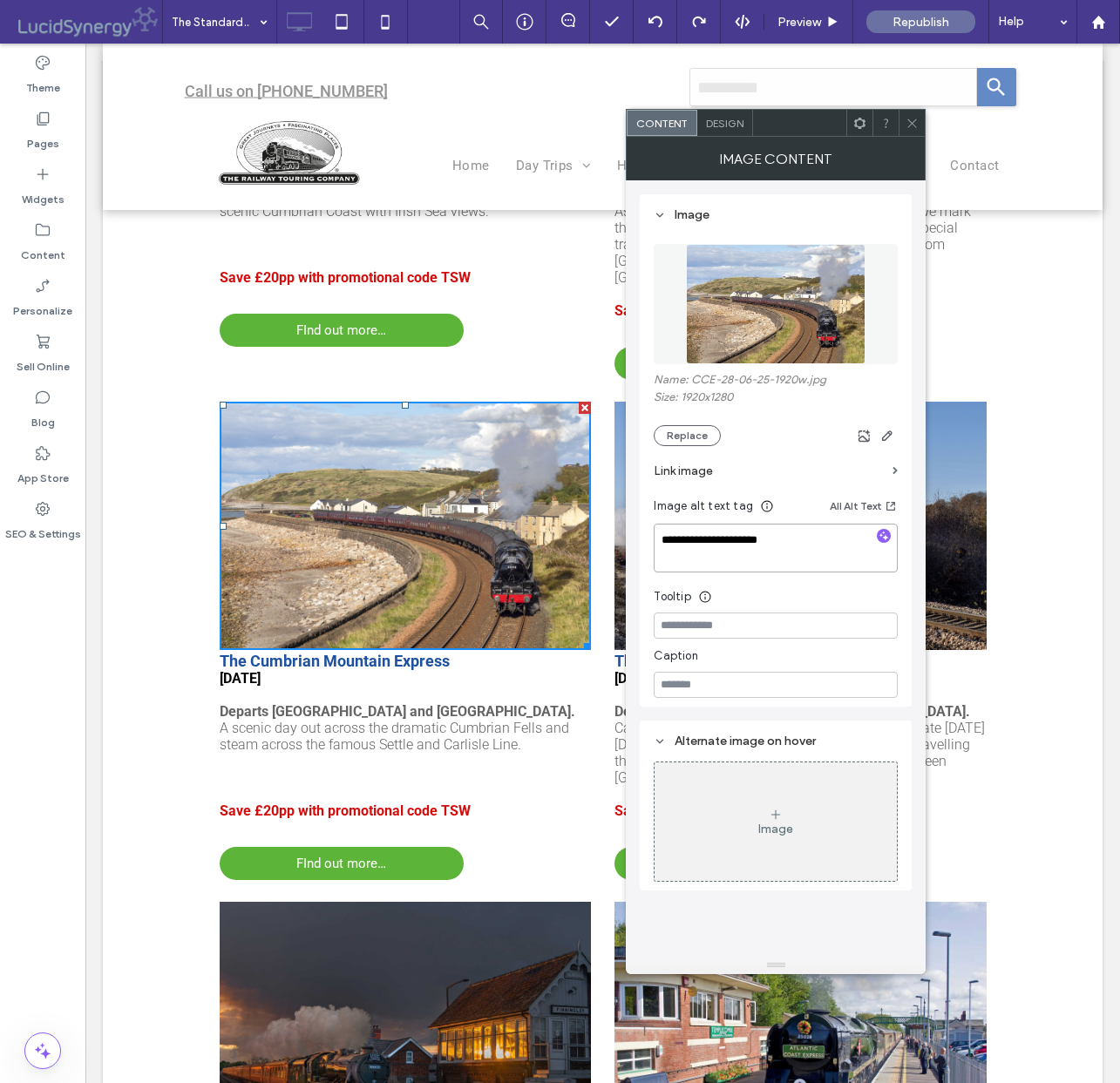
drag, startPoint x: 715, startPoint y: 549, endPoint x: 745, endPoint y: 580, distance: 43.1
click at [745, 554] on textarea "**********" at bounding box center [775, 548] width 244 height 49
type textarea "**********"
click at [786, 309] on img at bounding box center [776, 304] width 180 height 120
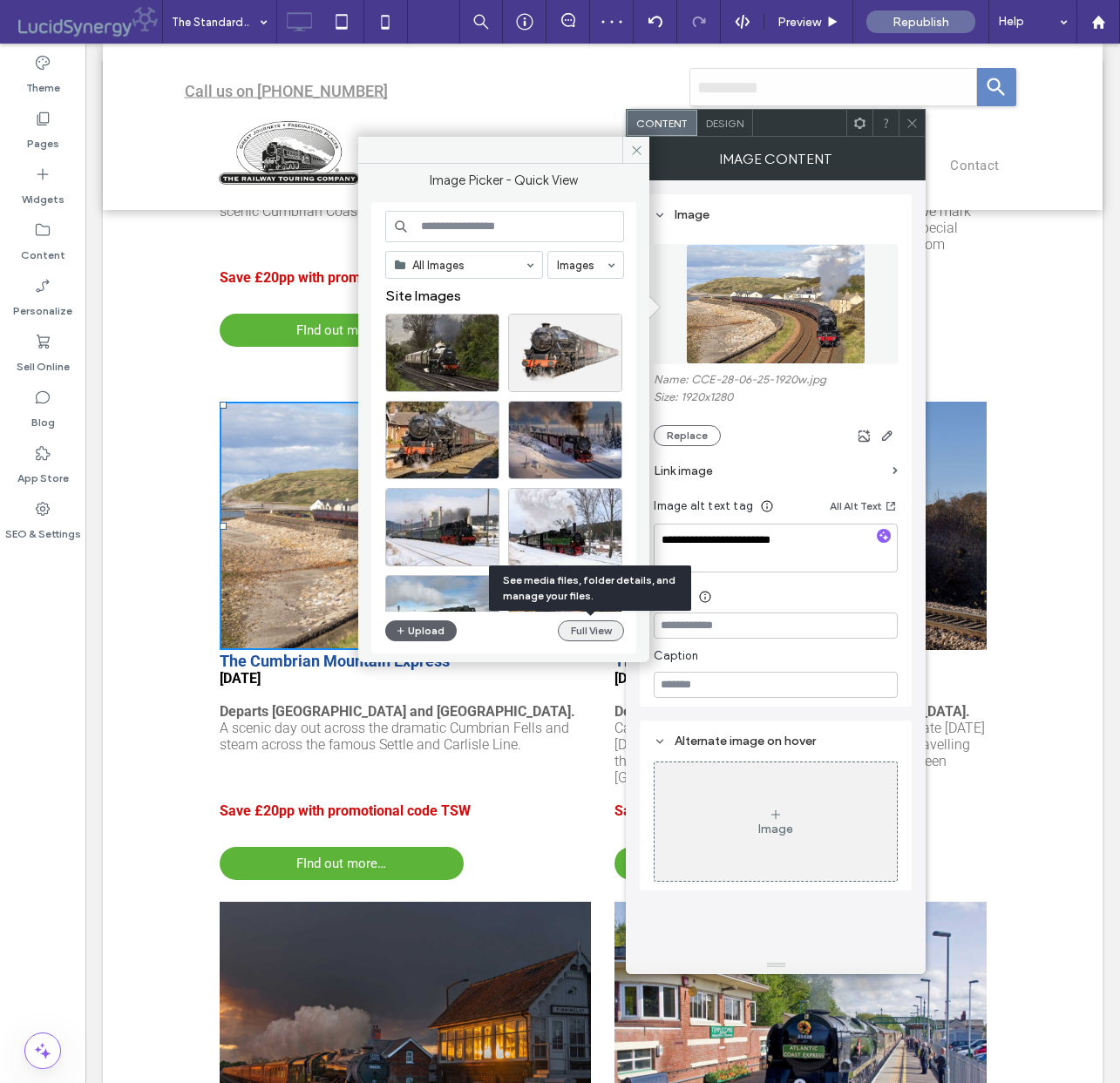
click at [589, 626] on button "Full View" at bounding box center [591, 631] width 66 height 21
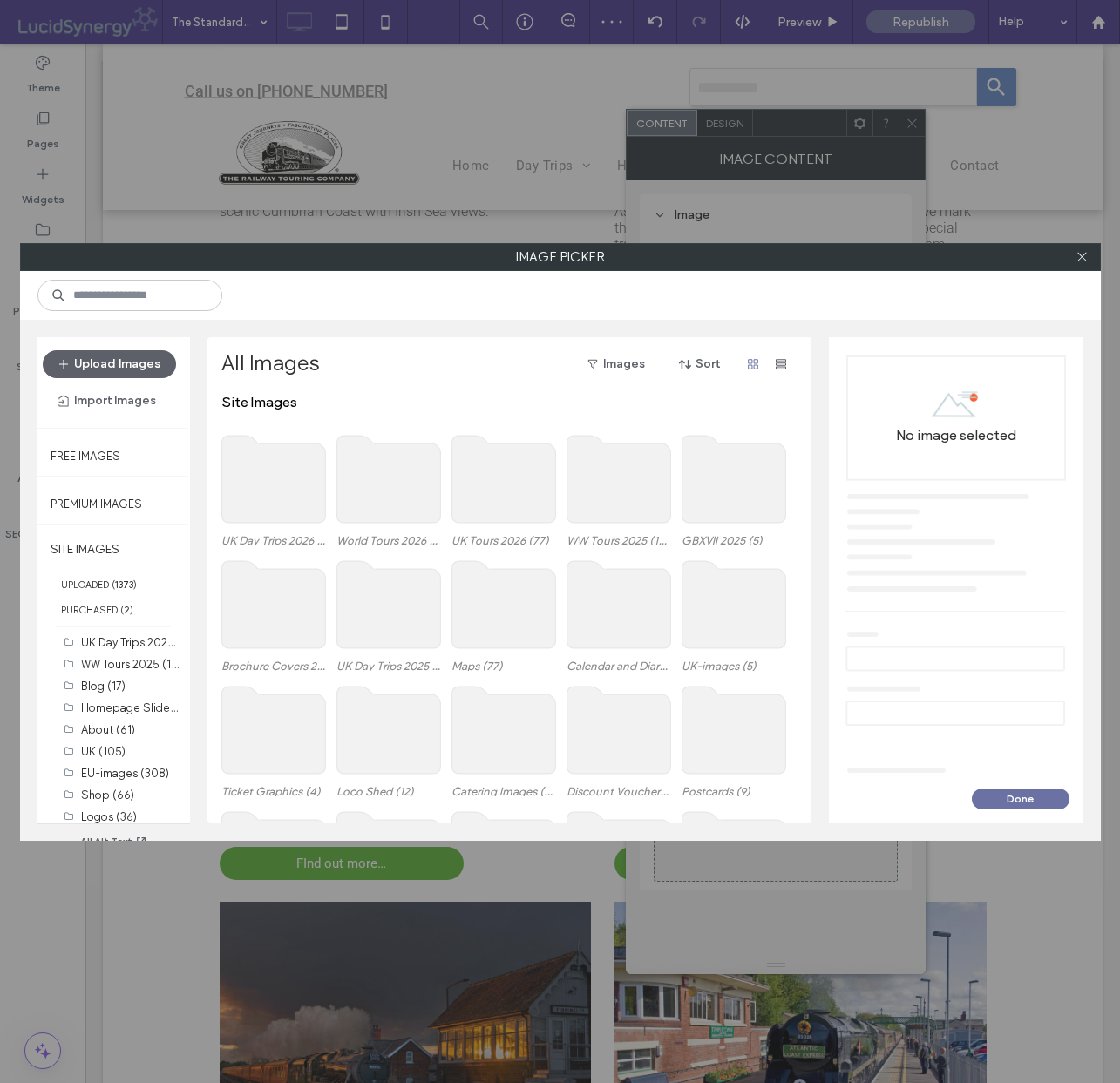
click at [407, 623] on use at bounding box center [388, 604] width 104 height 87
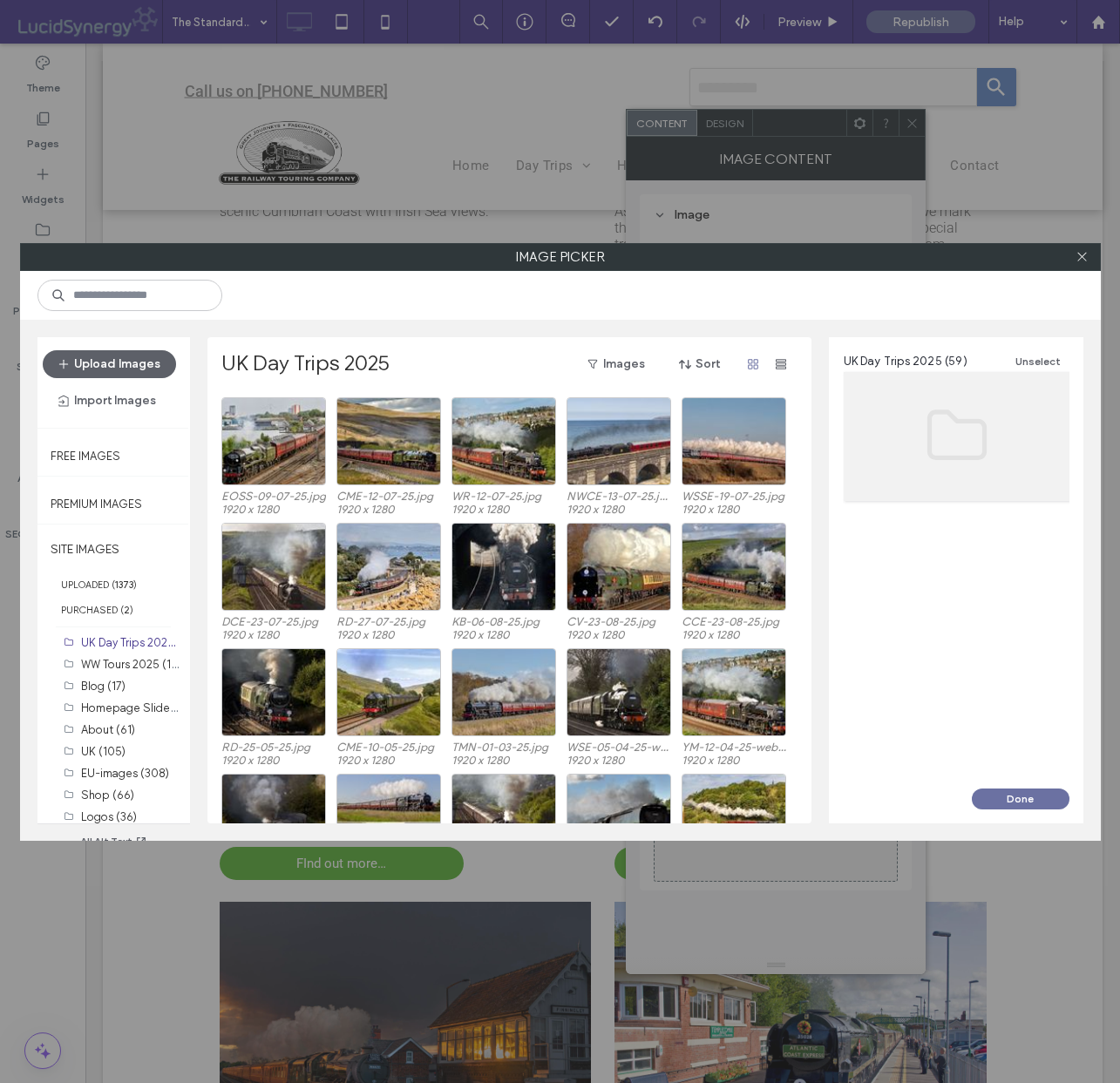
scroll to position [1076, 0]
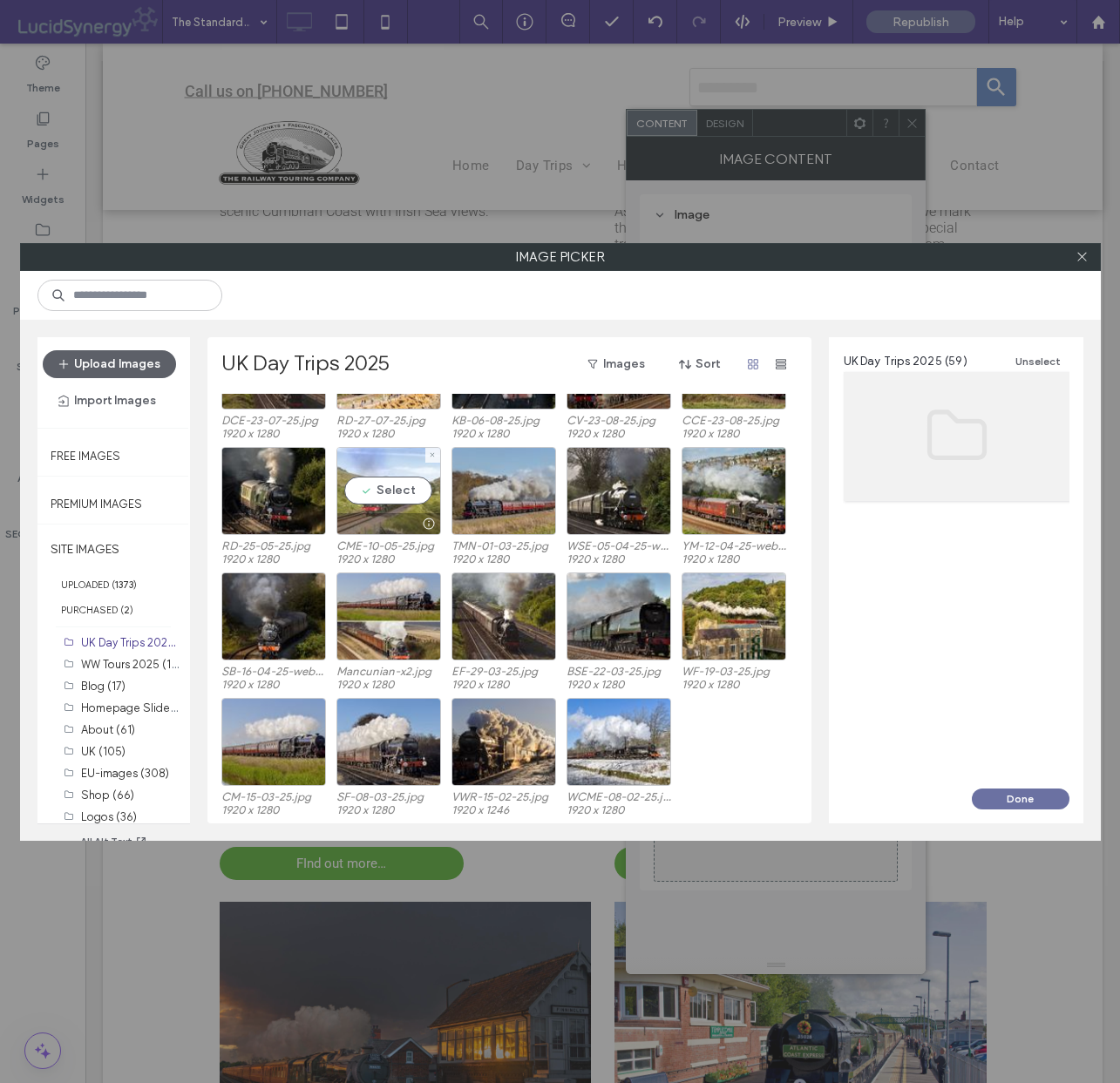
click at [392, 493] on div "Select" at bounding box center [389, 491] width 105 height 88
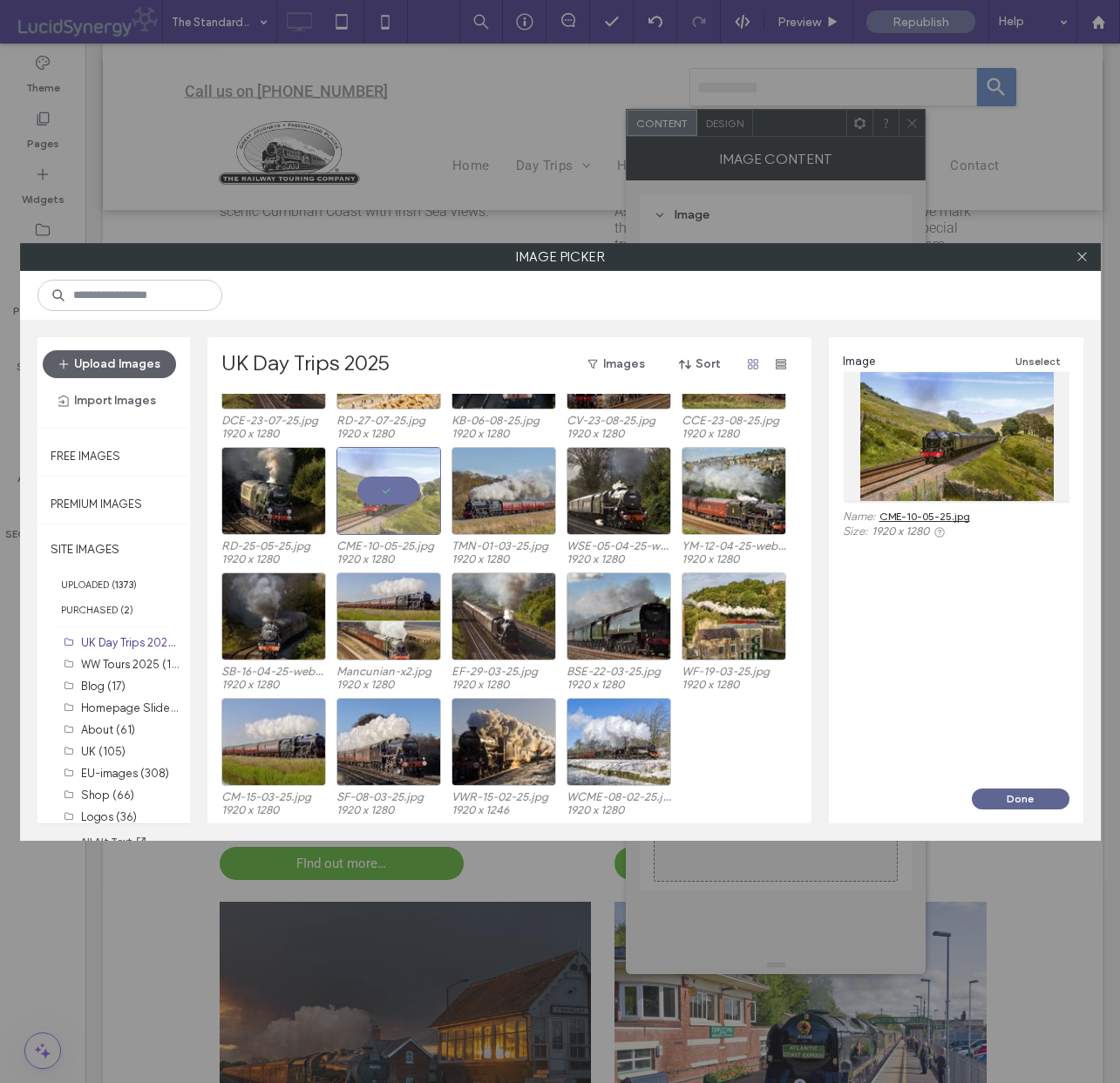
click at [1021, 796] on button "Done" at bounding box center [1021, 798] width 97 height 21
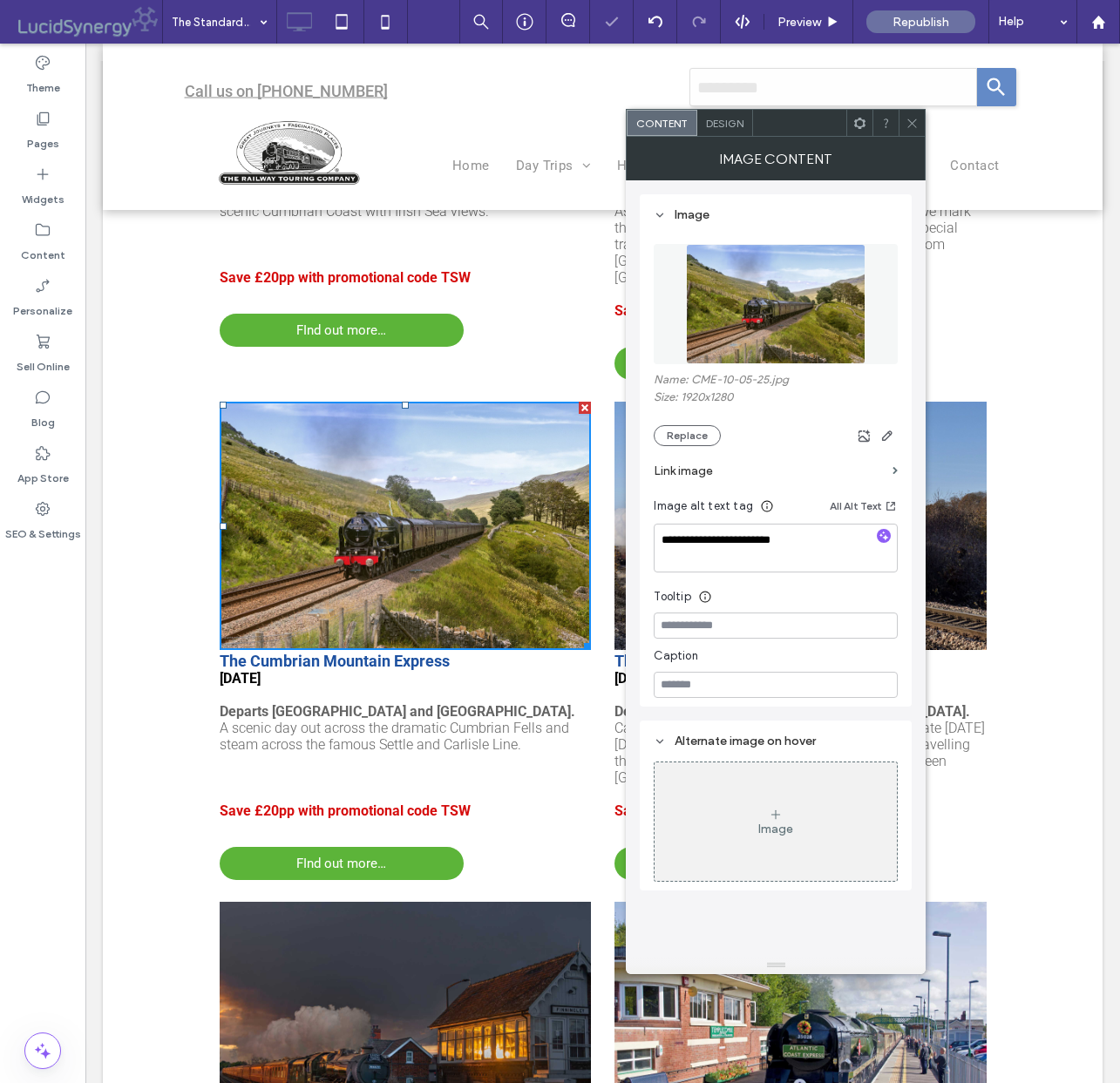
click at [906, 119] on div at bounding box center [912, 123] width 26 height 26
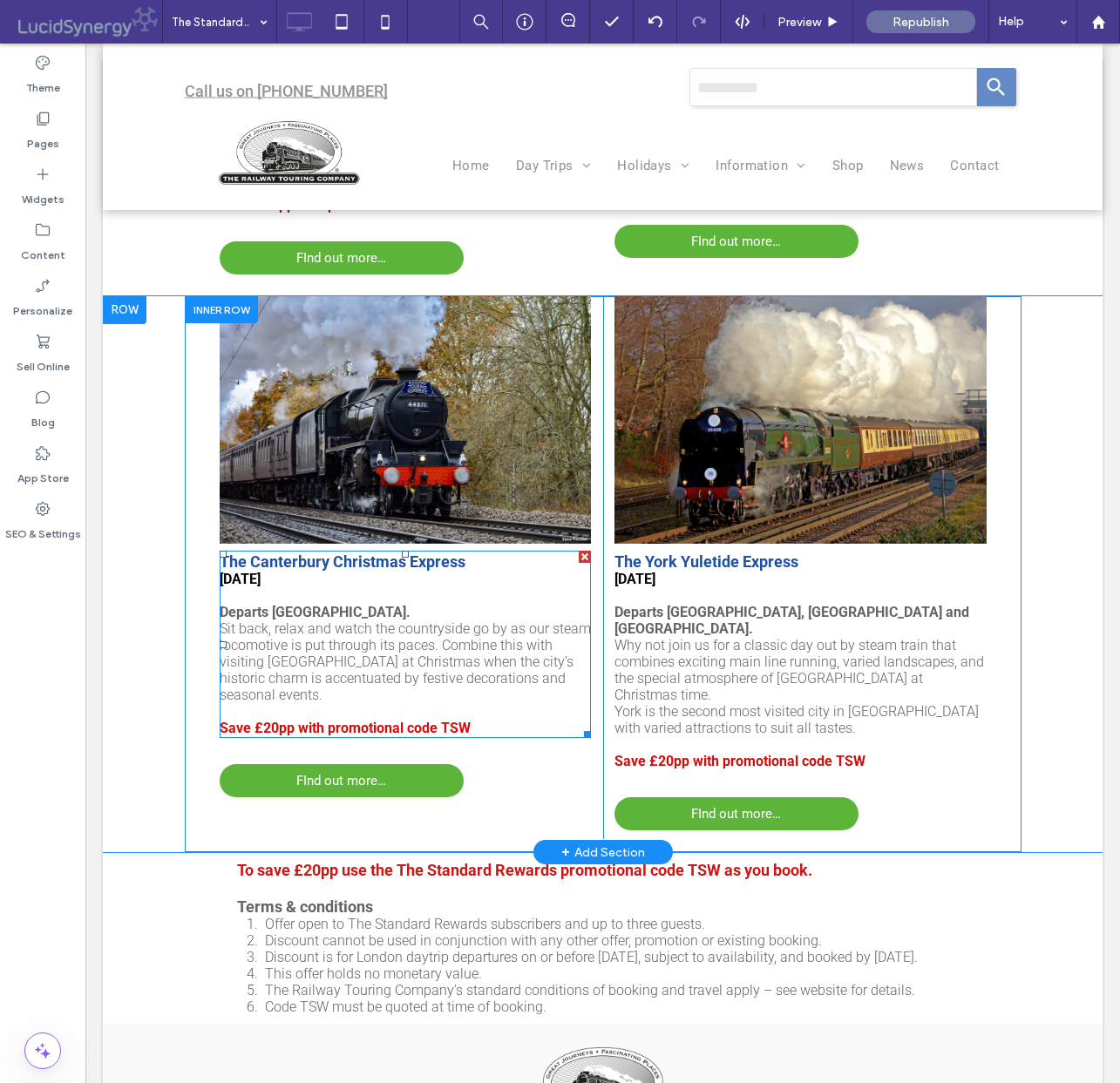
scroll to position [4196, 0]
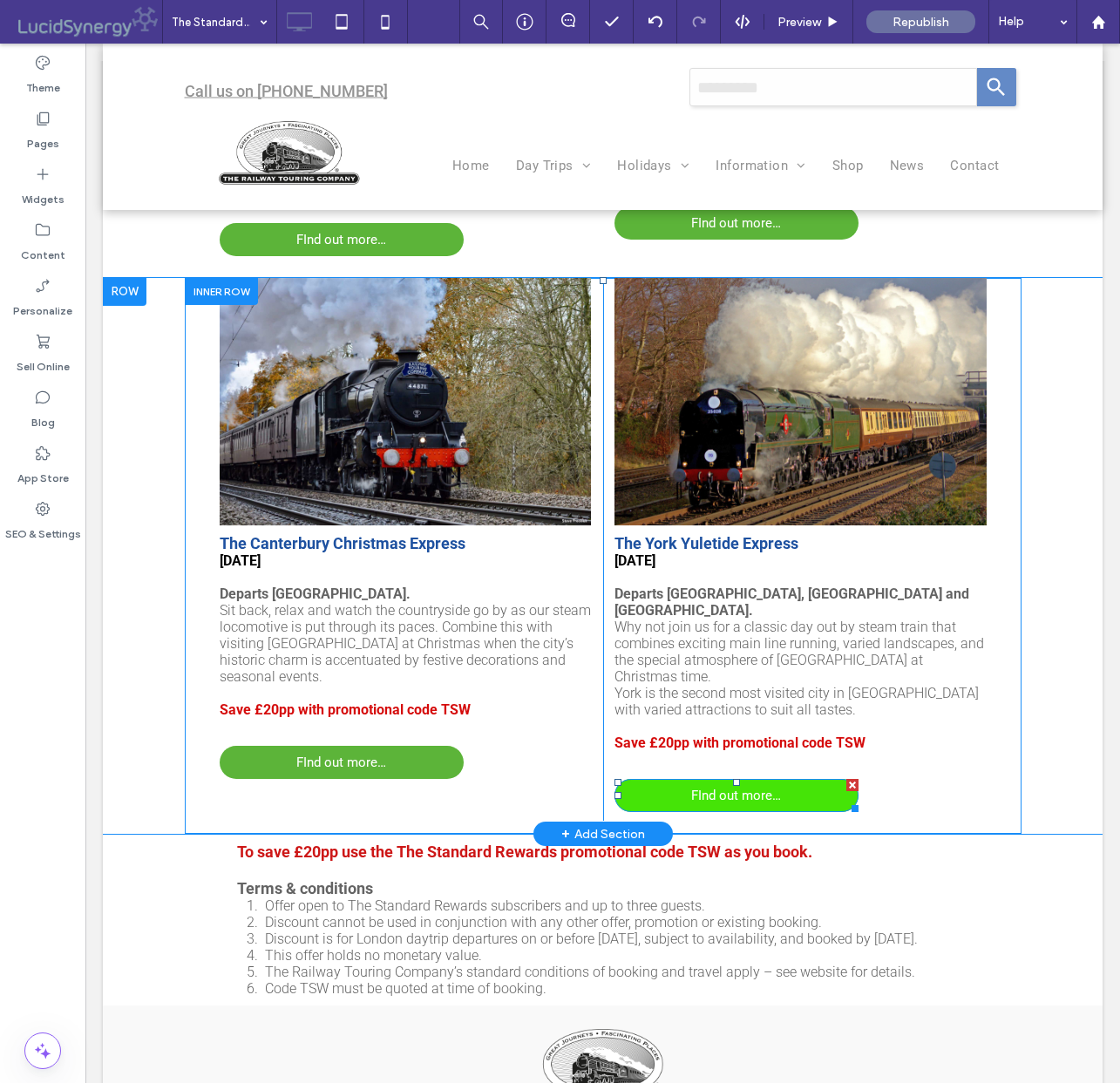
click at [740, 779] on span "FInd out more…" at bounding box center [736, 795] width 90 height 33
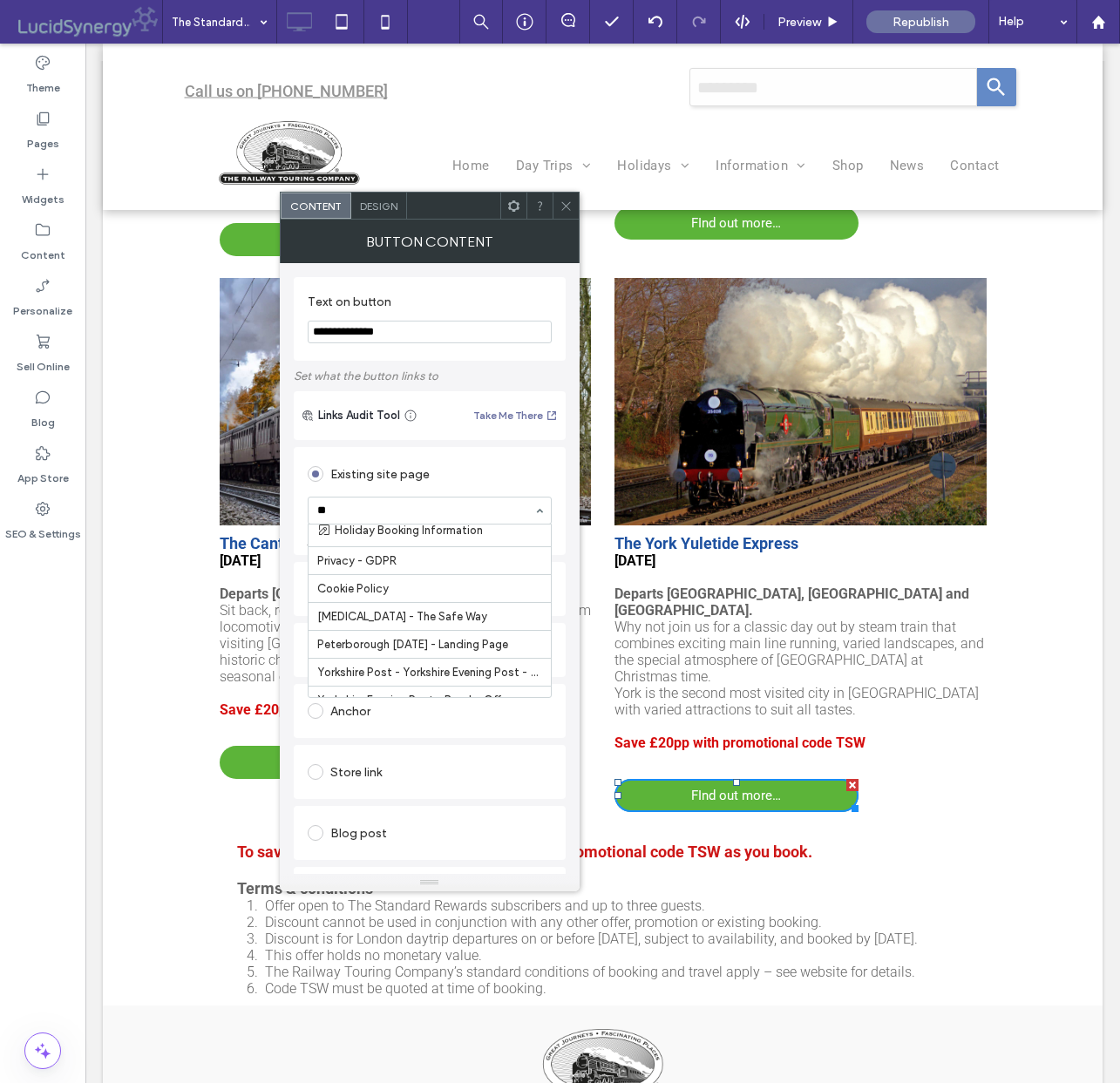
scroll to position [0, 0]
type input "***"
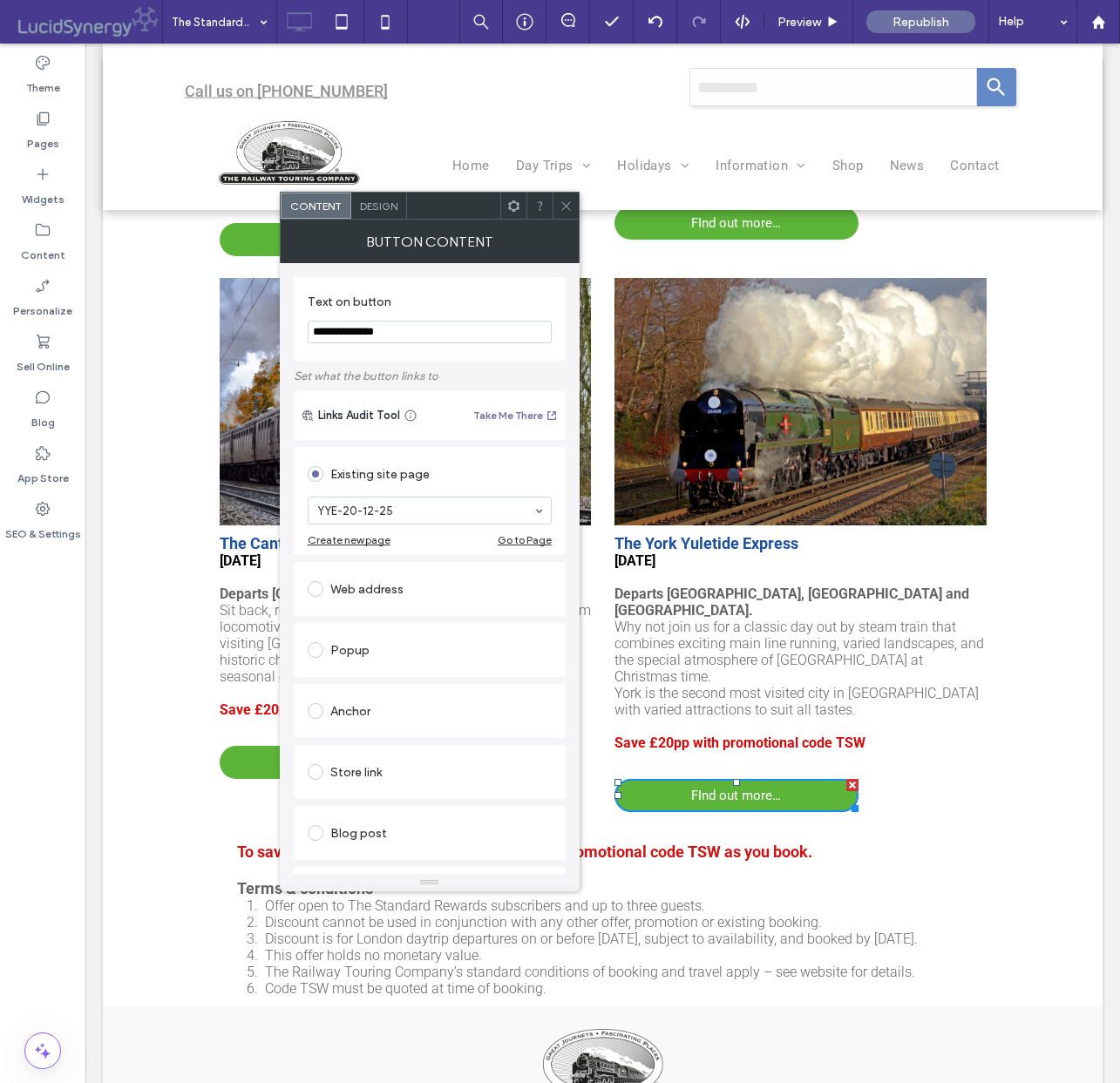
click at [567, 206] on use at bounding box center [565, 205] width 8 height 8
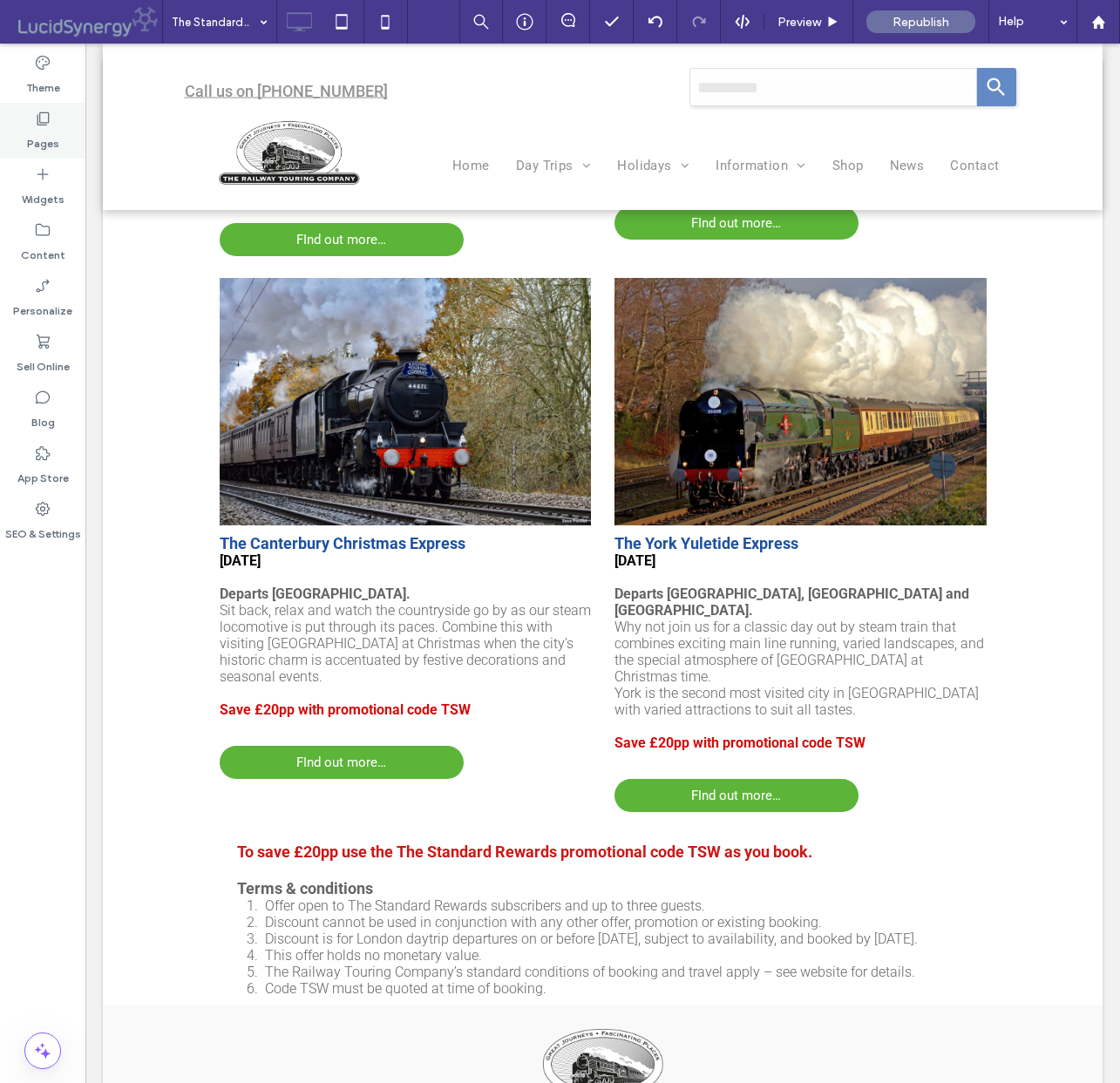
drag, startPoint x: 42, startPoint y: 123, endPoint x: 43, endPoint y: 141, distance: 18.0
click at [42, 123] on icon at bounding box center [42, 118] width 18 height 18
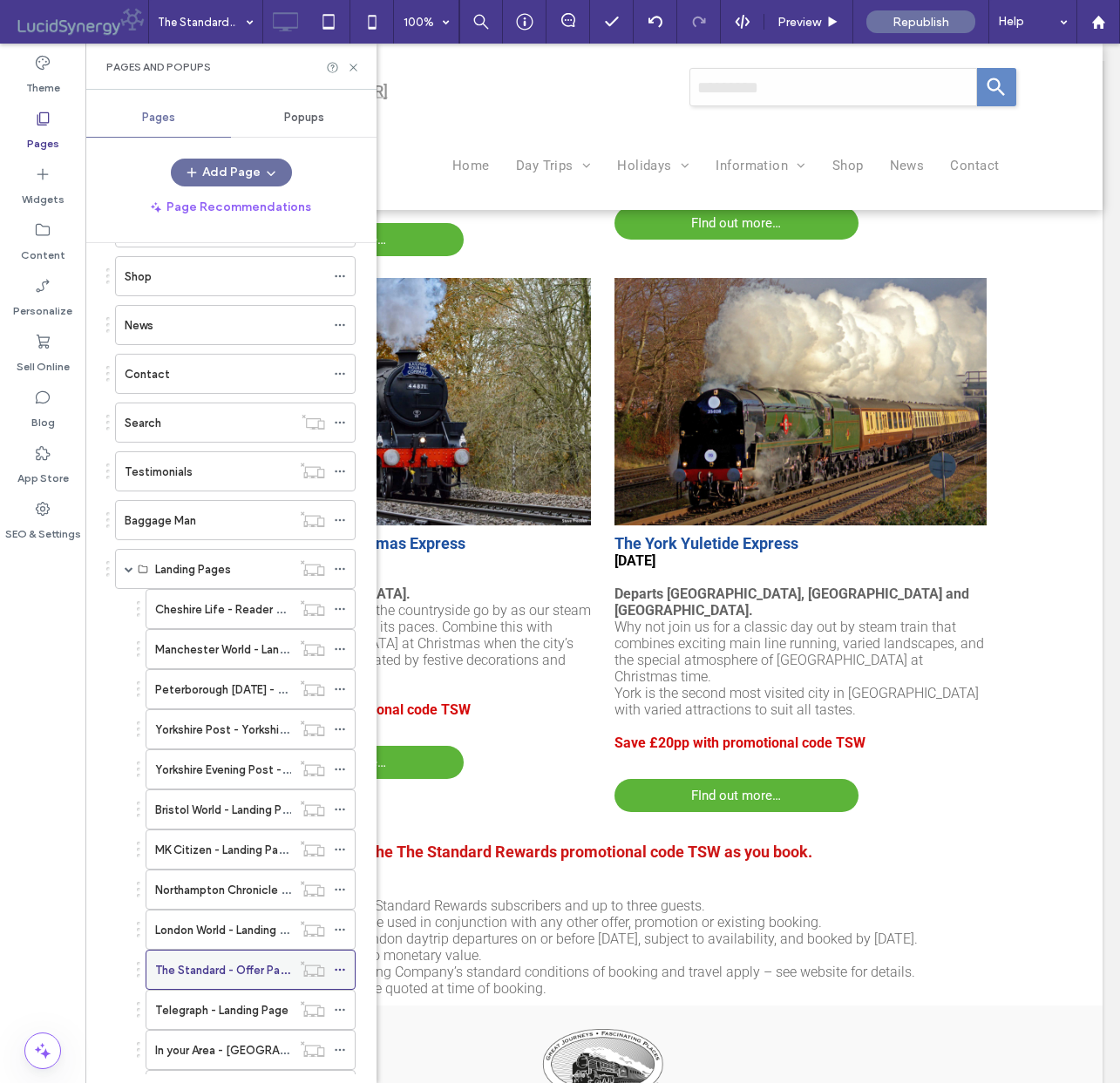
scroll to position [567, 0]
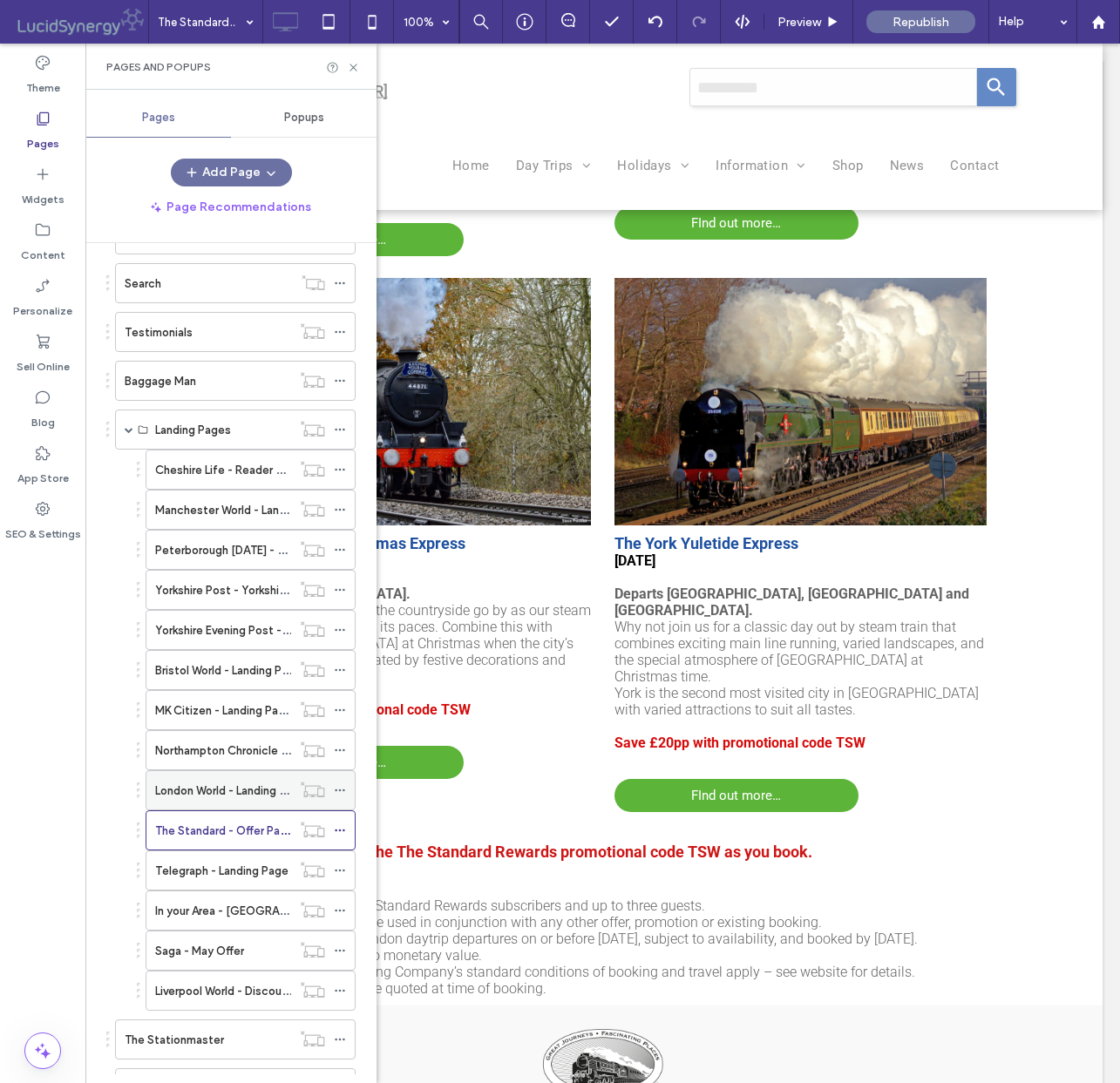
click at [226, 786] on label "London World - Landing Page" at bounding box center [230, 790] width 151 height 31
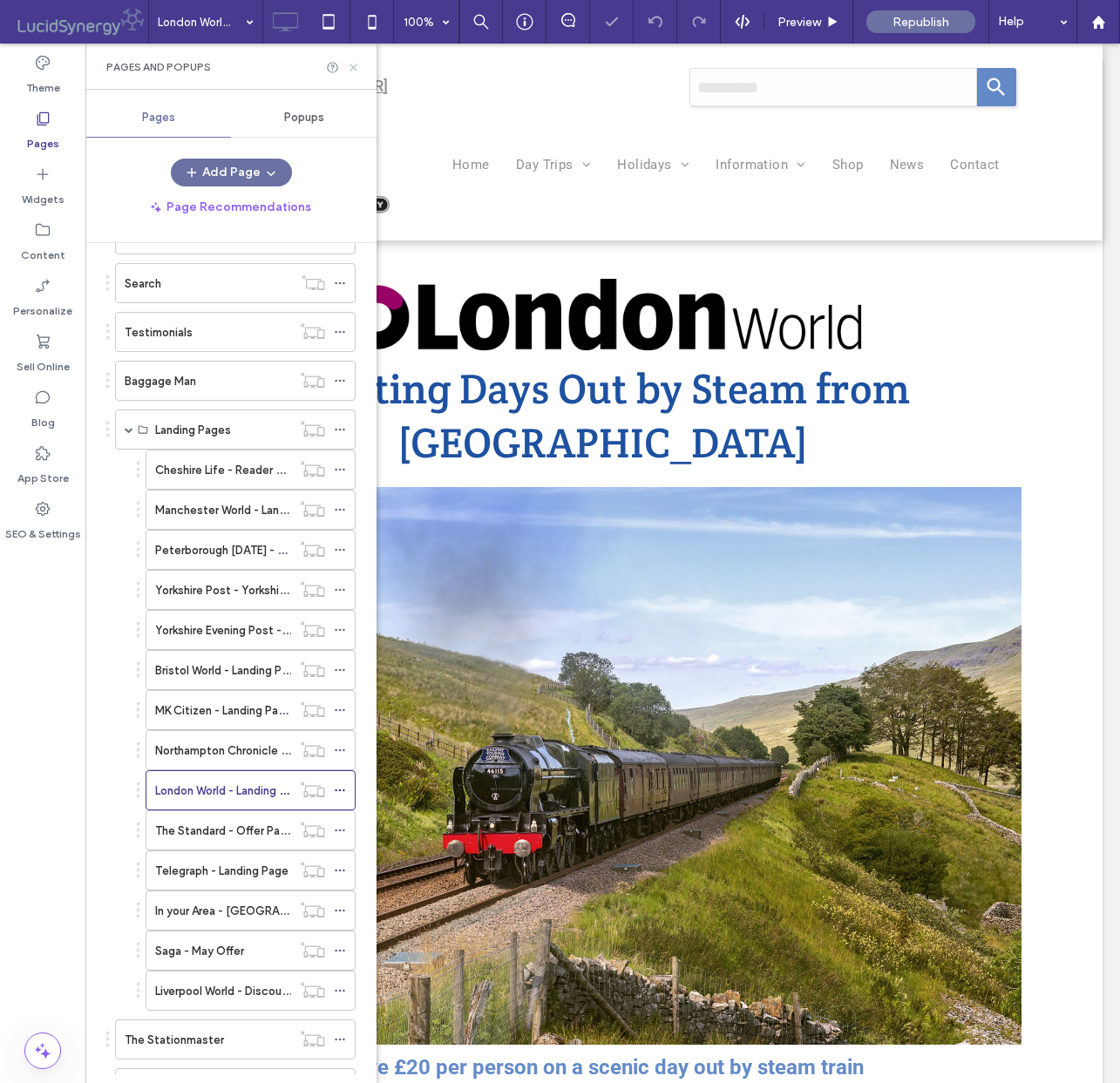
click at [350, 66] on icon at bounding box center [353, 67] width 13 height 13
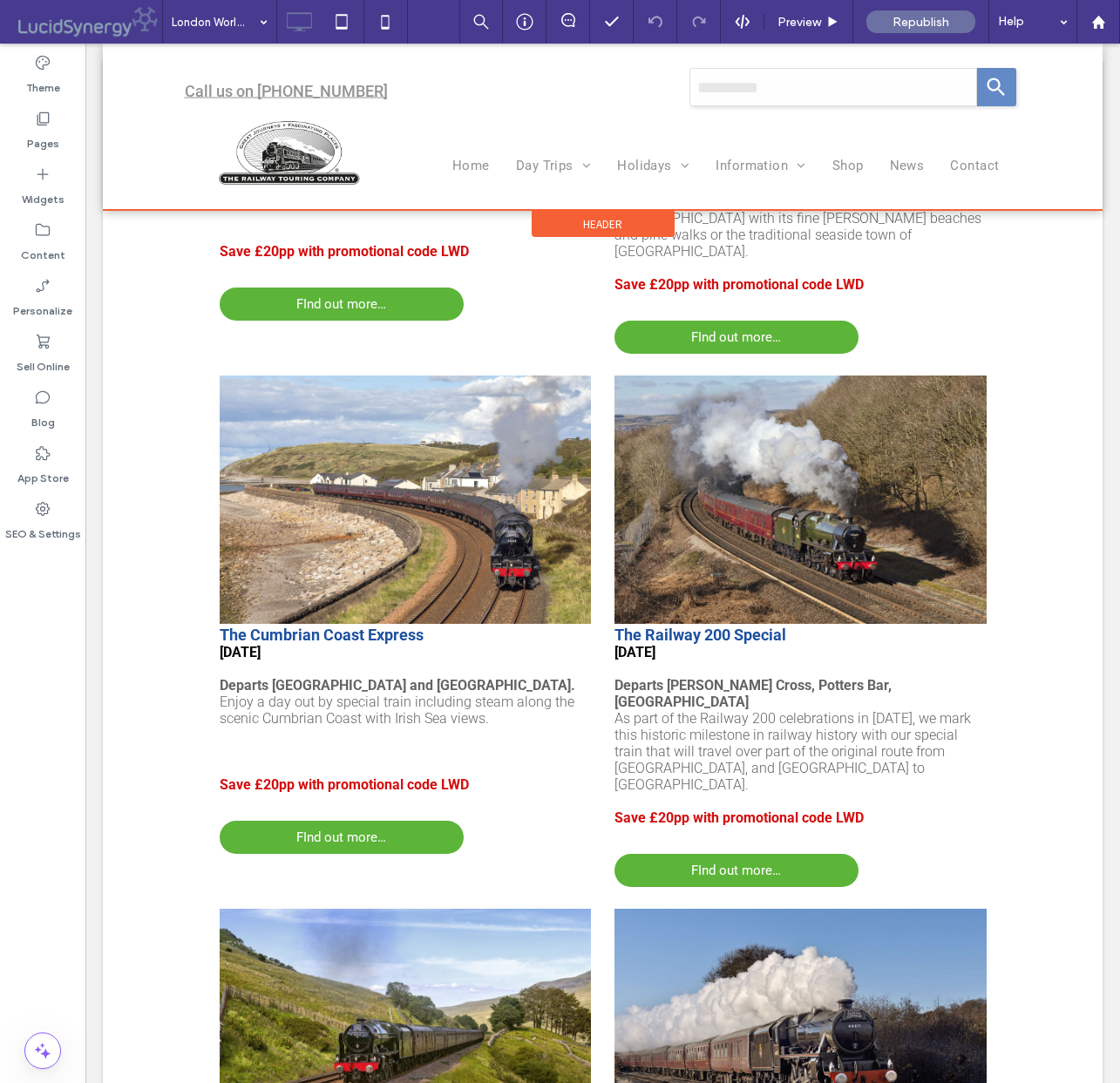
scroll to position [1994, 0]
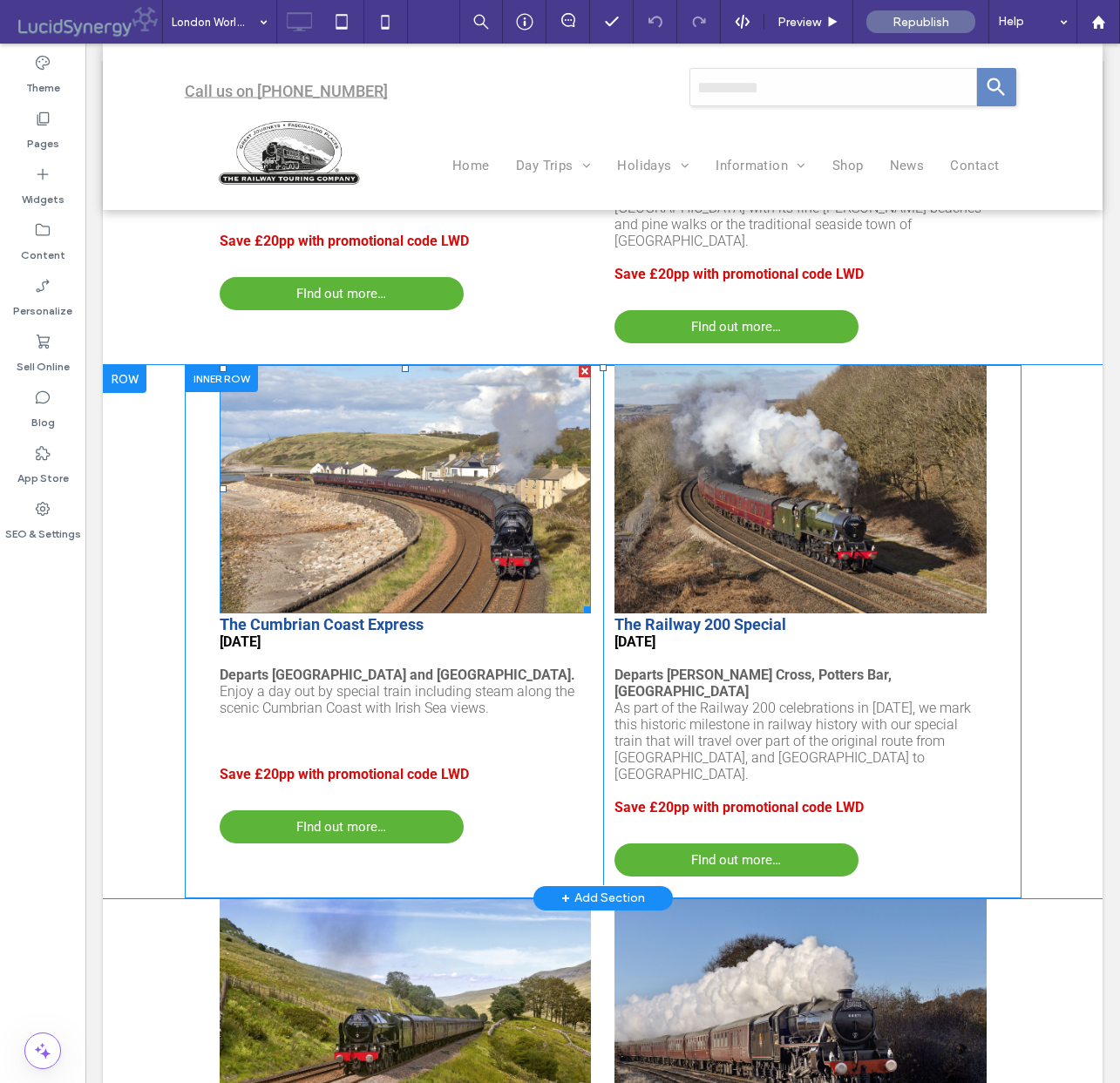
click at [437, 416] on img at bounding box center [405, 489] width 372 height 248
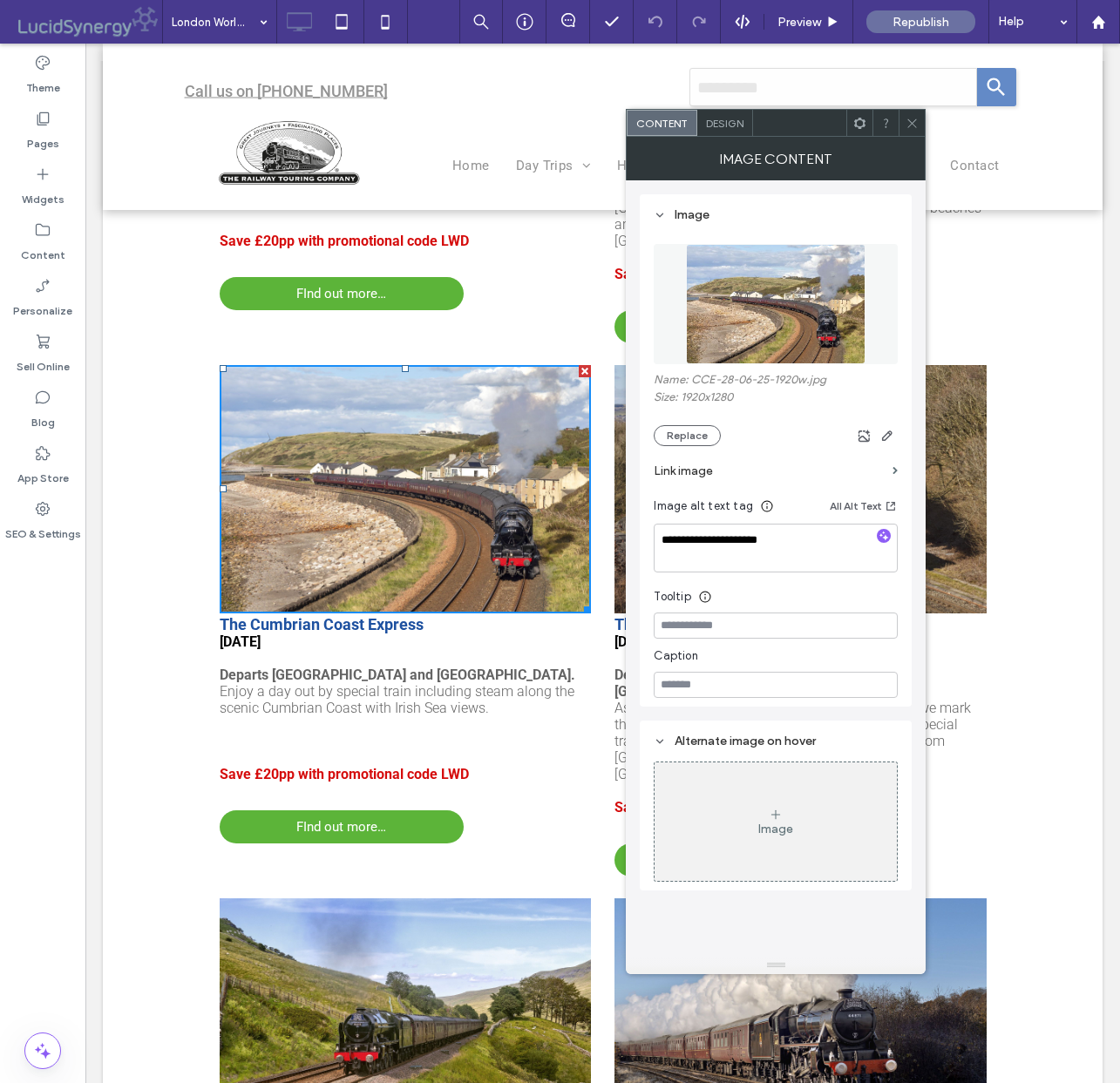
click at [914, 122] on icon at bounding box center [912, 124] width 13 height 13
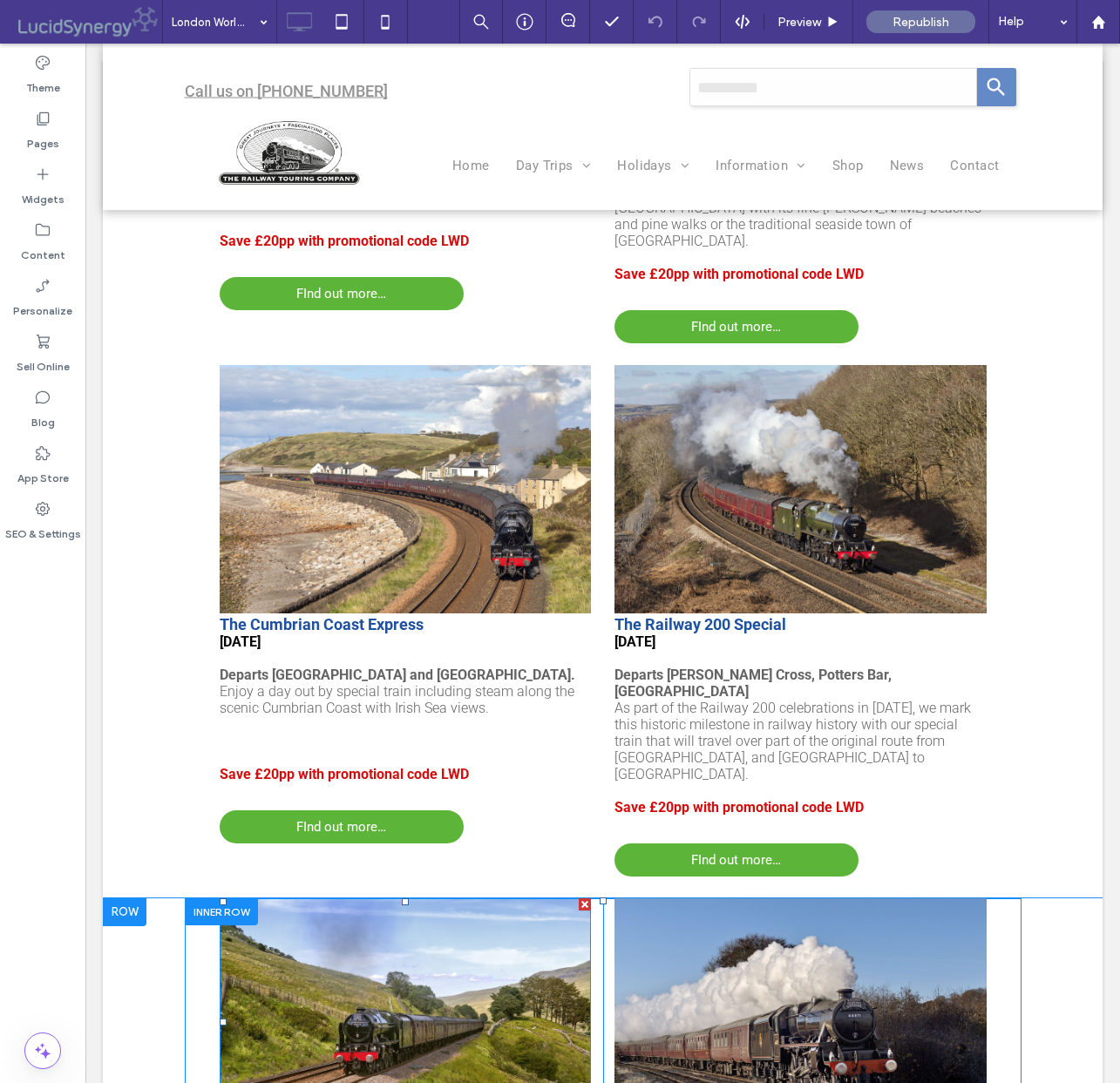
click at [405, 899] on img at bounding box center [405, 1022] width 372 height 248
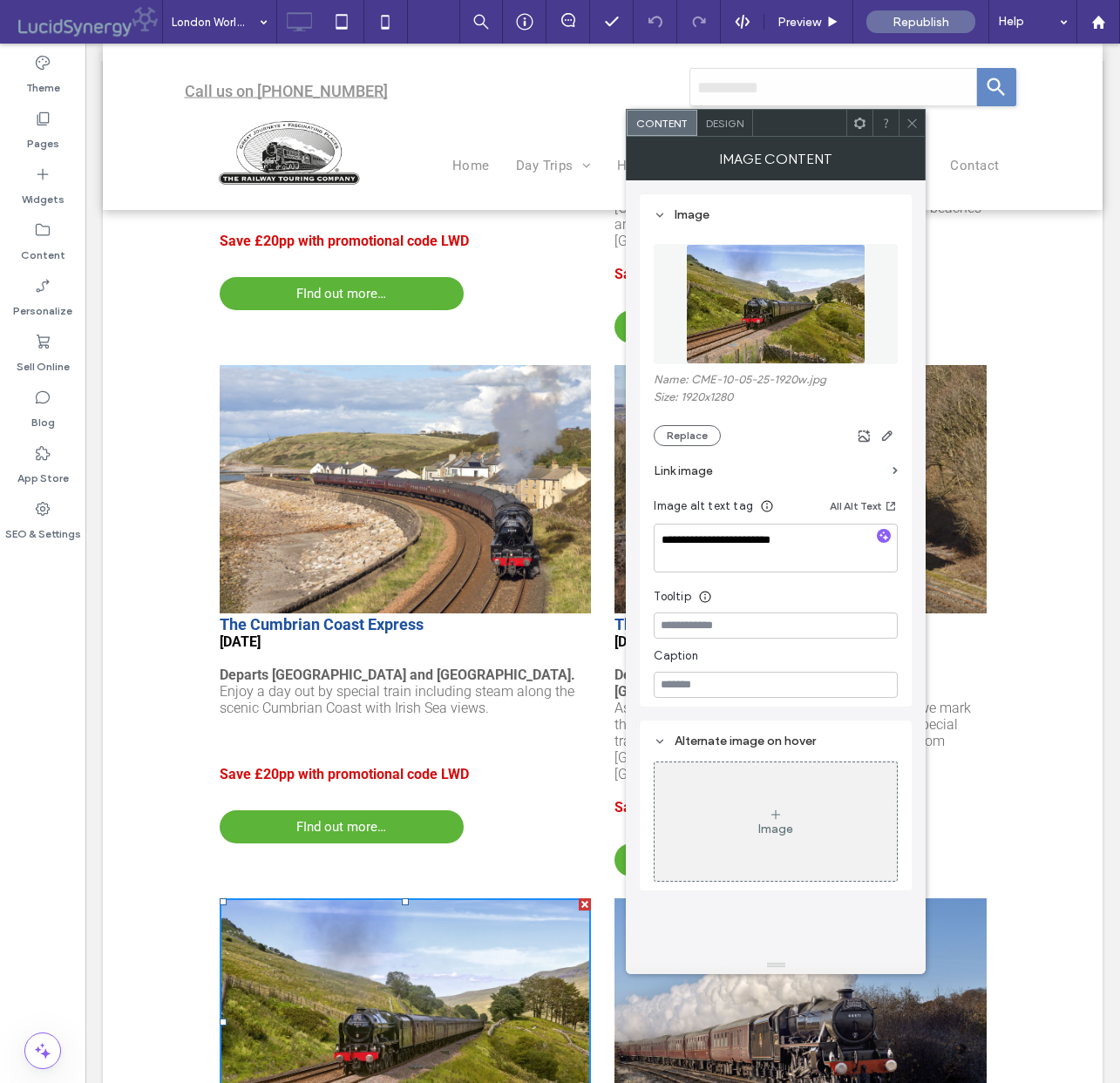
click at [911, 118] on icon at bounding box center [912, 124] width 13 height 13
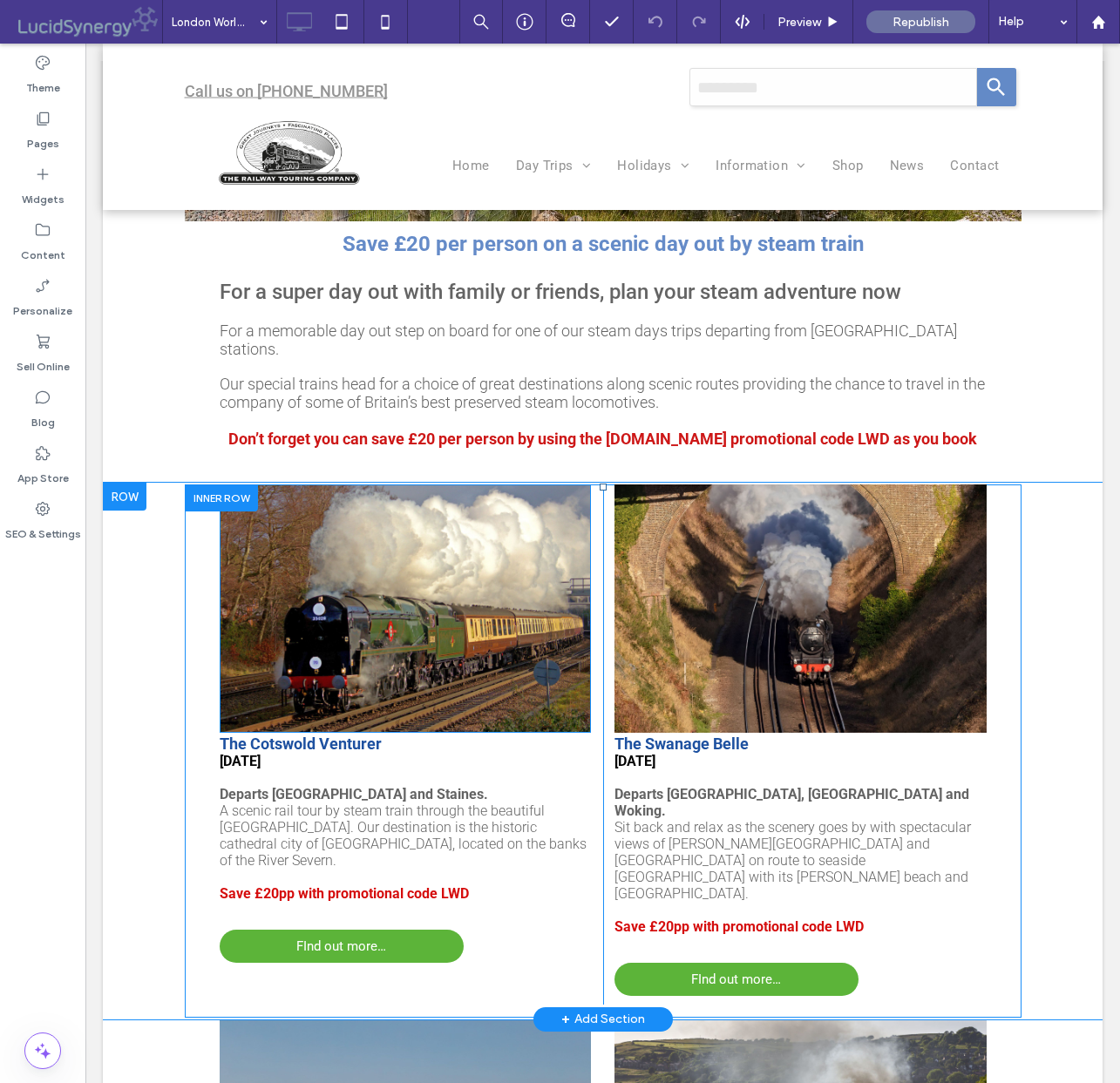
scroll to position [823, 0]
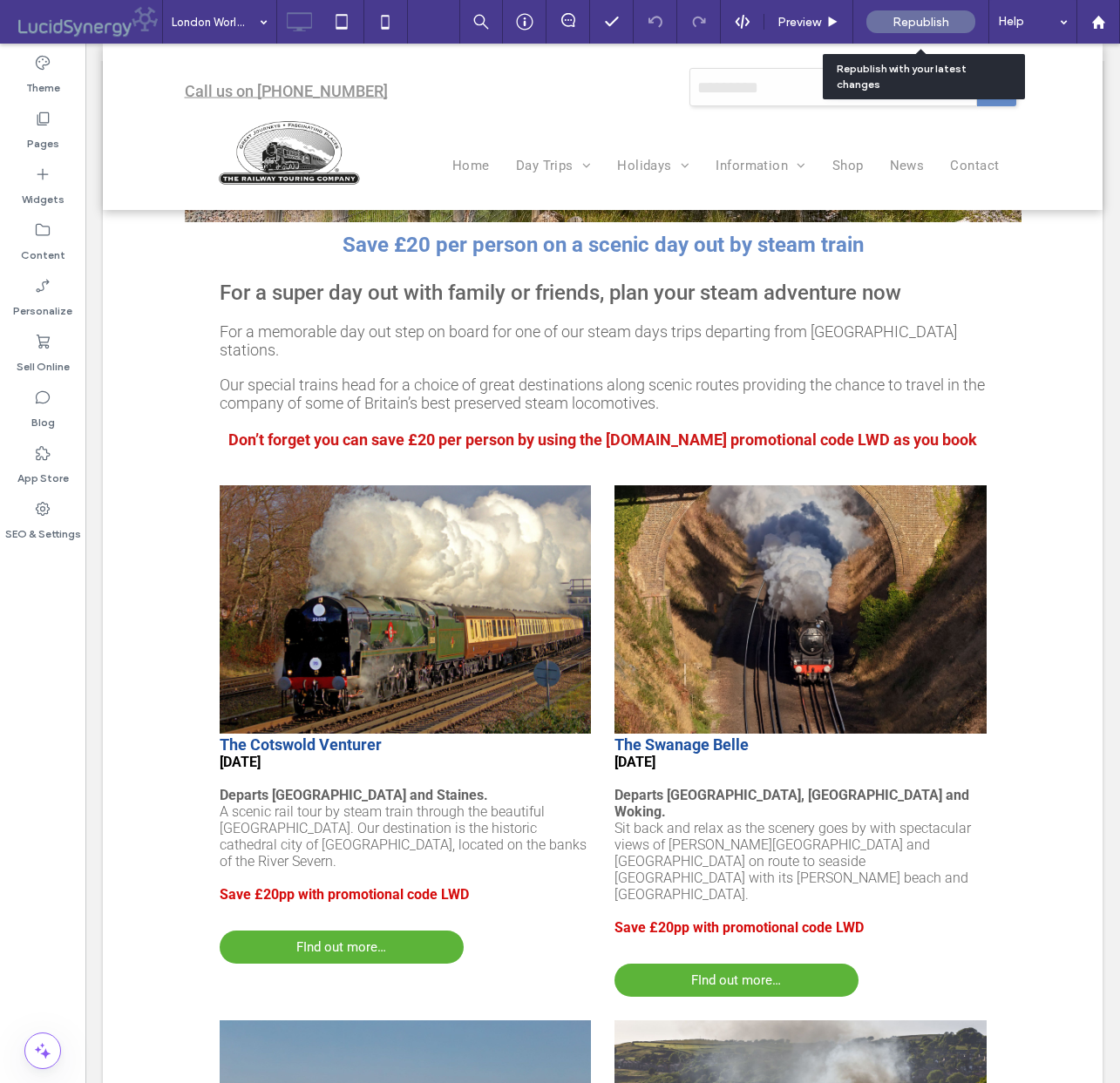
click at [913, 19] on span "Republish" at bounding box center [921, 22] width 57 height 15
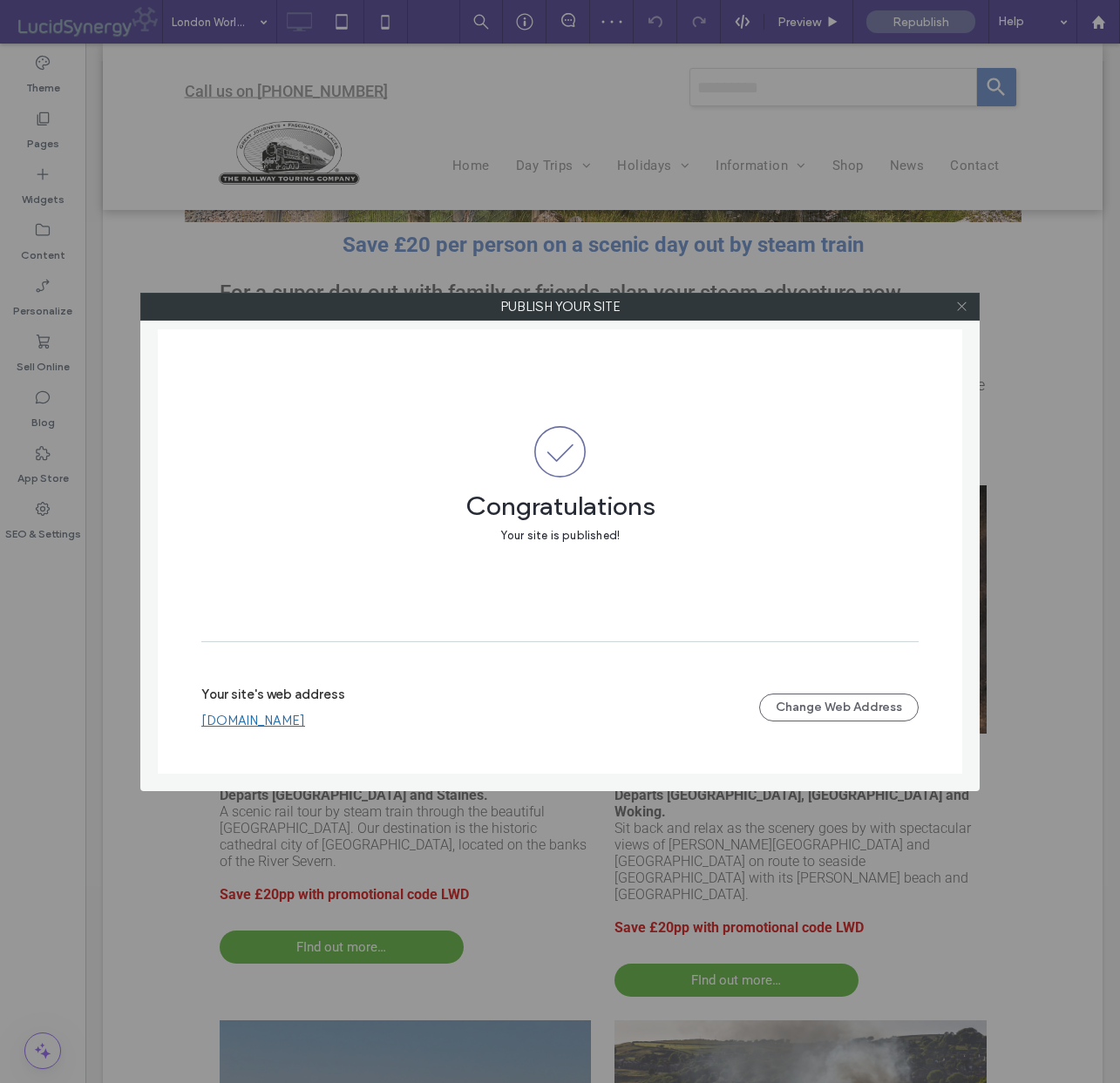
click at [963, 300] on icon at bounding box center [962, 306] width 13 height 13
